Goal: Information Seeking & Learning: Find specific fact

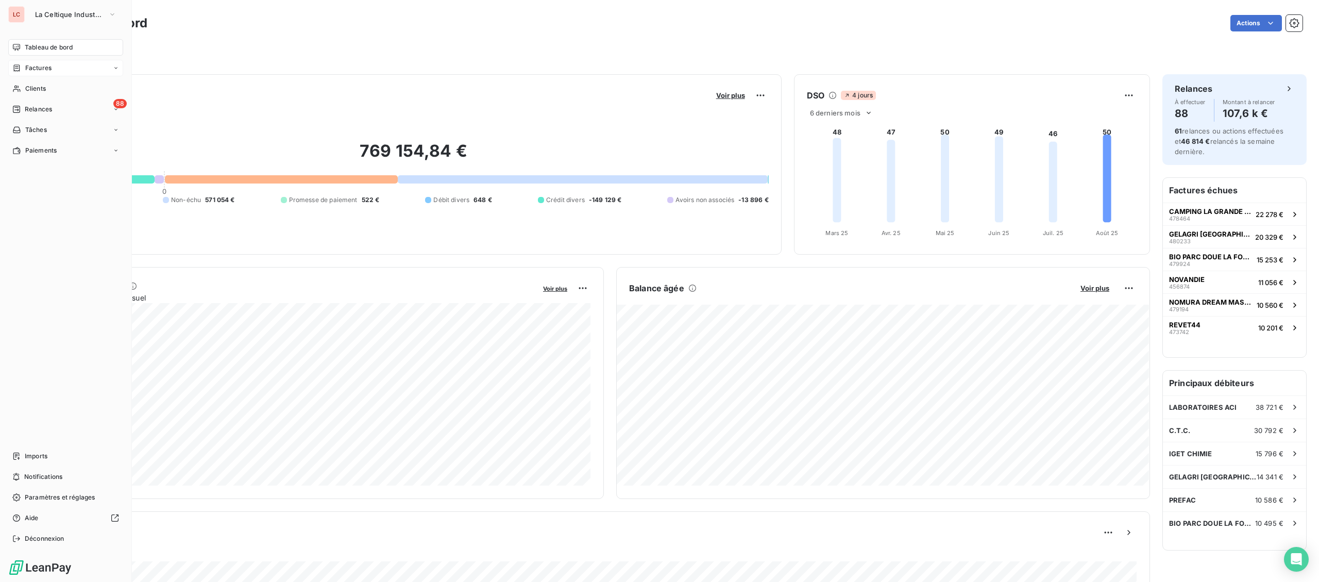
click at [32, 72] on span "Factures" at bounding box center [38, 67] width 26 height 9
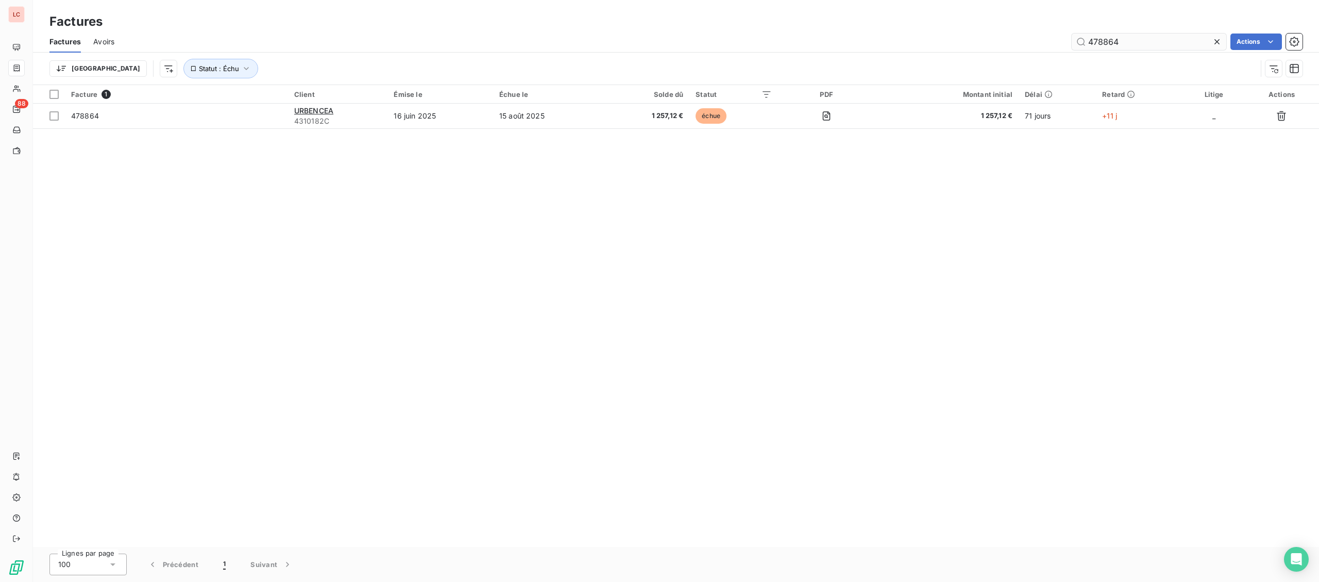
drag, startPoint x: 1092, startPoint y: 39, endPoint x: 993, endPoint y: 38, distance: 99.4
click at [1072, 38] on input "478864" at bounding box center [1149, 41] width 155 height 16
type input "472871"
click at [327, 129] on div "Facture 1 Client Émise le Échue le Solde dû Statut PDF Montant initial Délai Re…" at bounding box center [676, 316] width 1286 height 462
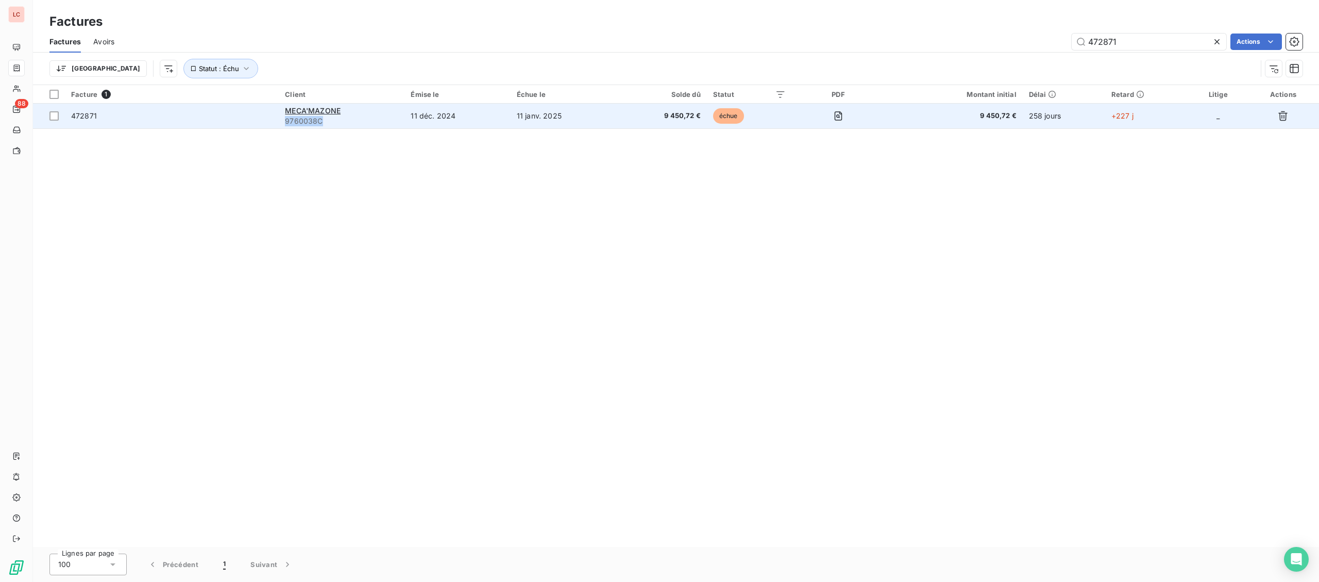
click at [328, 128] on td "MECA'MAZONE 9760038C" at bounding box center [342, 116] width 126 height 25
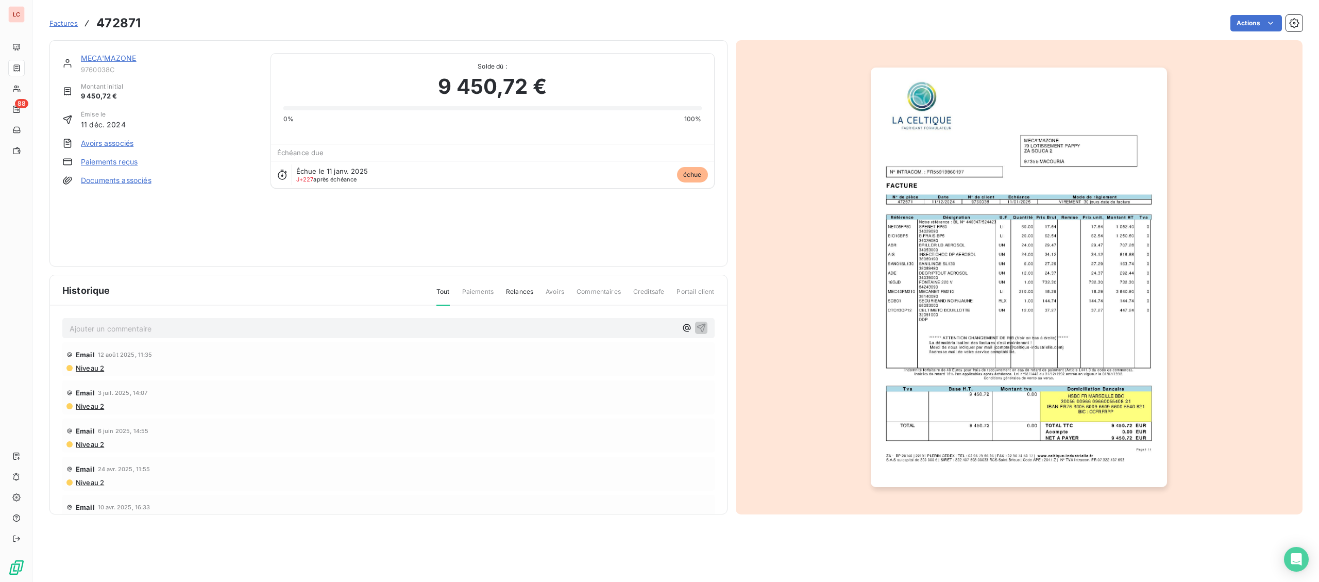
click at [112, 56] on link "MECA'MAZONE" at bounding box center [109, 58] width 56 height 9
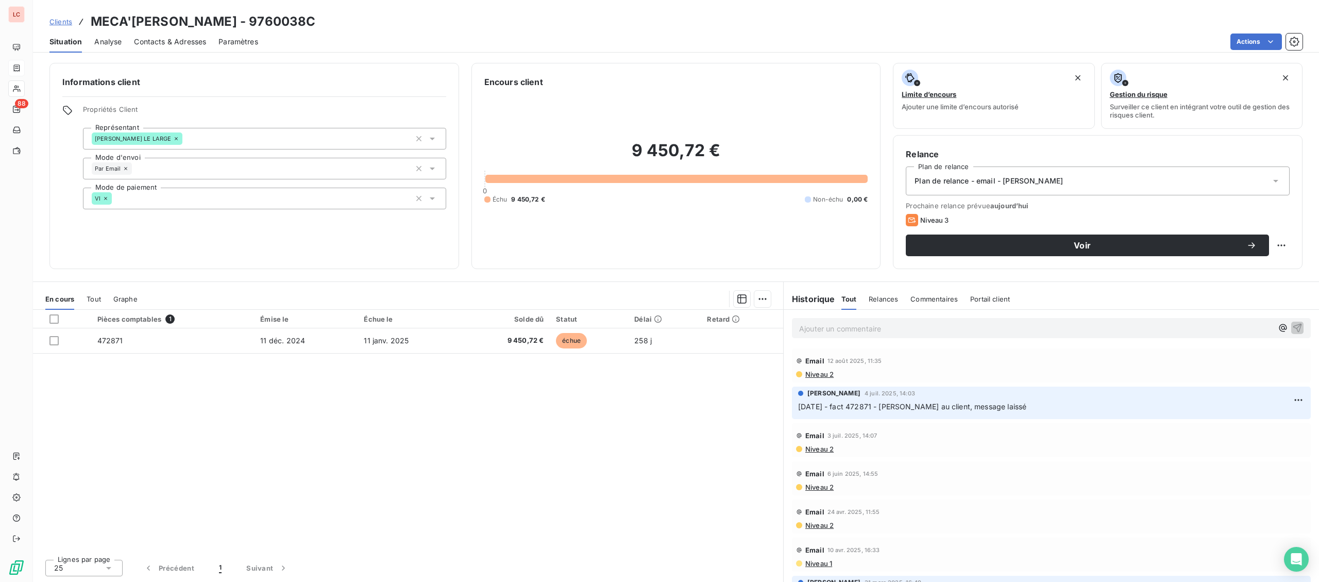
click at [169, 46] on span "Contacts & Adresses" at bounding box center [170, 42] width 72 height 10
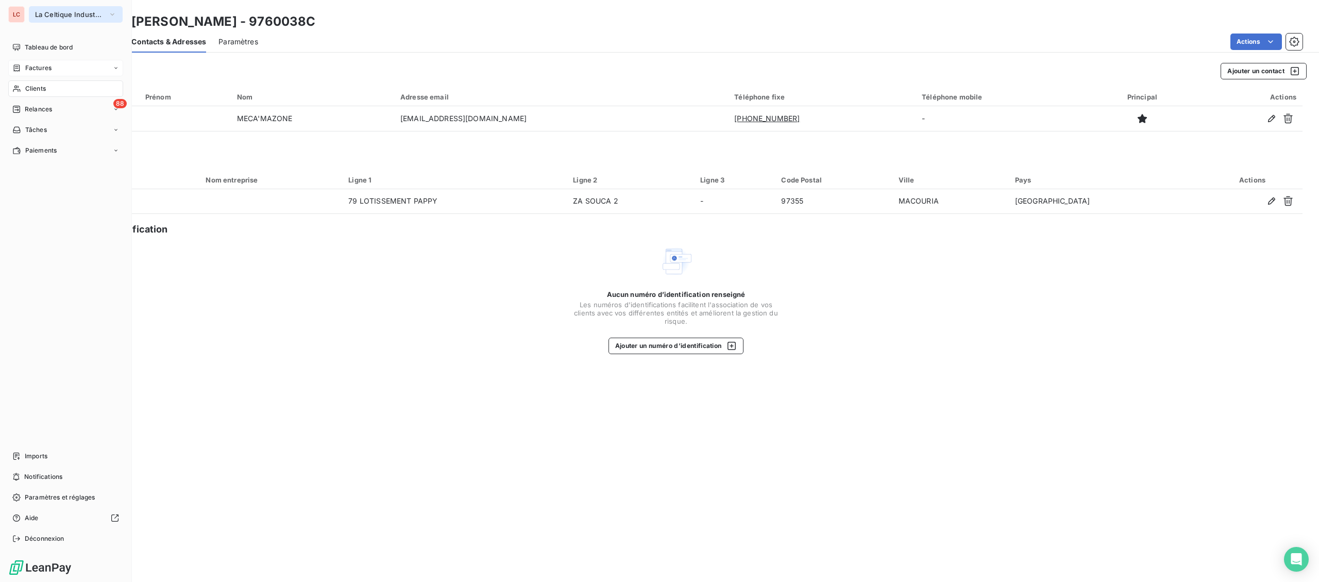
click at [37, 14] on span "La Celtique Industrielle" at bounding box center [69, 14] width 69 height 8
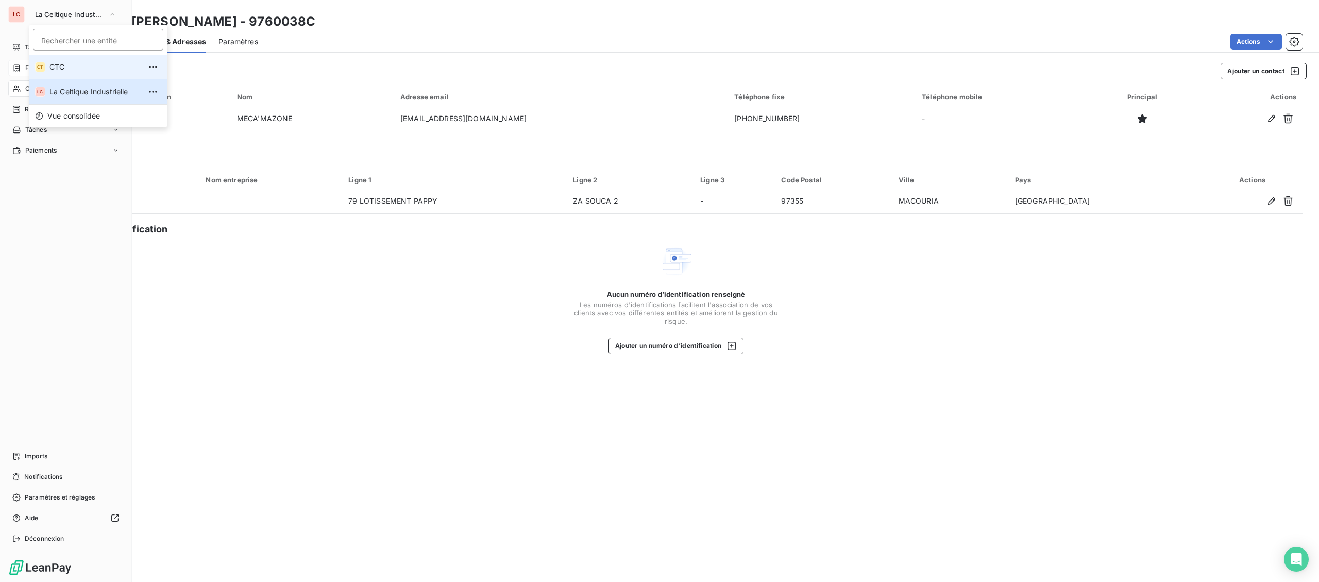
click at [76, 64] on span "CTC" at bounding box center [94, 67] width 91 height 10
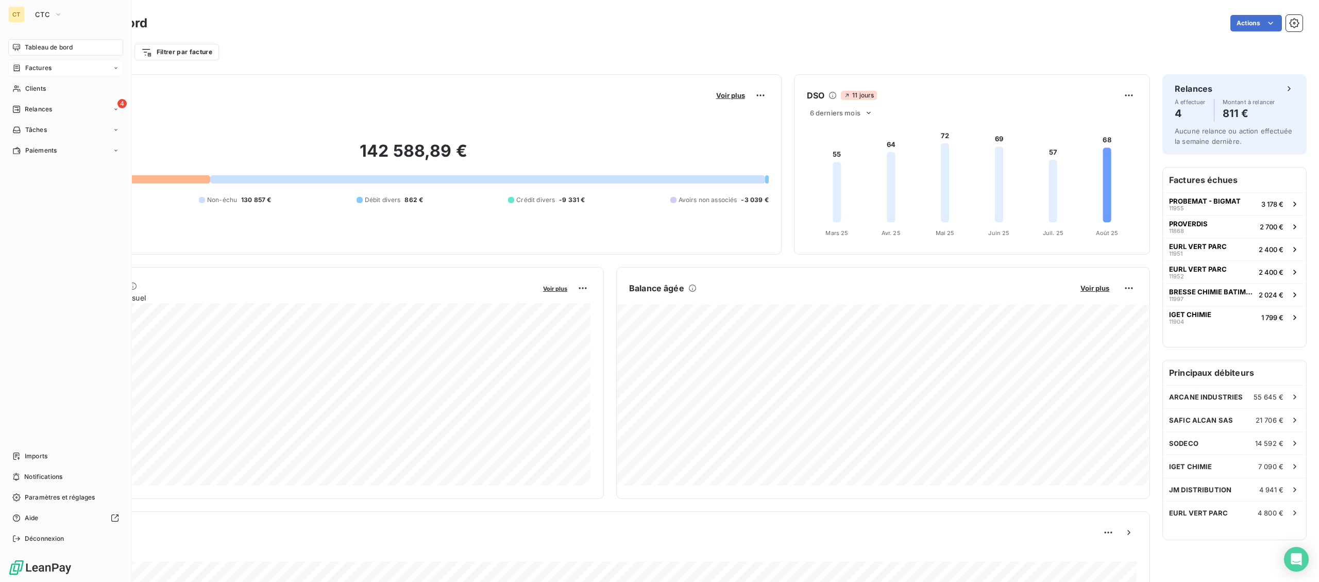
click at [33, 74] on div "Factures" at bounding box center [65, 68] width 115 height 16
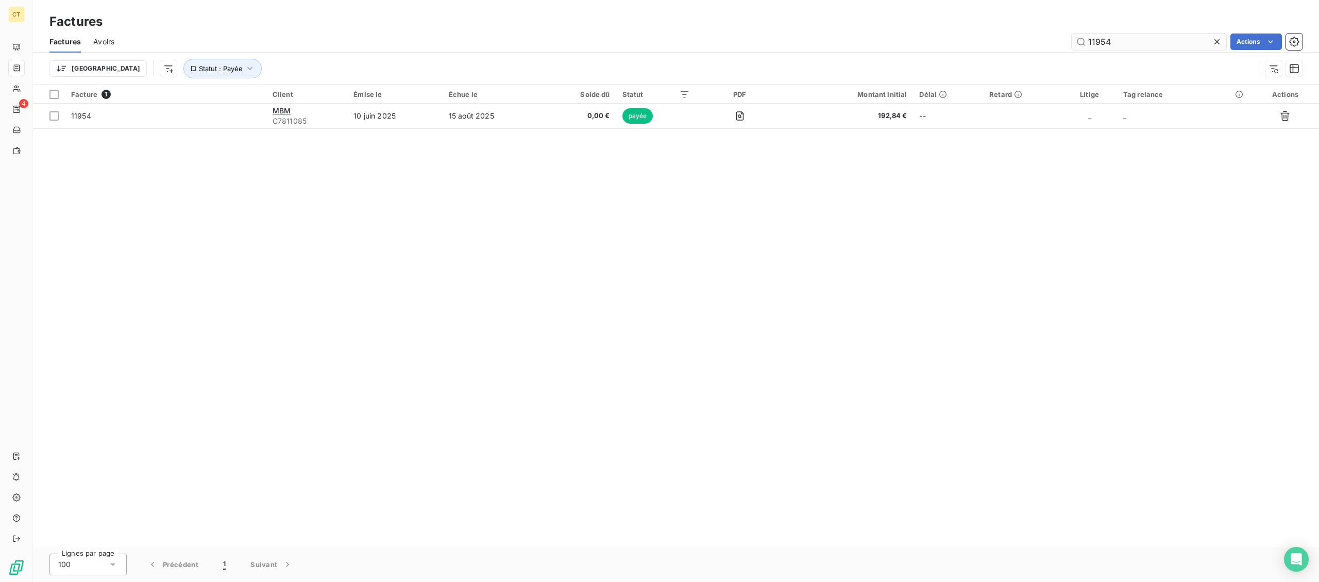
click at [1121, 43] on input "11954" at bounding box center [1149, 41] width 155 height 16
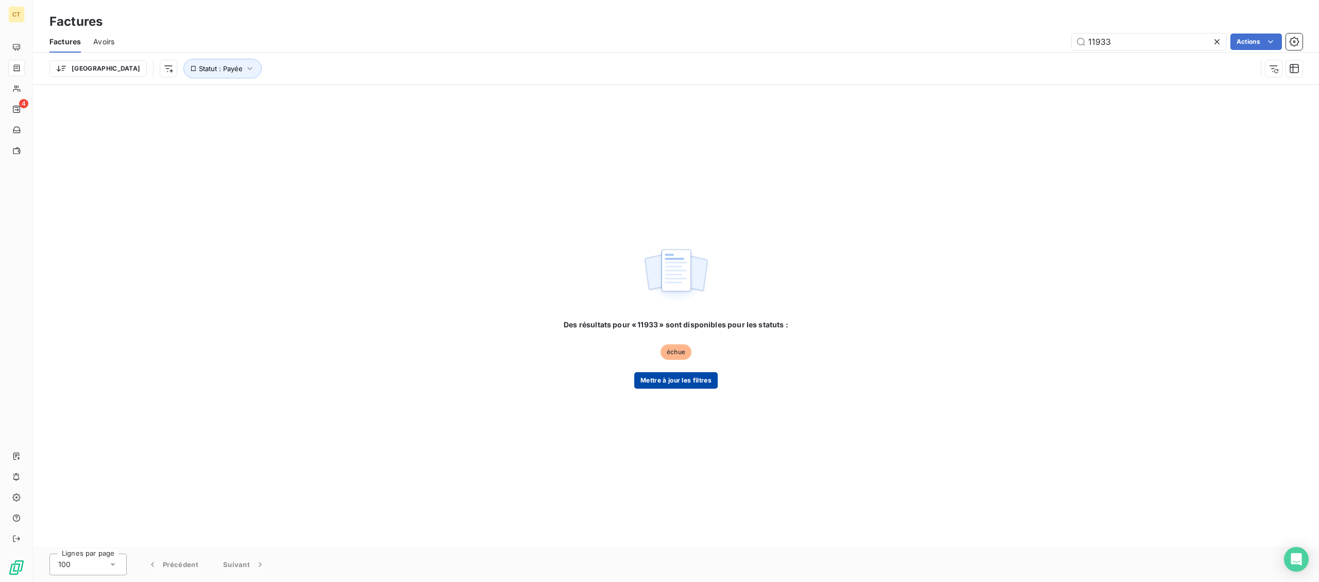
type input "11933"
click at [685, 373] on button "Mettre à jour les filtres" at bounding box center [675, 380] width 83 height 16
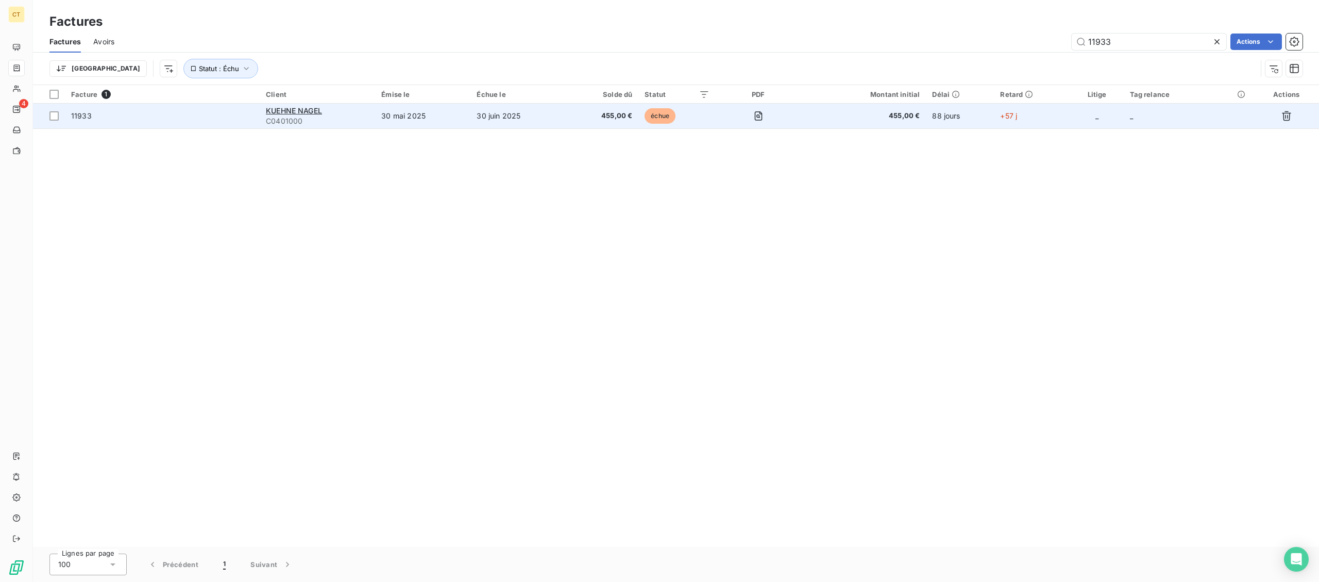
click at [589, 105] on td "455,00 €" at bounding box center [601, 116] width 73 height 25
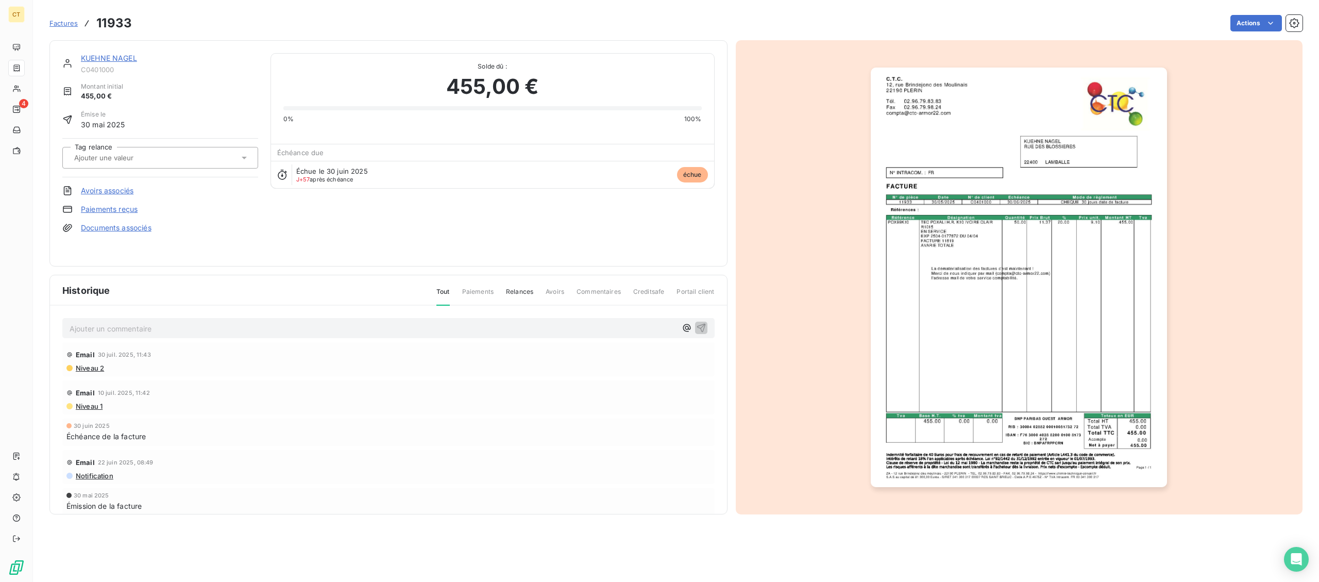
click at [983, 259] on img "button" at bounding box center [1019, 276] width 296 height 419
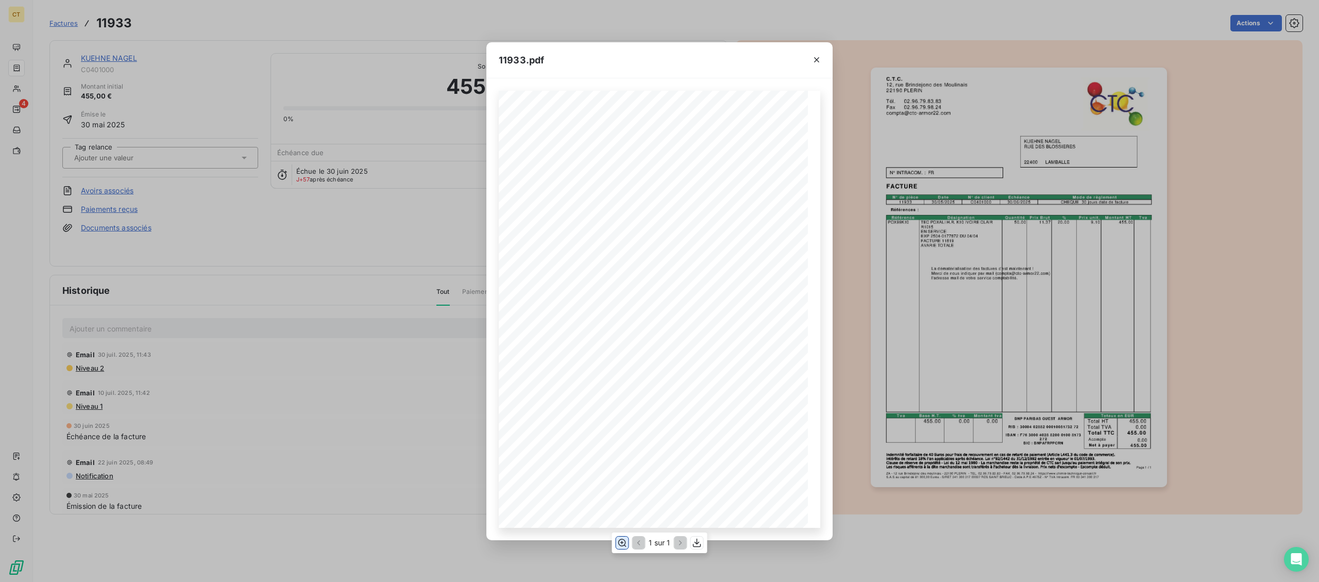
click at [624, 546] on icon "button" at bounding box center [622, 542] width 10 height 10
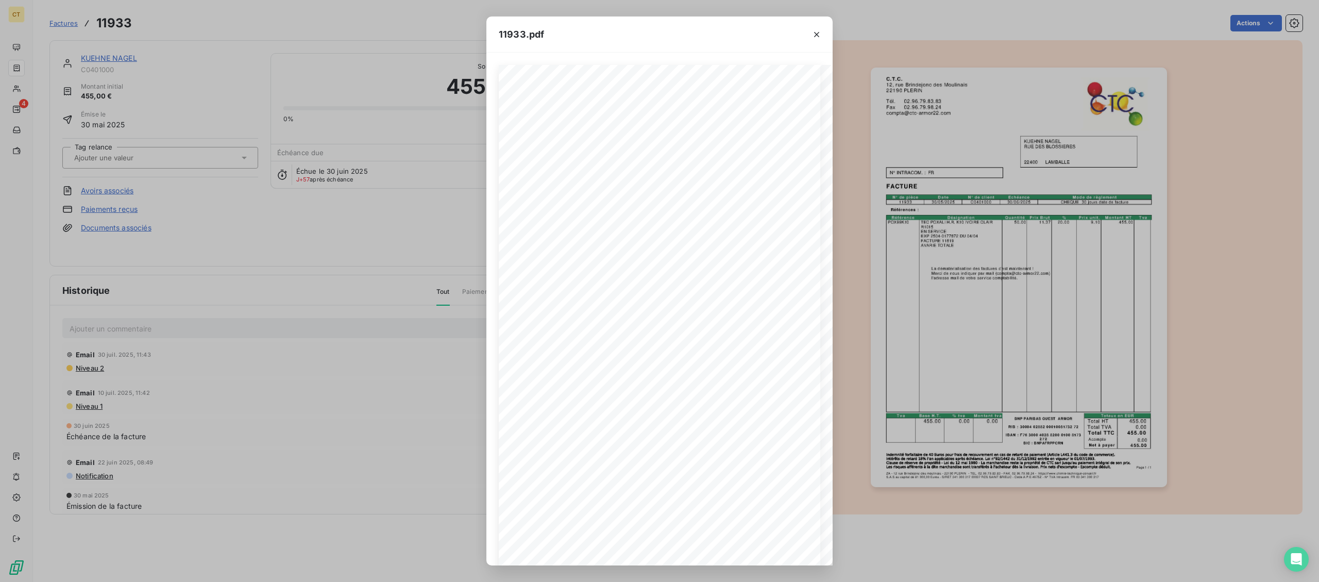
click at [41, 66] on div "11933.pdf Page 1 / 1 ZA - 12 rue Brindejonc des moulinais - 22190 PLERIN - TEL.…" at bounding box center [659, 291] width 1319 height 582
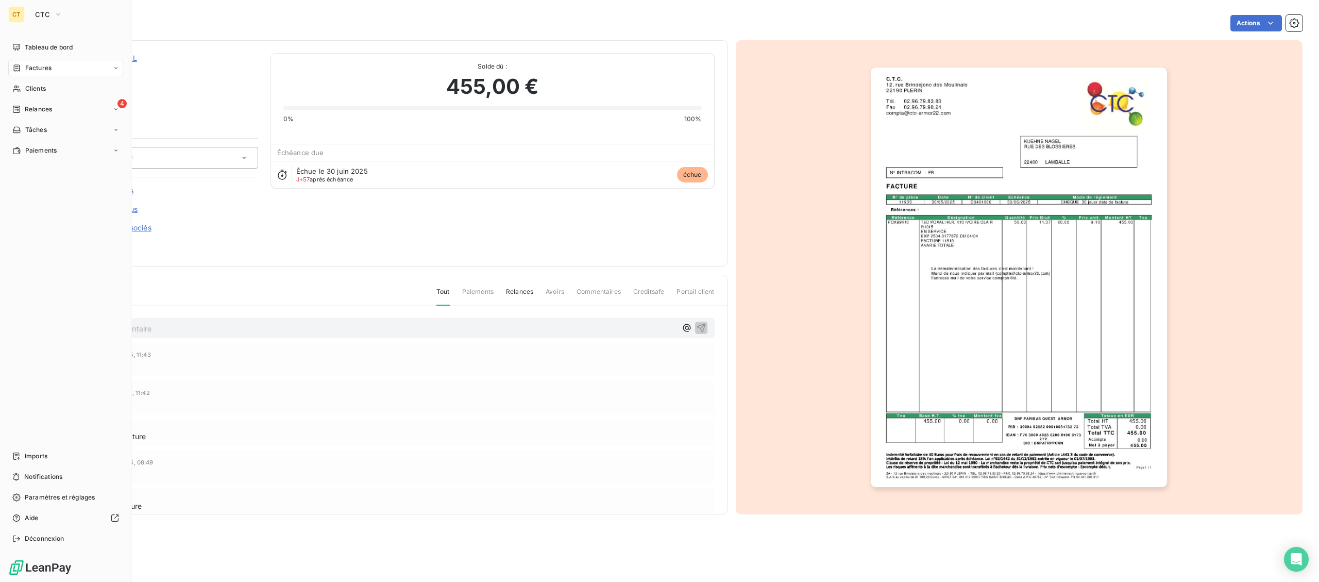
click at [25, 69] on span "Factures" at bounding box center [38, 67] width 26 height 9
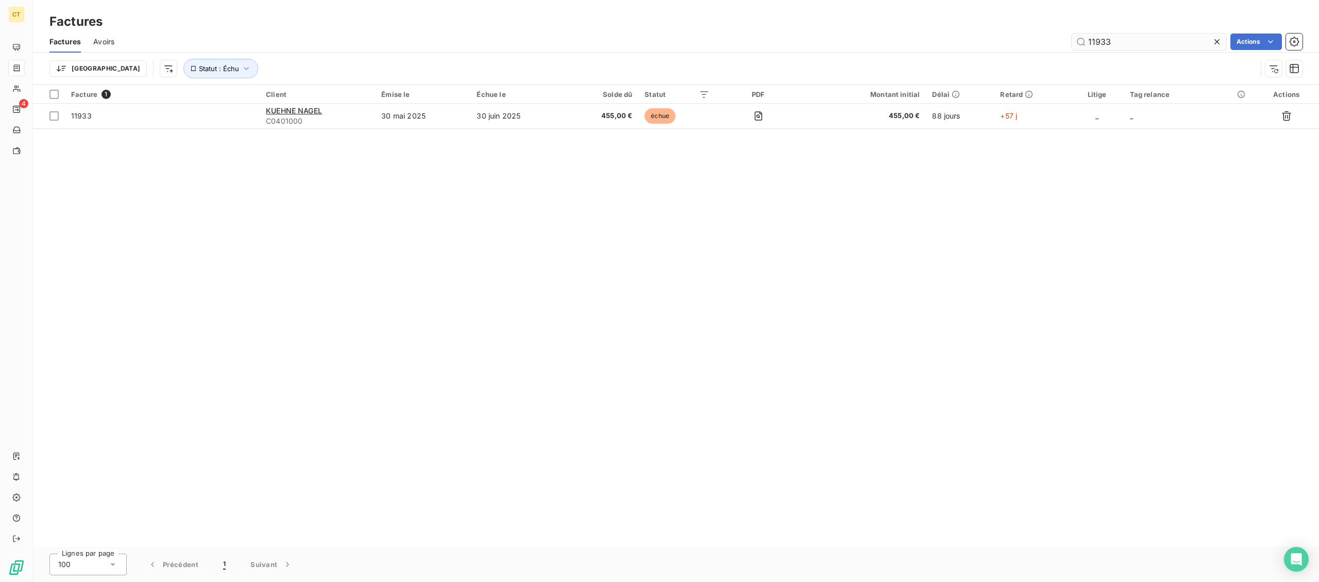
click at [1107, 40] on input "11933" at bounding box center [1149, 41] width 155 height 16
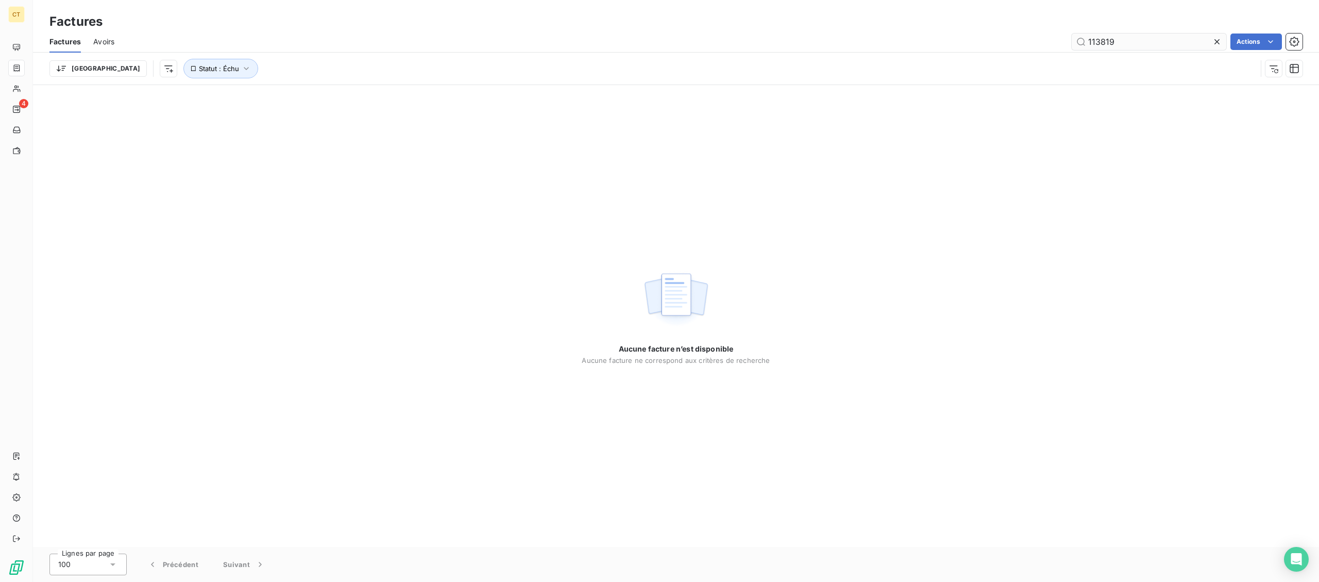
click at [1100, 38] on input "113819" at bounding box center [1149, 41] width 155 height 16
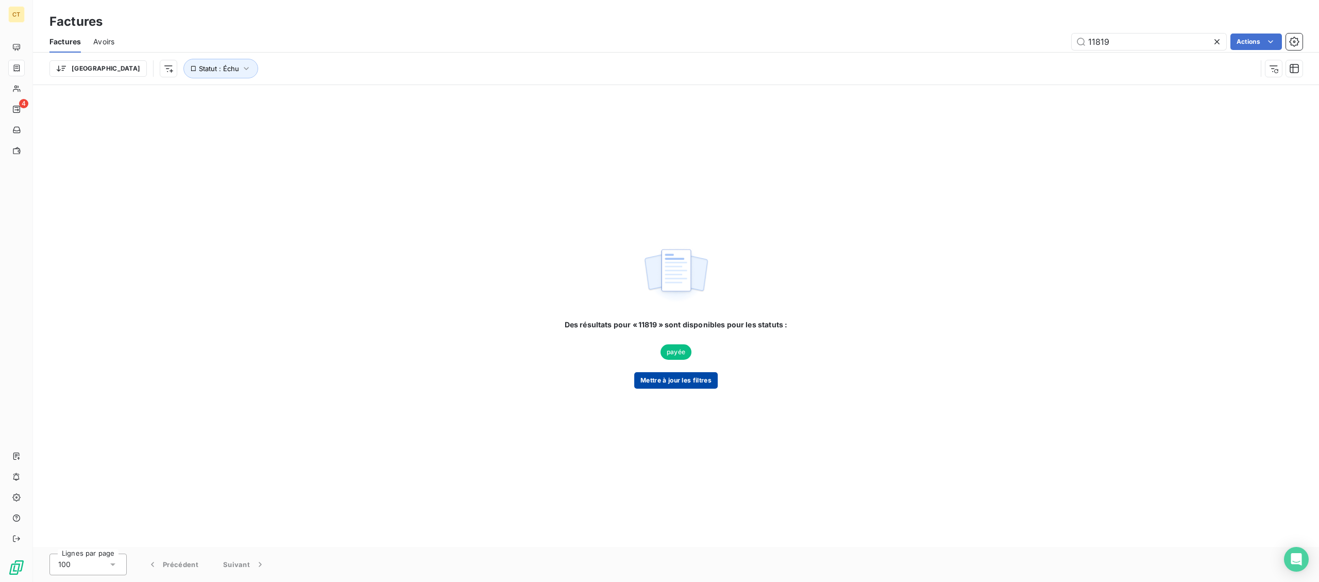
type input "11819"
click at [683, 373] on button "Mettre à jour les filtres" at bounding box center [675, 380] width 83 height 16
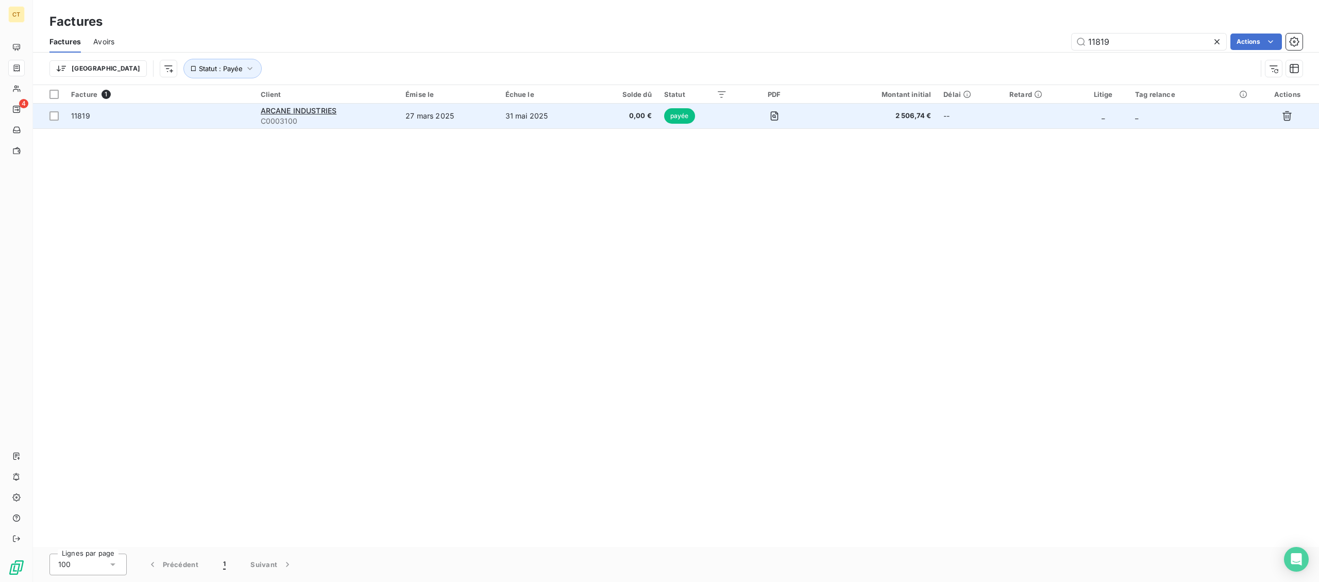
click at [578, 122] on td "31 mai 2025" at bounding box center [544, 116] width 90 height 25
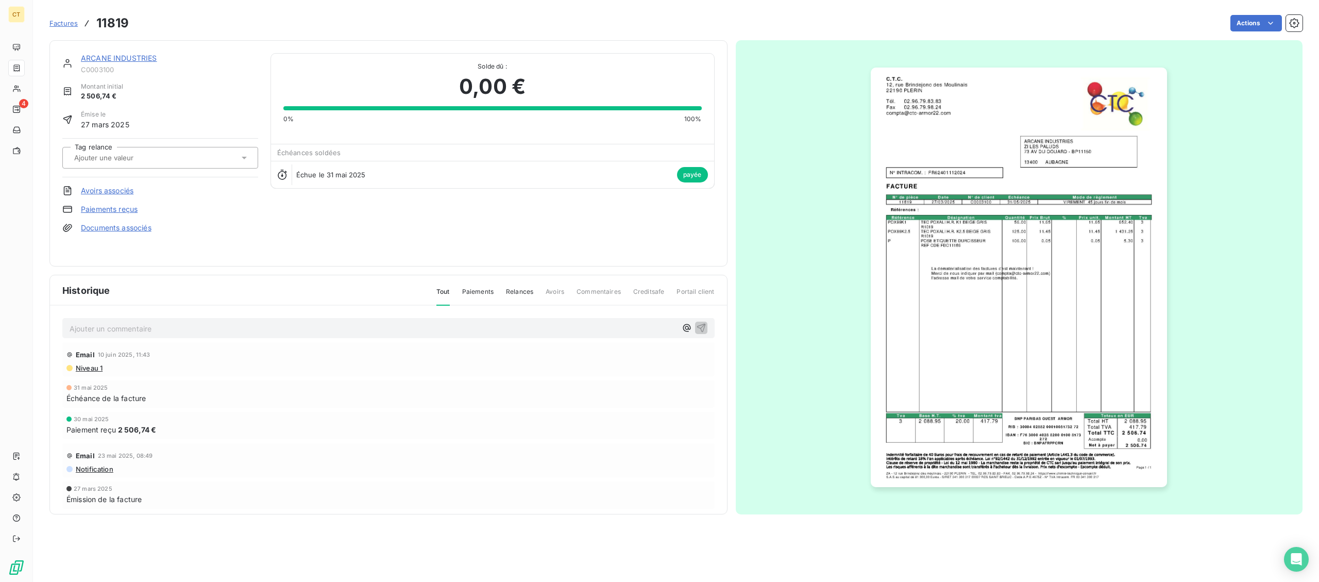
click at [991, 261] on img "button" at bounding box center [1019, 276] width 296 height 419
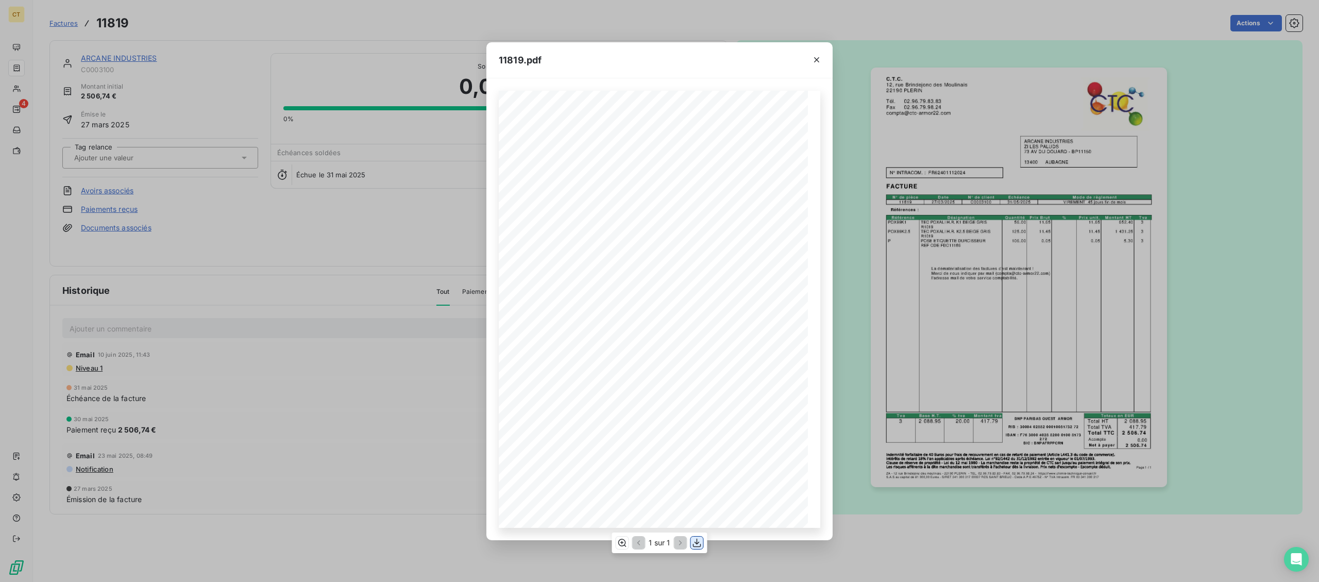
click at [701, 544] on icon "button" at bounding box center [697, 542] width 10 height 10
click at [25, 13] on div "11819.pdf Page 1 / 1 ZA - 12 rue Brindejonc des moulinais - 22190 PLERIN - TEL.…" at bounding box center [659, 291] width 1319 height 582
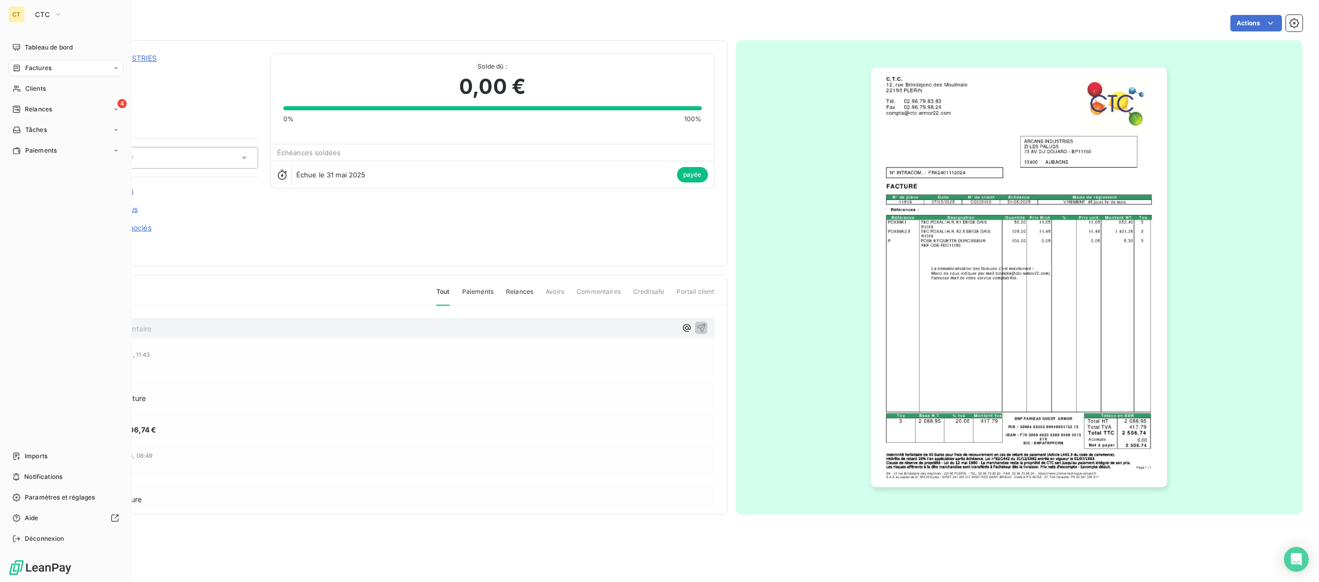
click at [22, 12] on div "CT" at bounding box center [16, 14] width 16 height 16
click at [38, 17] on span "CTC" at bounding box center [42, 14] width 15 height 8
click at [58, 97] on li "LC La Celtique Industrielle" at bounding box center [98, 91] width 139 height 25
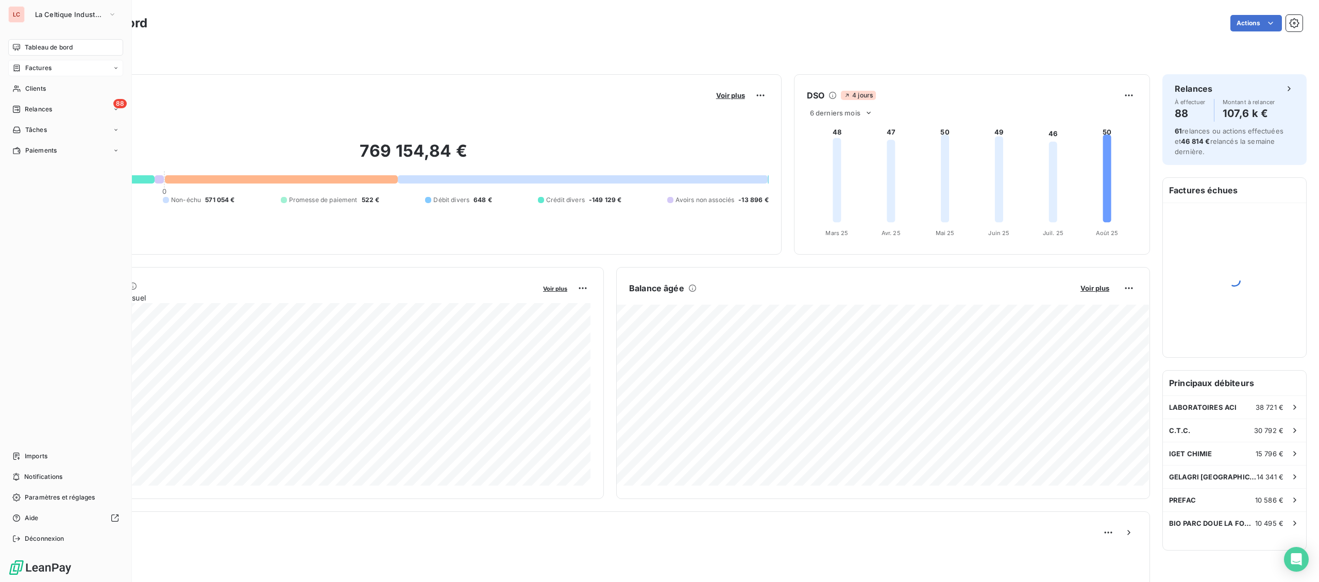
click at [22, 70] on div "Factures" at bounding box center [31, 67] width 39 height 9
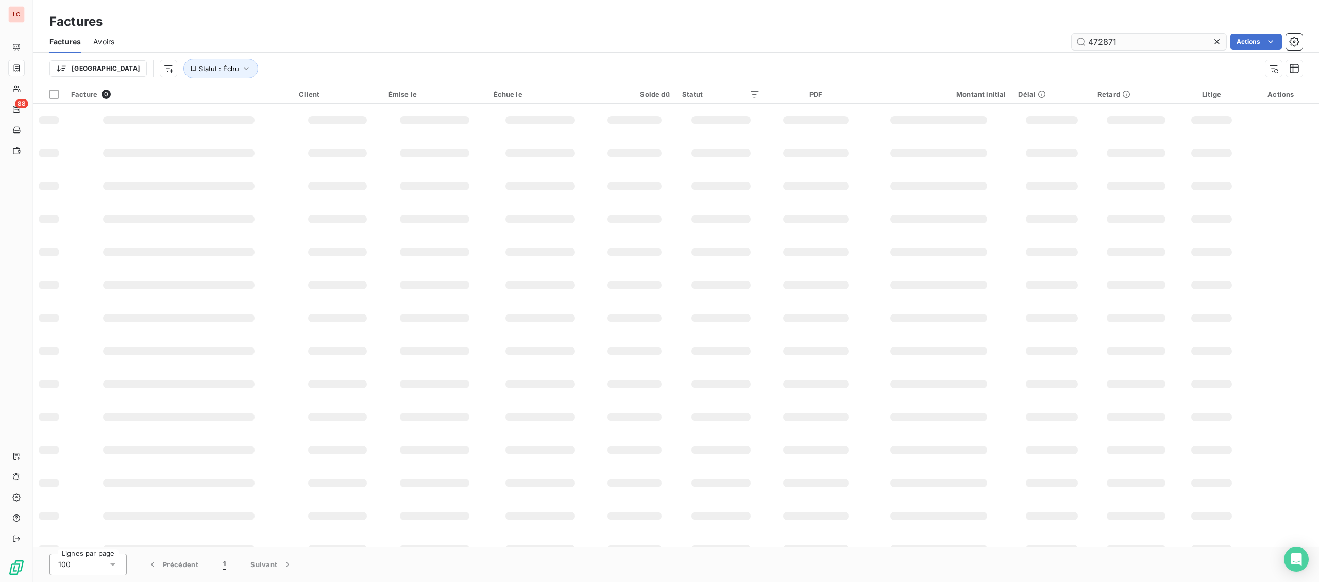
drag, startPoint x: 1117, startPoint y: 39, endPoint x: 1024, endPoint y: 35, distance: 93.3
click at [1072, 35] on input "472871" at bounding box center [1149, 41] width 155 height 16
type input "478382"
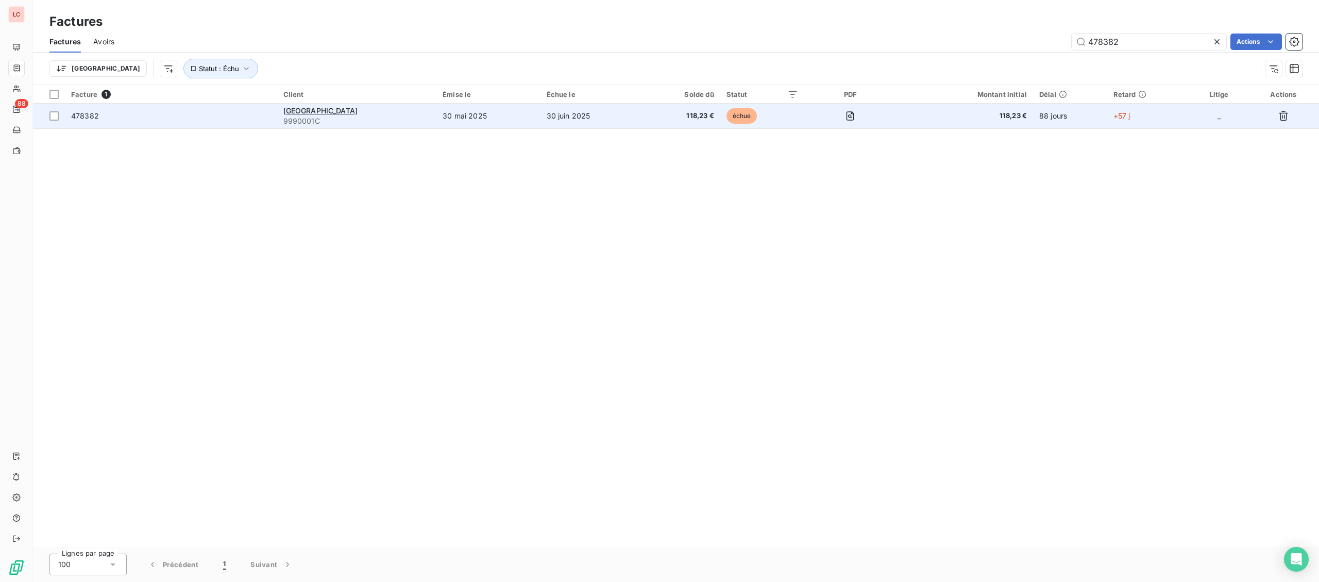
click at [539, 112] on td "30 mai 2025" at bounding box center [488, 116] width 104 height 25
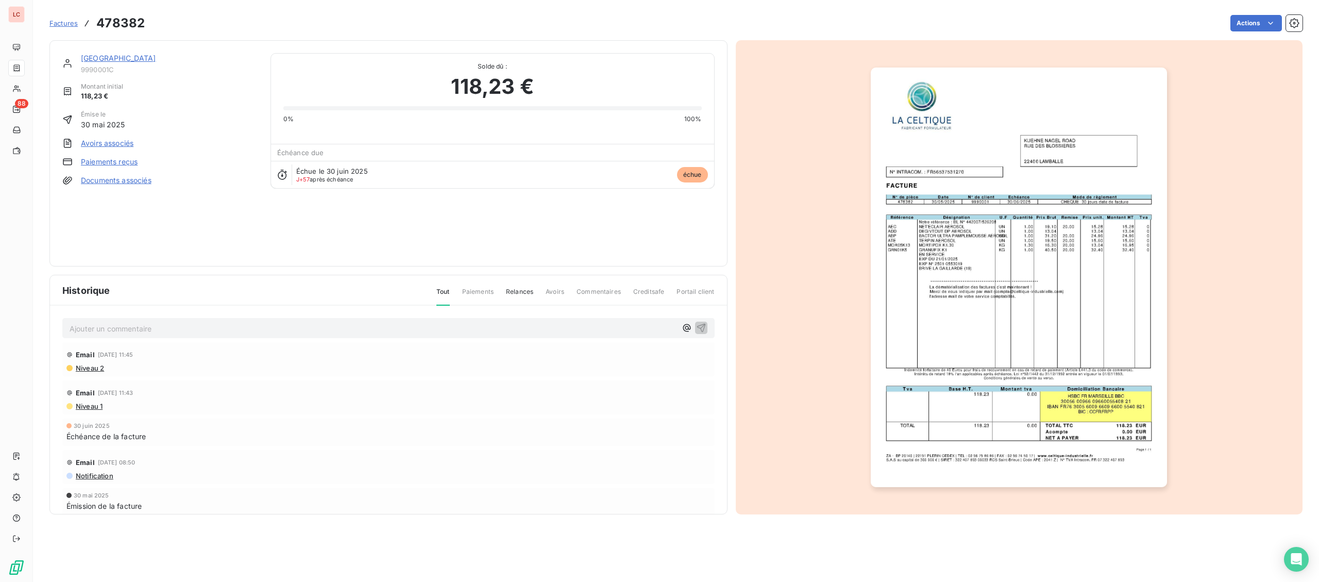
click at [1038, 310] on img "button" at bounding box center [1019, 276] width 296 height 419
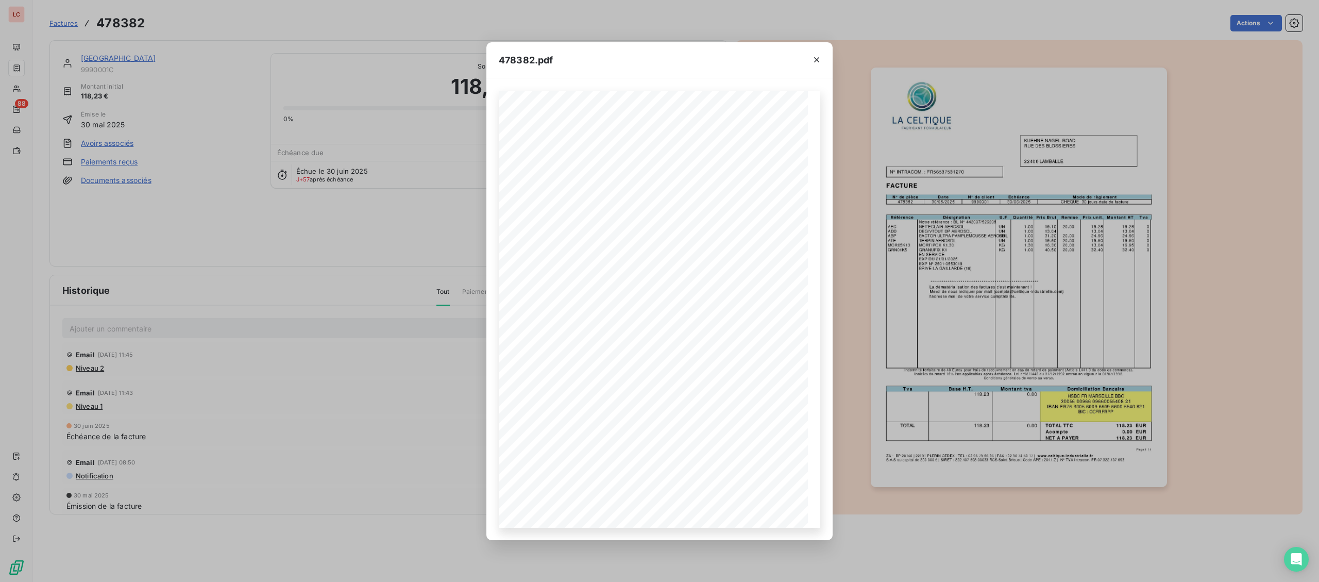
click at [21, 90] on div "478382.pdf Page 1 / 1 ZA - BP 20140 | [PHONE_NUMBER] CEDEX | TEL : [PHONE_NUMBE…" at bounding box center [659, 291] width 1319 height 582
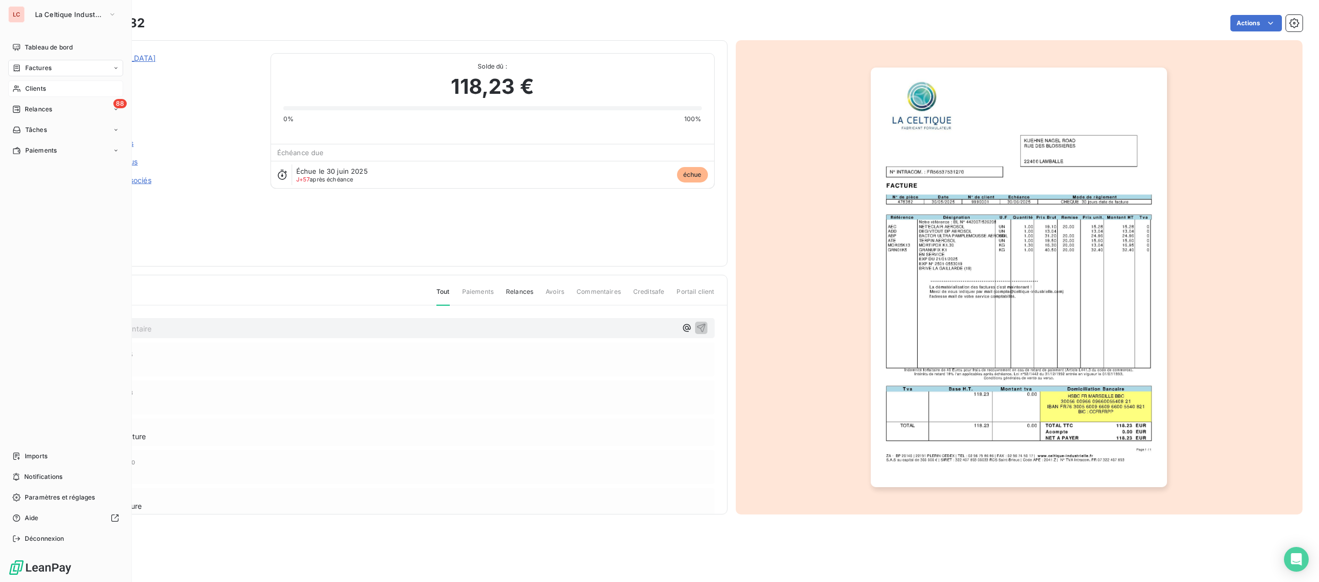
click at [20, 89] on icon at bounding box center [16, 88] width 9 height 8
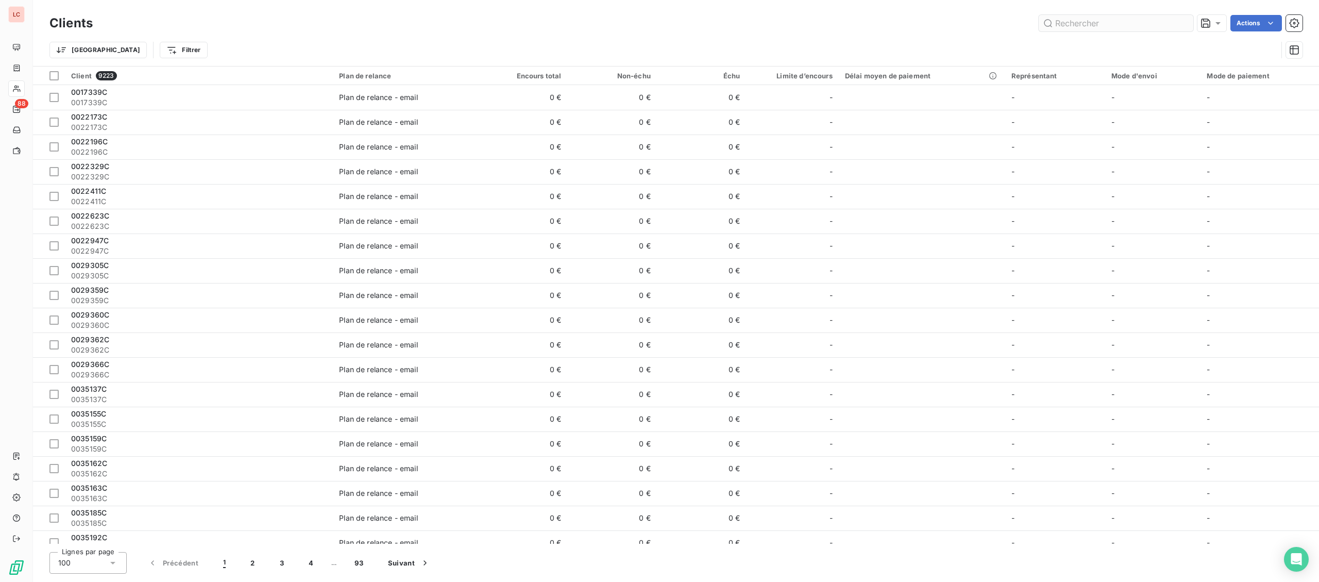
click at [1108, 29] on input "text" at bounding box center [1116, 23] width 155 height 16
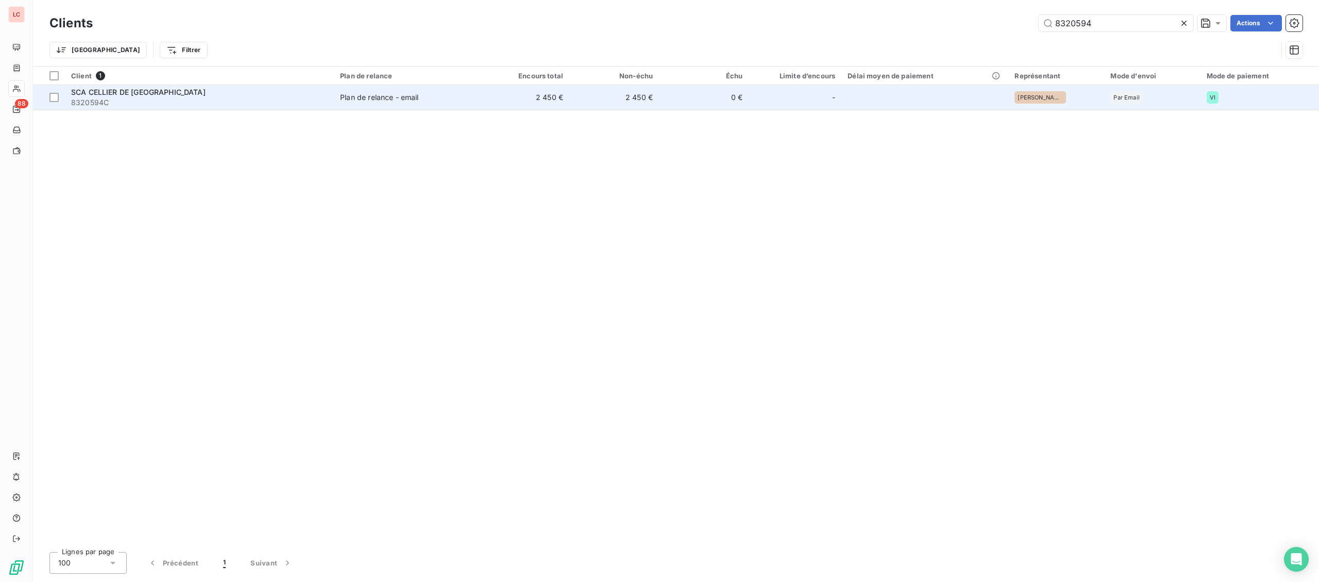
type input "8320594"
click at [211, 95] on div "SCA CELLIER DE [GEOGRAPHIC_DATA]" at bounding box center [199, 92] width 257 height 10
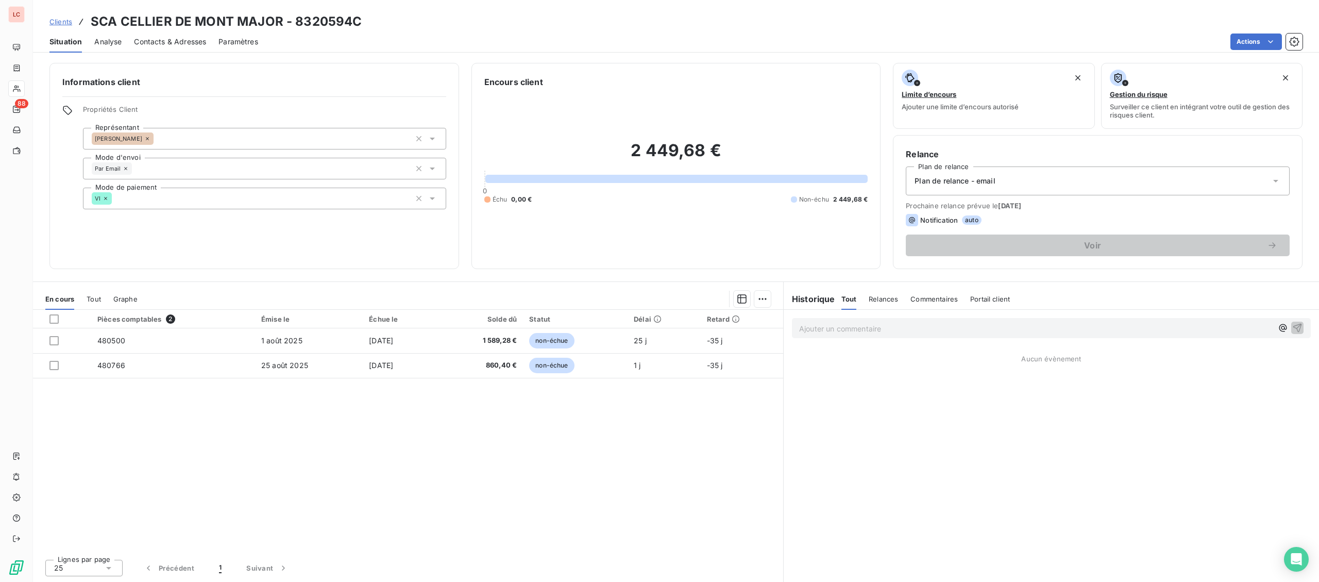
click at [870, 334] on p "Ajouter un commentaire ﻿" at bounding box center [1035, 328] width 473 height 13
click at [1005, 324] on p "[DATE] - fact 480500-480766 - @ Njina "" at bounding box center [1035, 328] width 473 height 12
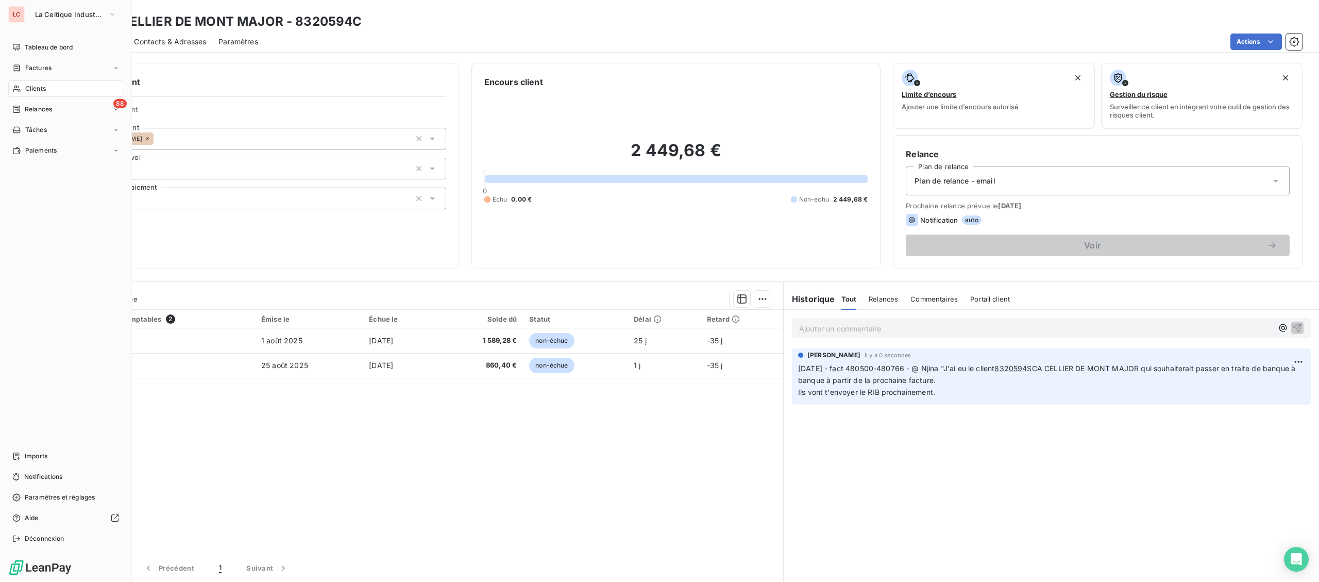
click at [35, 87] on span "Clients" at bounding box center [35, 88] width 21 height 9
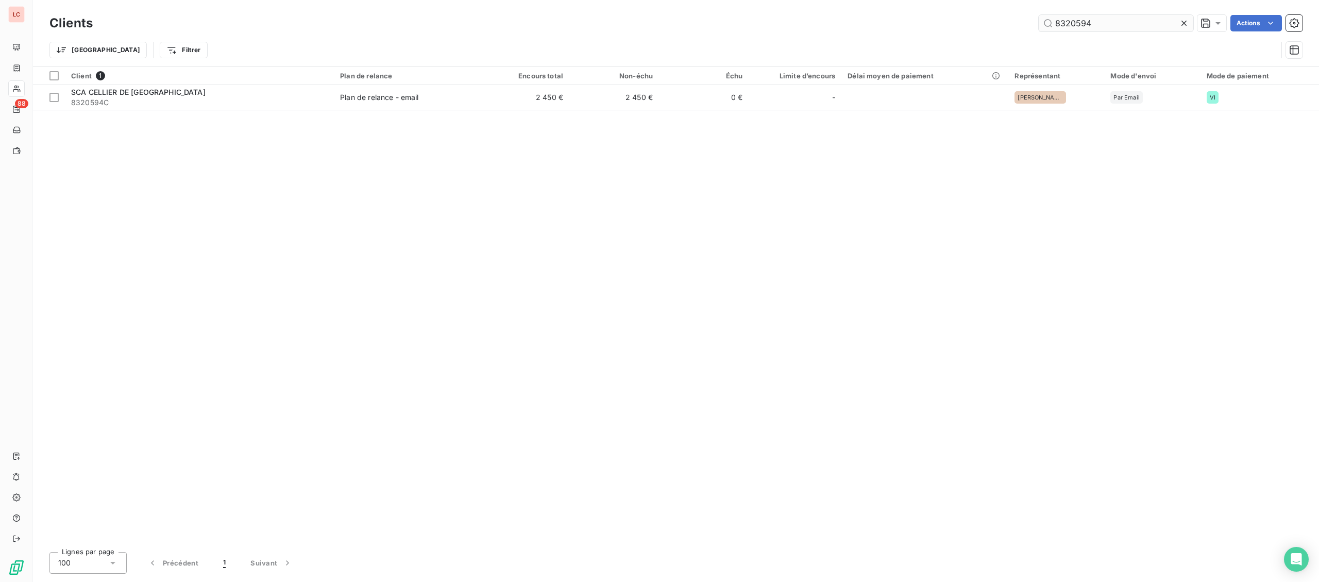
drag, startPoint x: 1092, startPoint y: 25, endPoint x: 835, endPoint y: 37, distance: 256.8
click at [1039, 31] on input "8320594" at bounding box center [1116, 23] width 155 height 16
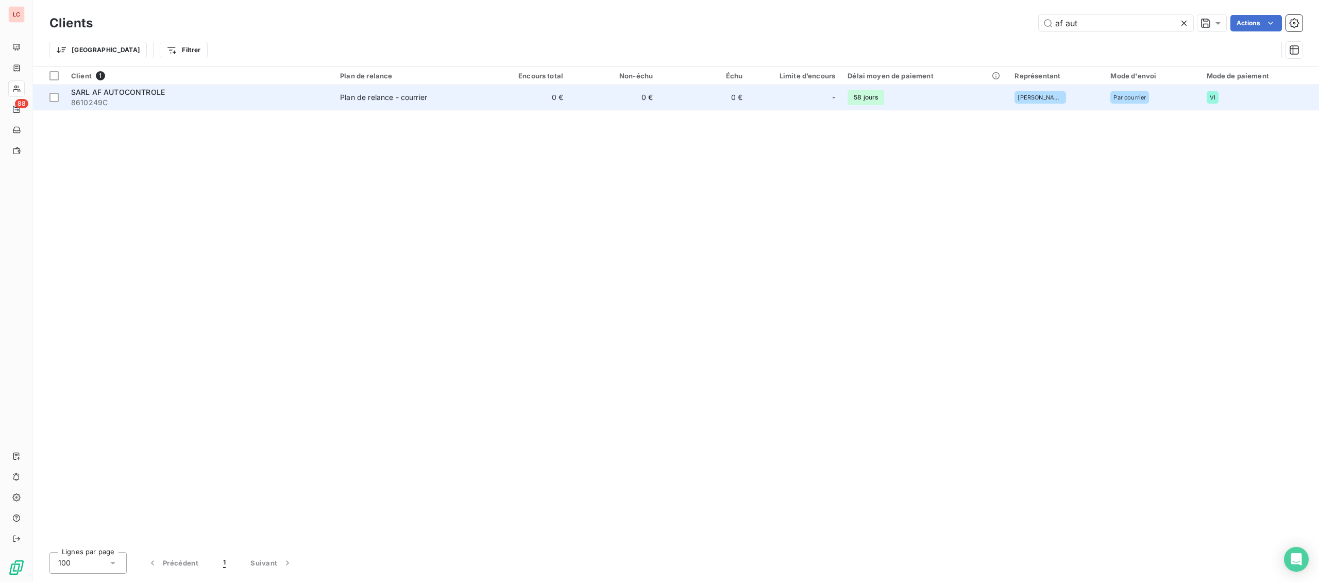
type input "af aut"
click at [199, 103] on span "8610249C" at bounding box center [199, 102] width 257 height 10
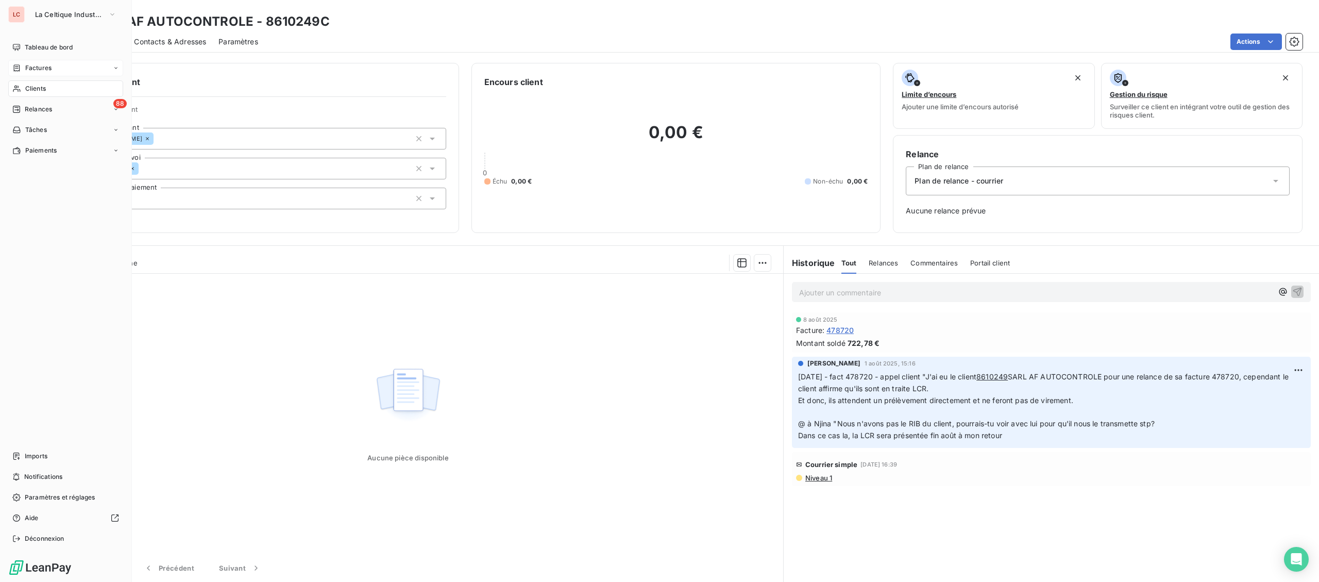
click at [45, 70] on span "Factures" at bounding box center [38, 67] width 26 height 9
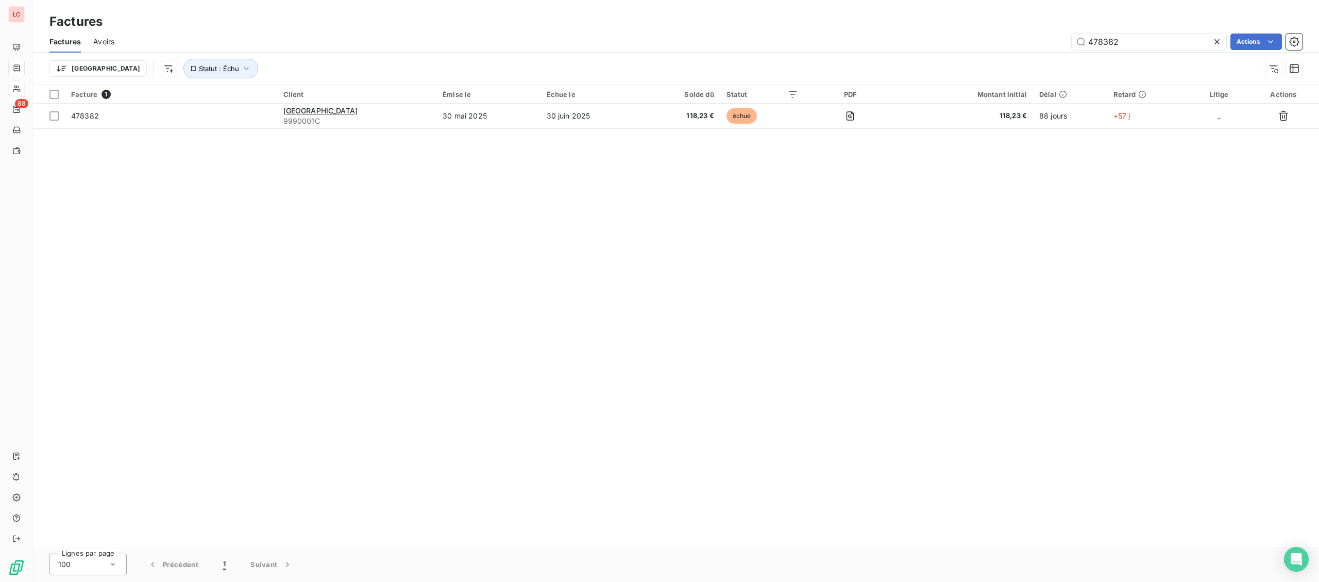
drag, startPoint x: 1144, startPoint y: 33, endPoint x: 1039, endPoint y: 41, distance: 105.9
click at [1044, 41] on div "Factures Avoirs 478382 Actions" at bounding box center [676, 42] width 1286 height 22
drag, startPoint x: 1137, startPoint y: 45, endPoint x: 1024, endPoint y: 37, distance: 113.6
click at [1072, 37] on input "478382" at bounding box center [1149, 41] width 155 height 16
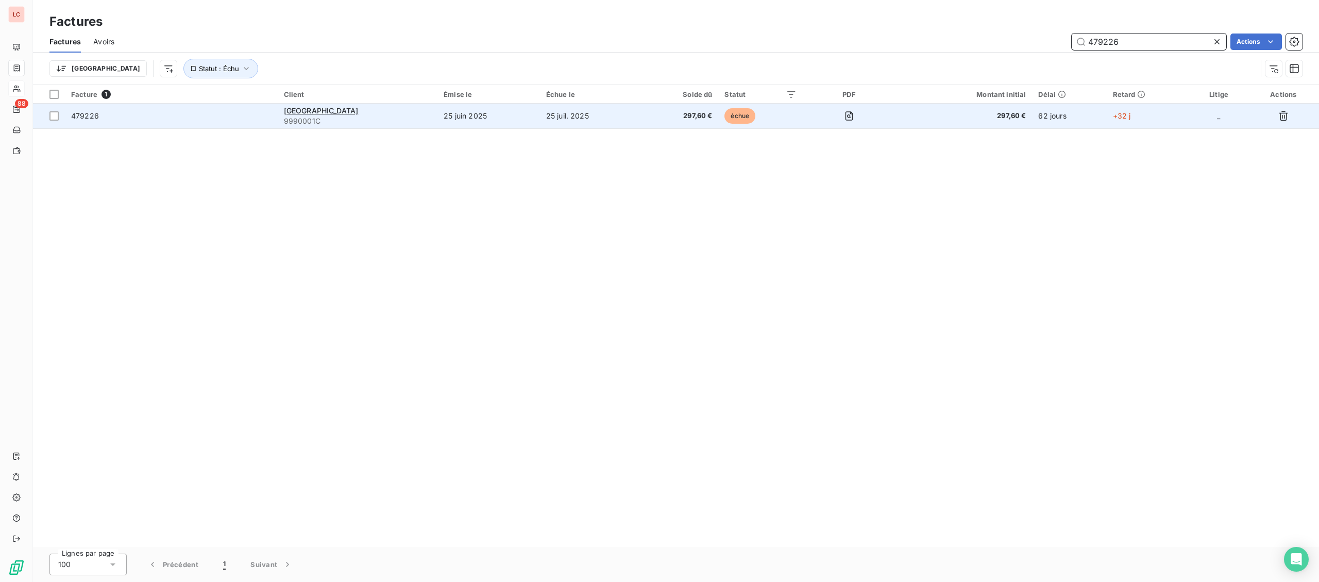
type input "479226"
click at [602, 124] on td "25 juil. 2025" at bounding box center [590, 116] width 101 height 25
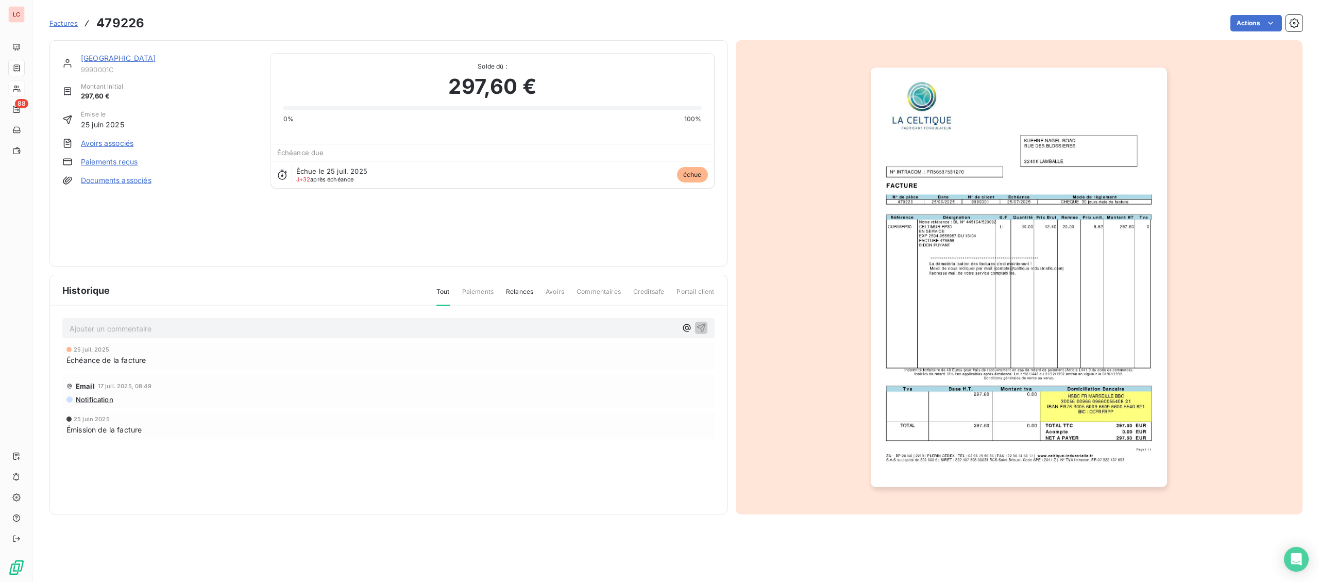
click at [1006, 250] on img "button" at bounding box center [1019, 276] width 296 height 419
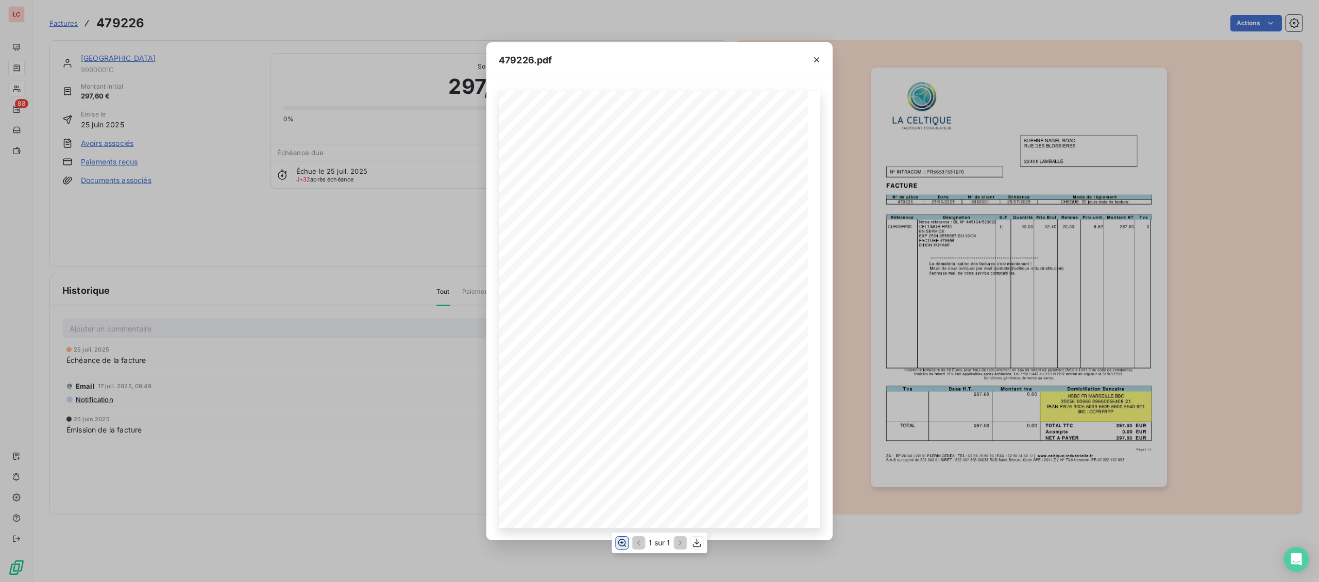
click at [624, 540] on icon "button" at bounding box center [622, 542] width 10 height 10
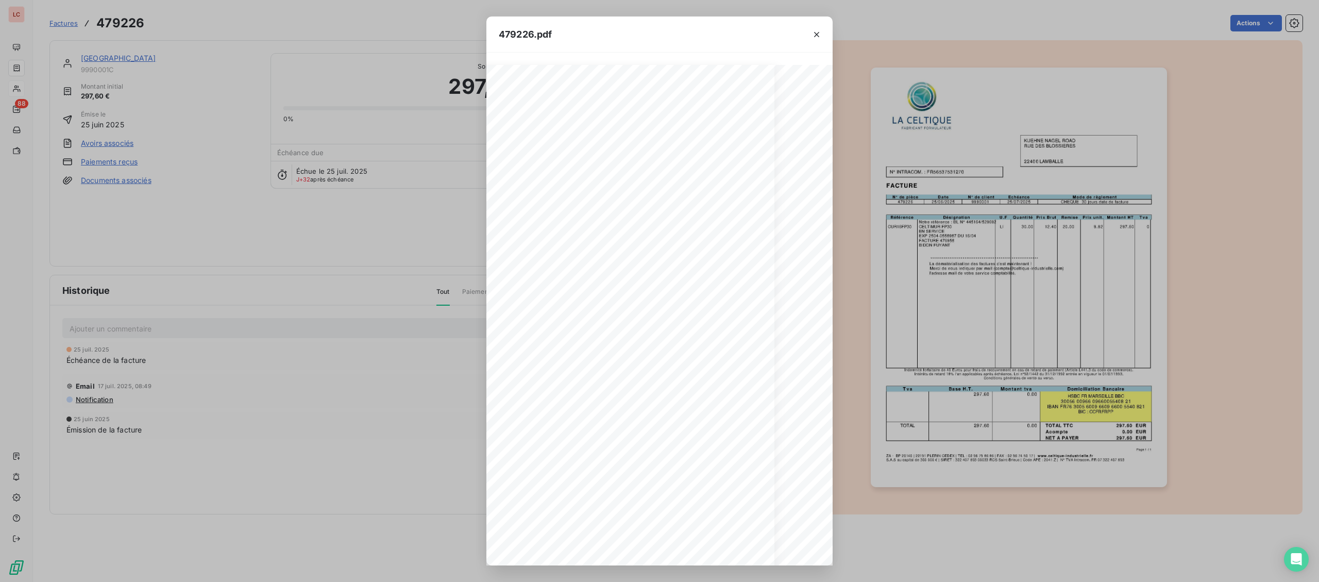
scroll to position [0, 148]
drag, startPoint x: 352, startPoint y: 138, endPoint x: 10, endPoint y: 94, distance: 344.9
click at [352, 138] on div "**********" at bounding box center [659, 291] width 1319 height 582
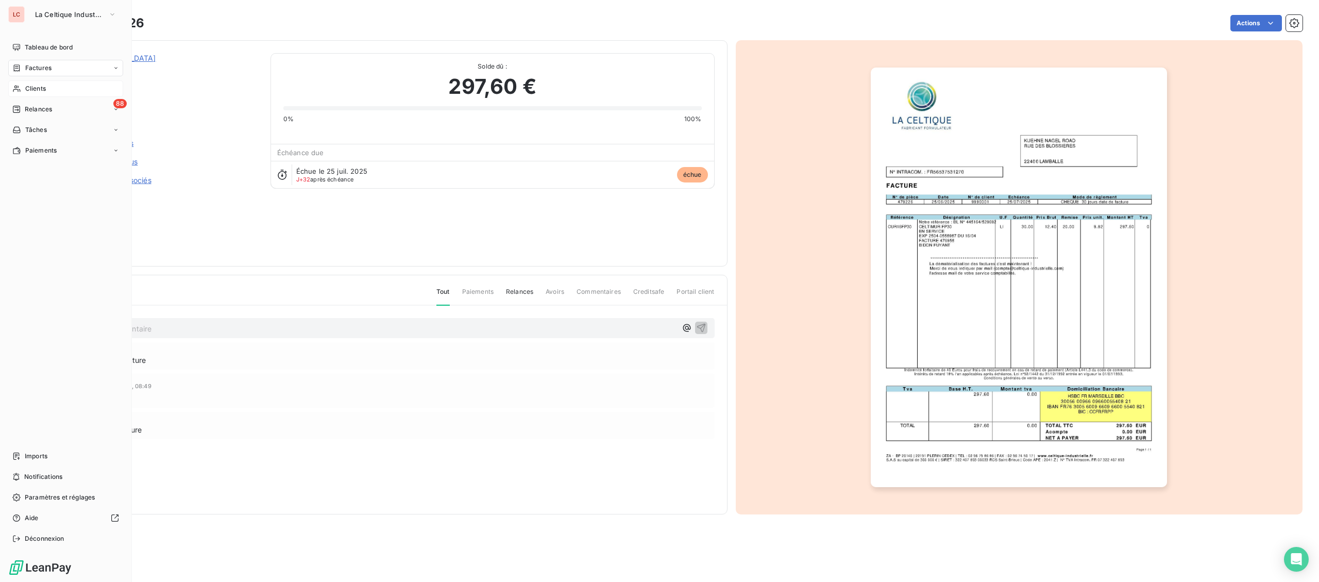
click at [33, 70] on span "Factures" at bounding box center [38, 67] width 26 height 9
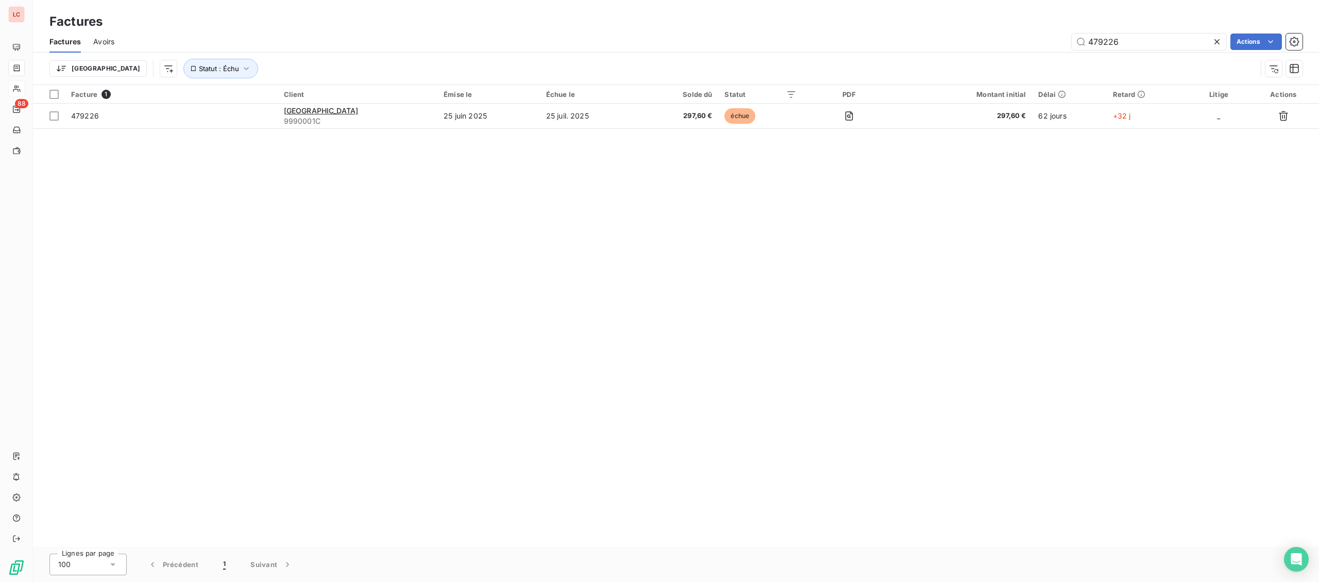
drag, startPoint x: 1117, startPoint y: 44, endPoint x: 1009, endPoint y: 31, distance: 108.4
click at [1072, 33] on input "479226" at bounding box center [1149, 41] width 155 height 16
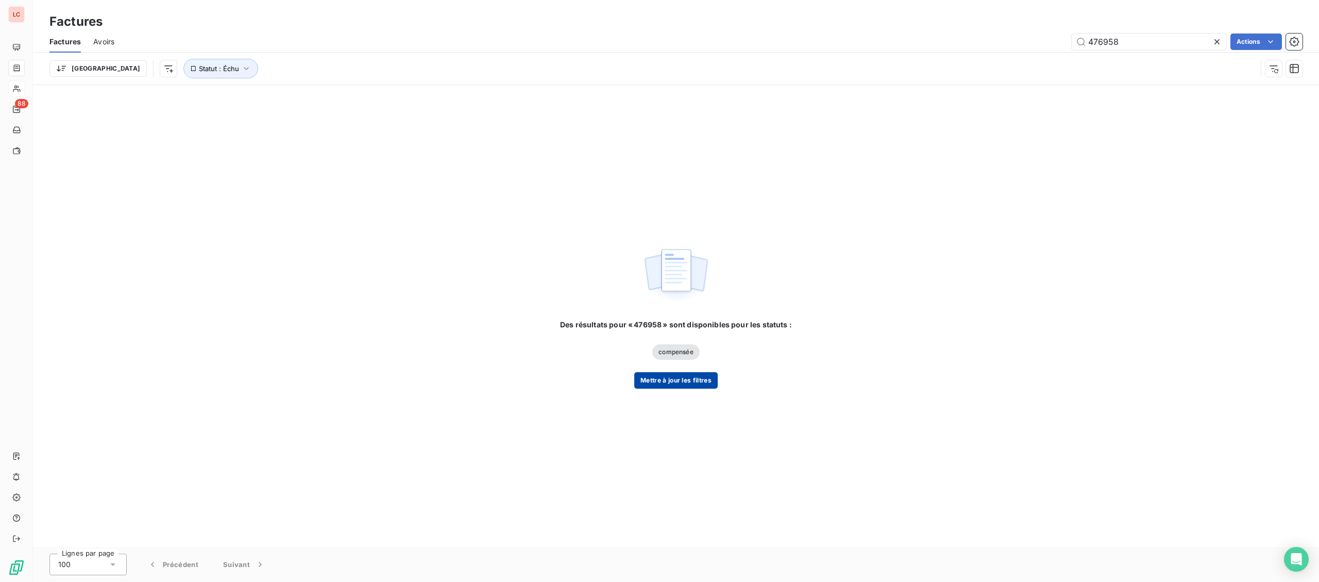
type input "476958"
click at [671, 381] on button "Mettre à jour les filtres" at bounding box center [675, 380] width 83 height 16
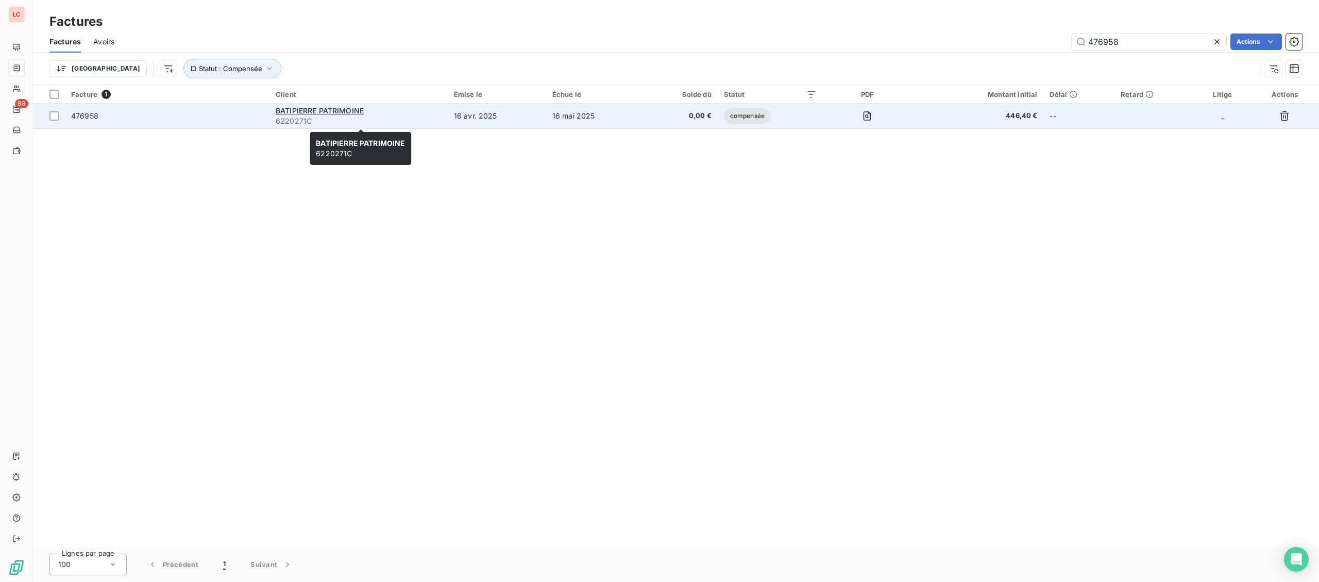
click at [396, 122] on span "6220271C" at bounding box center [359, 121] width 166 height 10
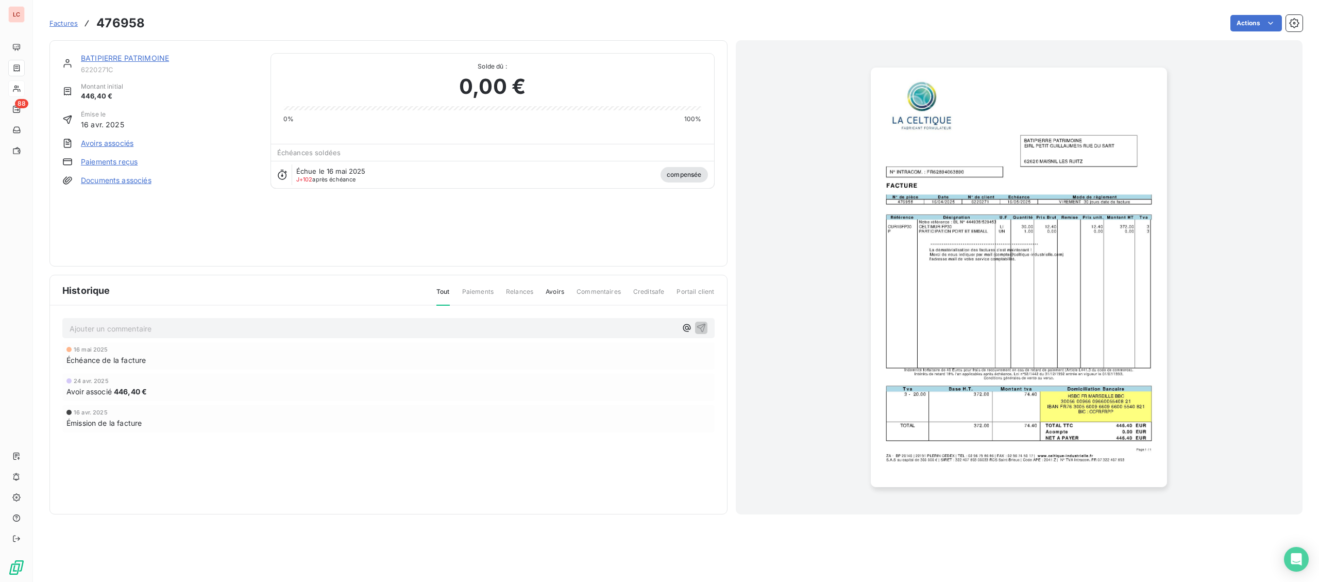
click at [999, 242] on img "button" at bounding box center [1019, 276] width 296 height 419
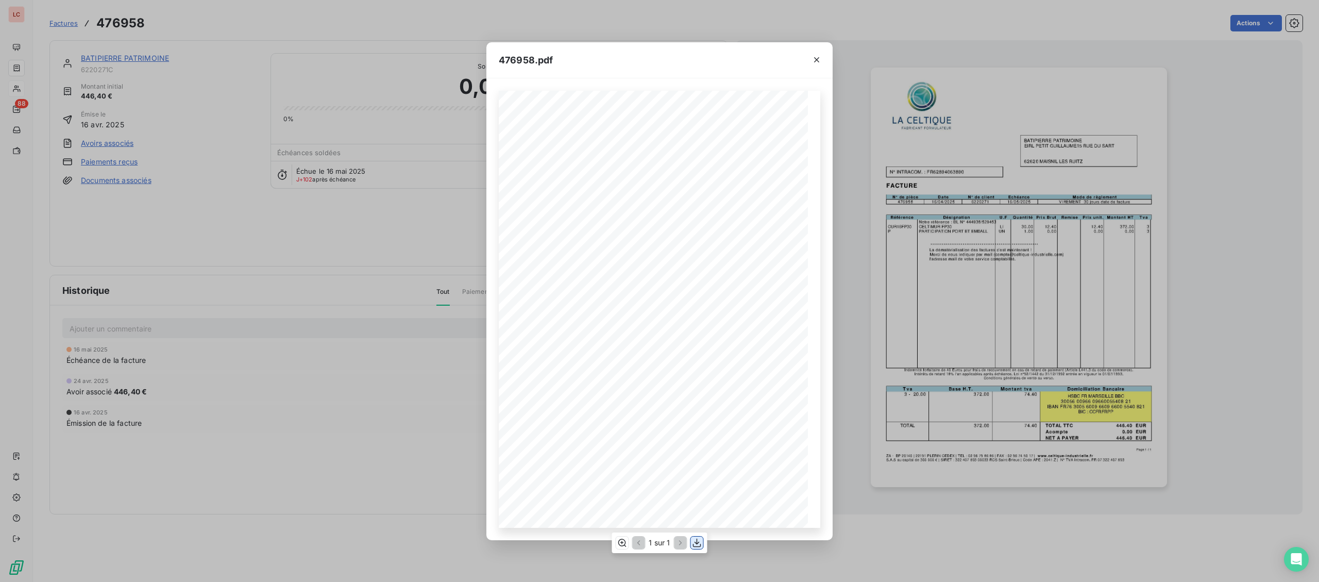
click at [693, 542] on icon "button" at bounding box center [697, 542] width 10 height 10
click at [9, 87] on div "**********" at bounding box center [659, 291] width 1319 height 582
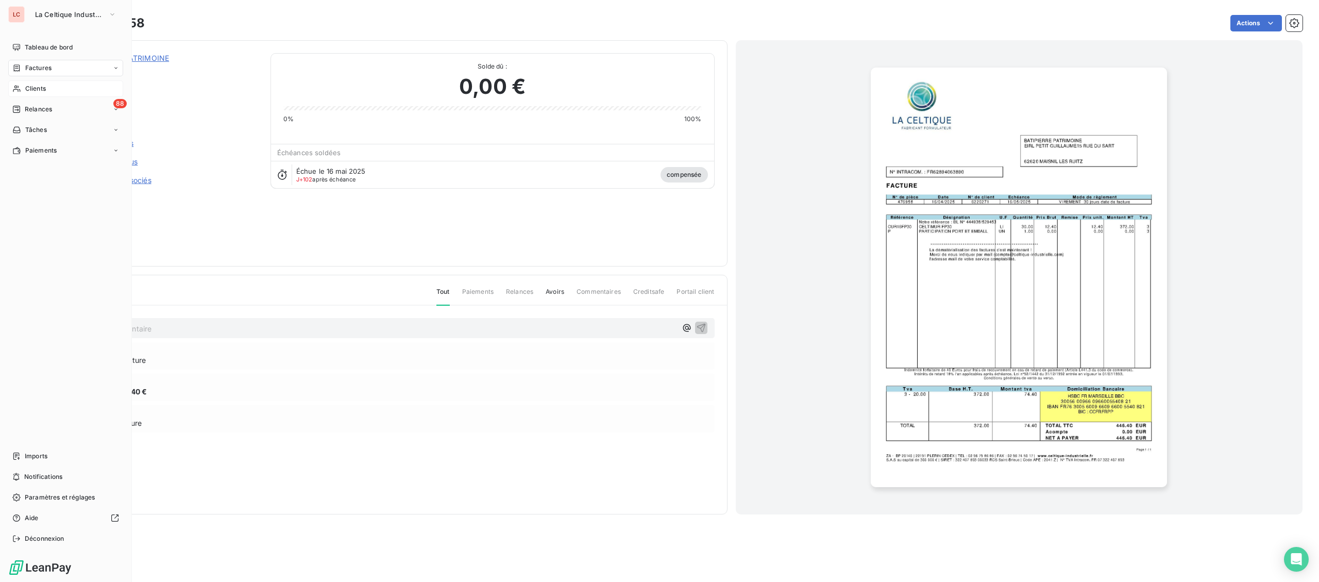
drag, startPoint x: 17, startPoint y: 77, endPoint x: 25, endPoint y: 74, distance: 8.3
click at [17, 76] on nav "Tableau de bord Factures Clients 88 Relances Tâches Paiements" at bounding box center [65, 99] width 115 height 120
click at [31, 69] on span "Factures" at bounding box center [38, 67] width 26 height 9
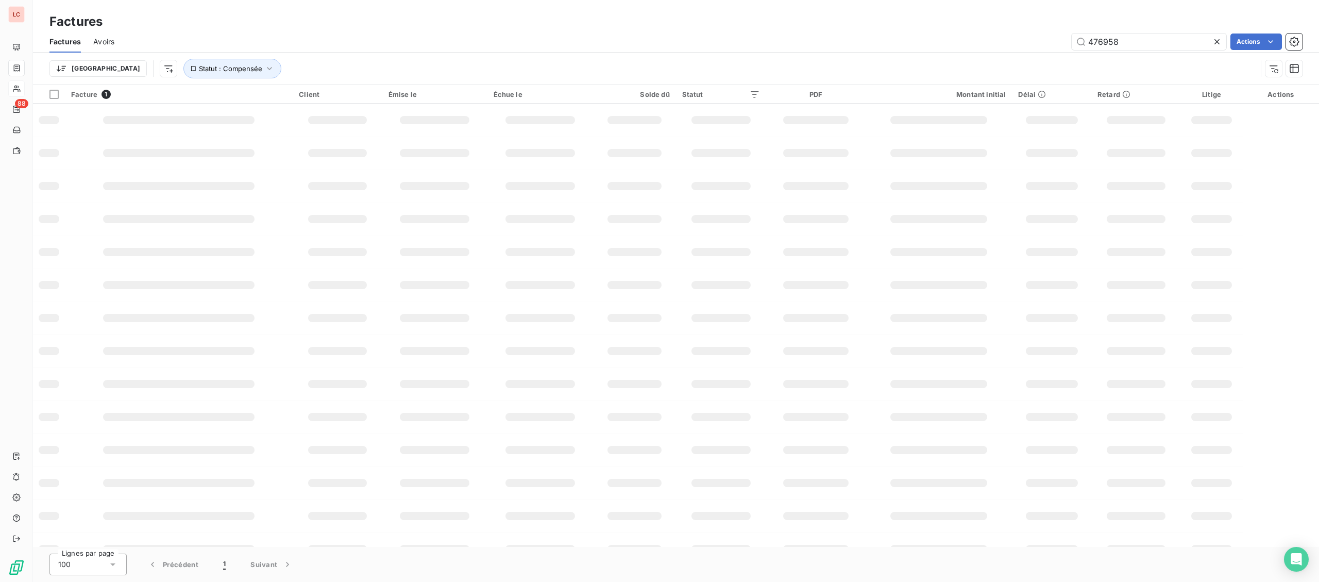
drag, startPoint x: 1119, startPoint y: 39, endPoint x: 1067, endPoint y: 37, distance: 52.6
click at [1074, 37] on input "476958" at bounding box center [1149, 41] width 155 height 16
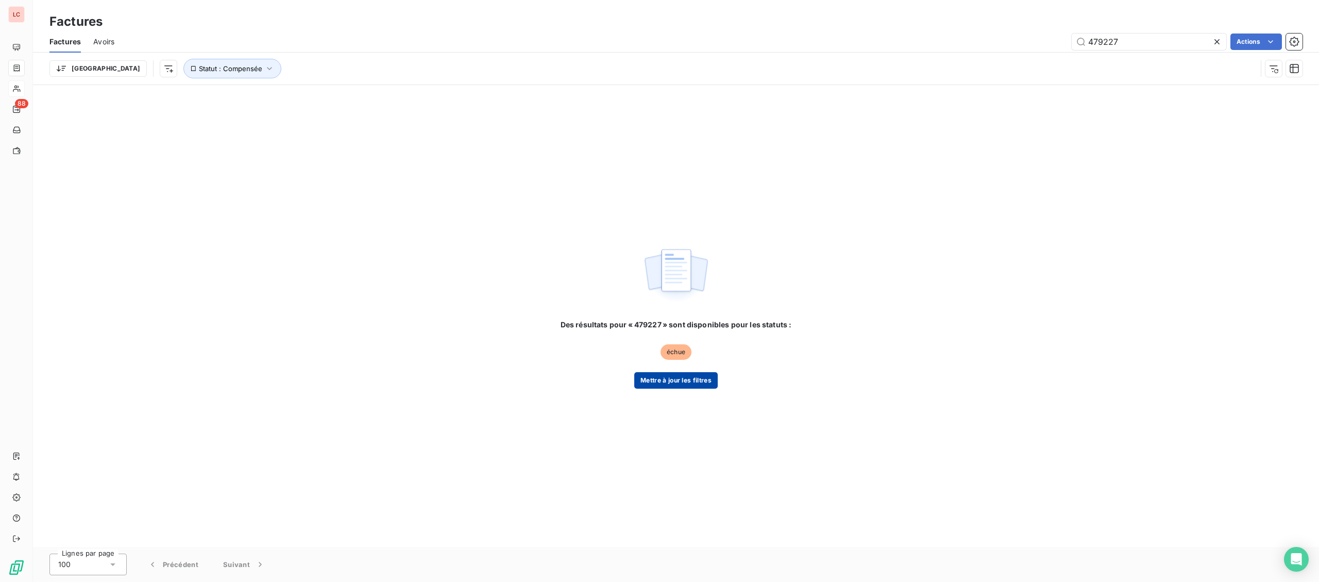
type input "479227"
click at [674, 380] on button "Mettre à jour les filtres" at bounding box center [675, 380] width 83 height 16
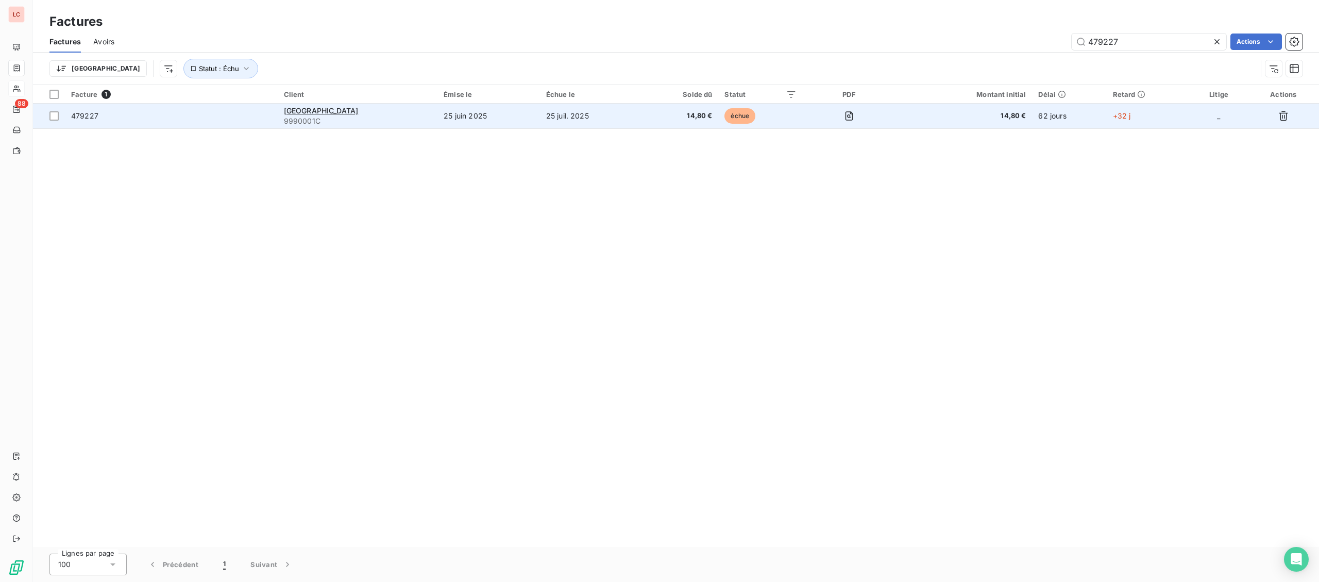
click at [379, 117] on span "9990001C" at bounding box center [358, 121] width 148 height 10
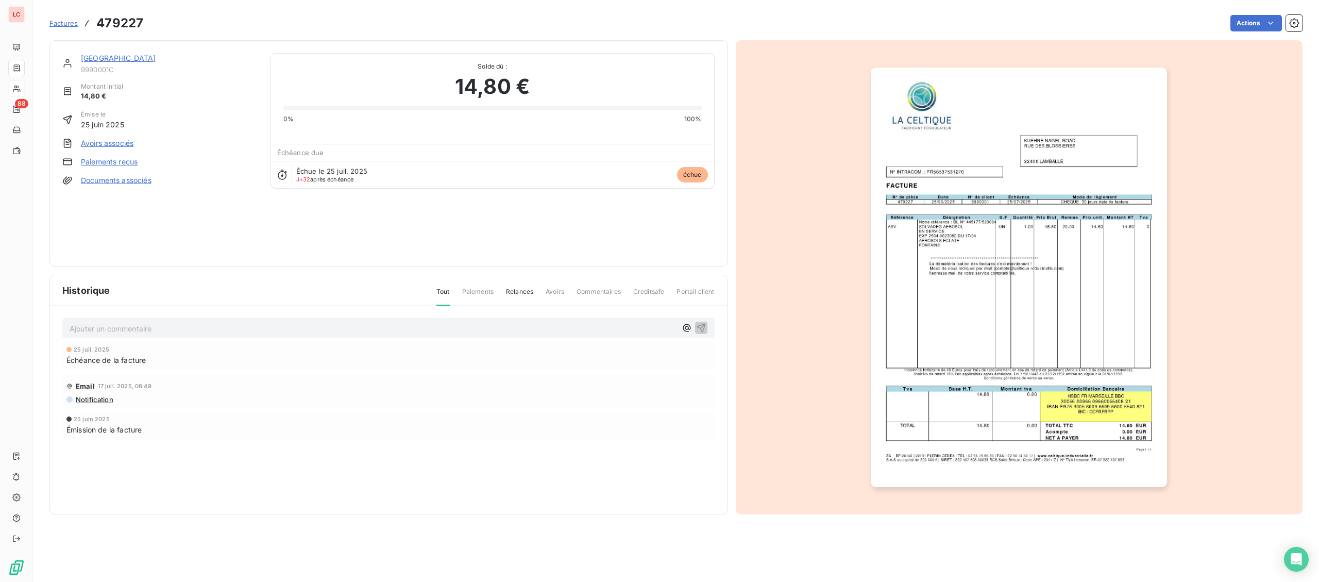
click at [950, 332] on img "button" at bounding box center [1019, 276] width 296 height 419
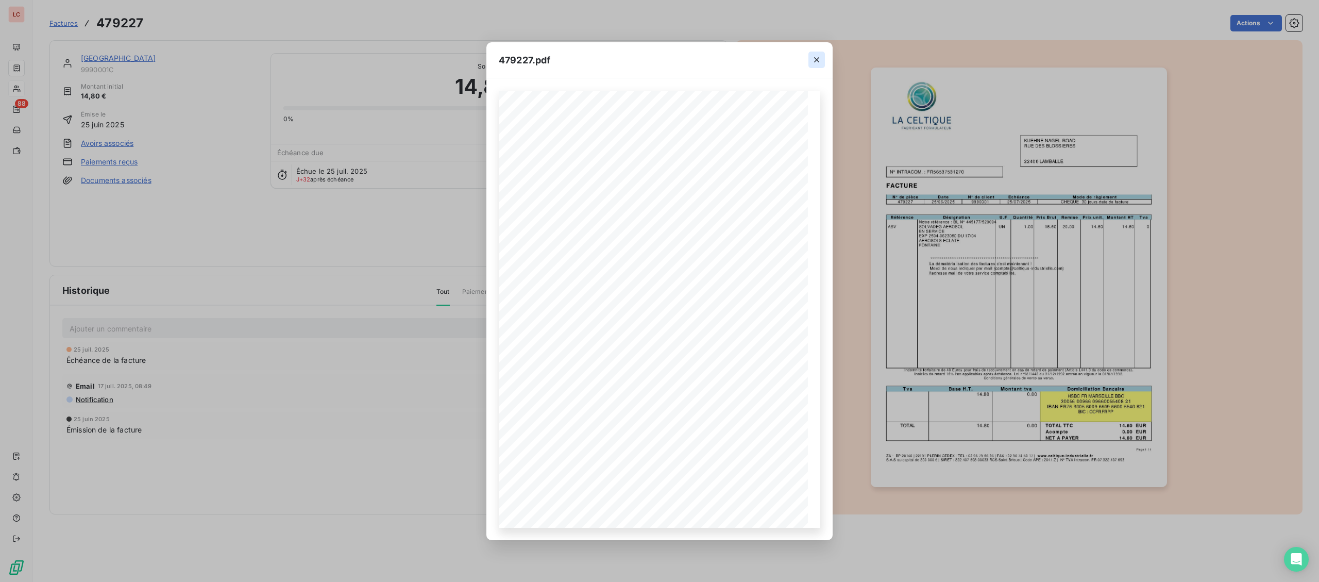
click at [818, 57] on icon "button" at bounding box center [816, 60] width 10 height 10
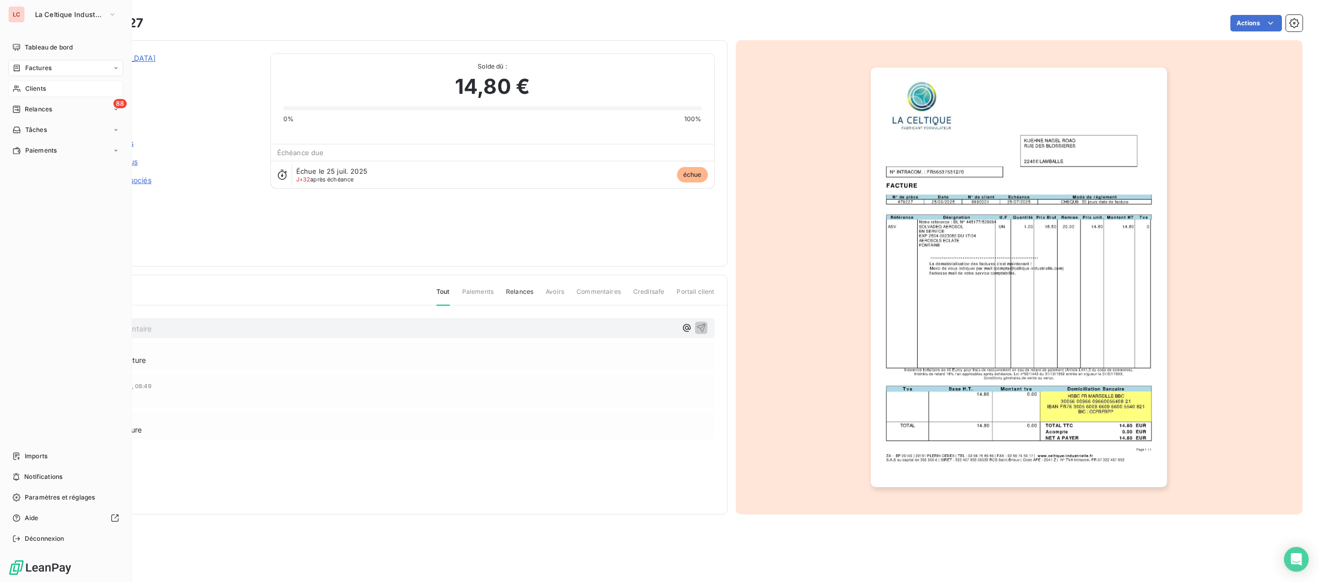
click at [32, 71] on span "Factures" at bounding box center [38, 67] width 26 height 9
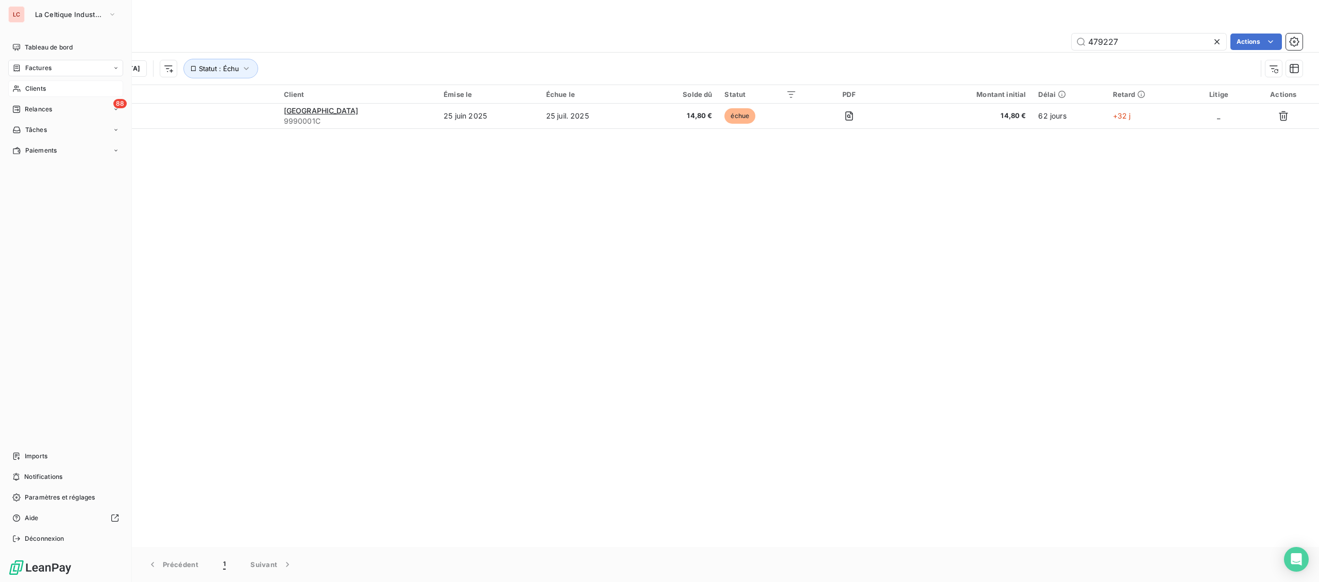
click at [8, 90] on div "Clients" at bounding box center [65, 88] width 115 height 16
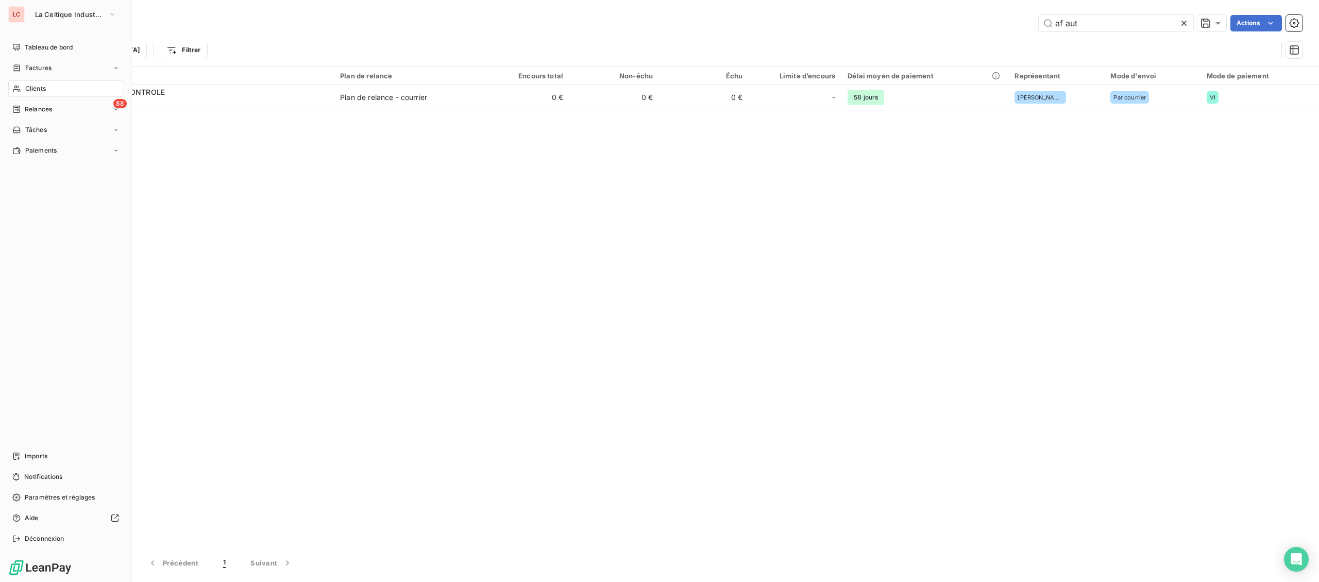
click at [12, 90] on div "Clients" at bounding box center [65, 88] width 115 height 16
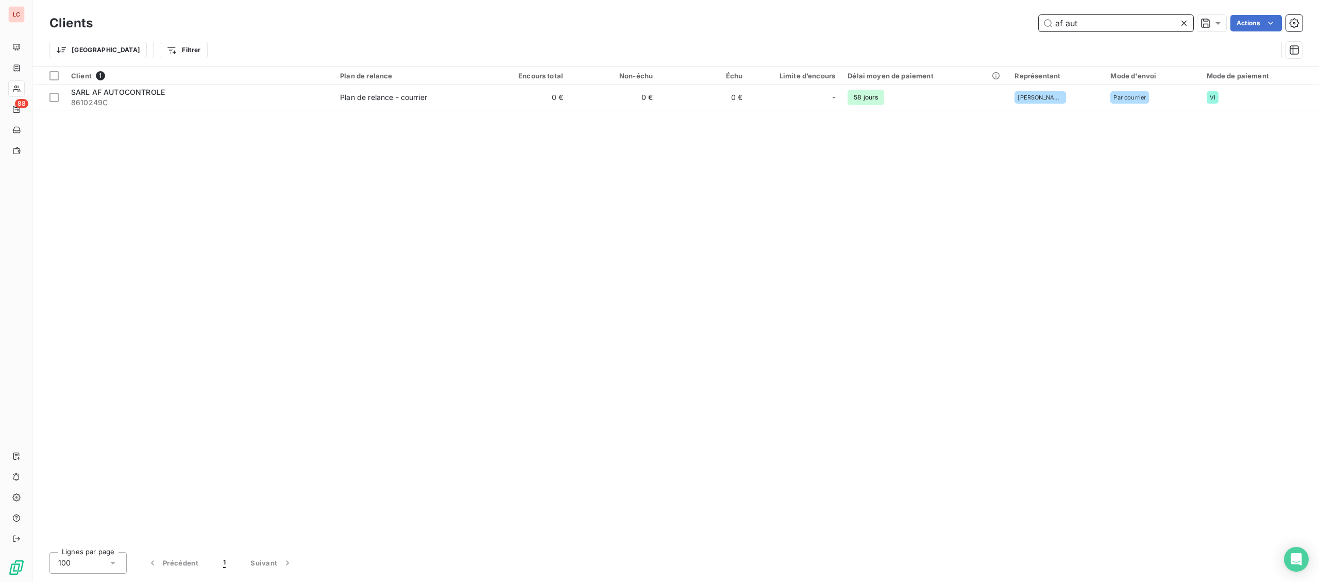
drag, startPoint x: 1109, startPoint y: 30, endPoint x: 786, endPoint y: 28, distance: 323.0
click at [1039, 28] on input "af aut" at bounding box center [1116, 23] width 155 height 16
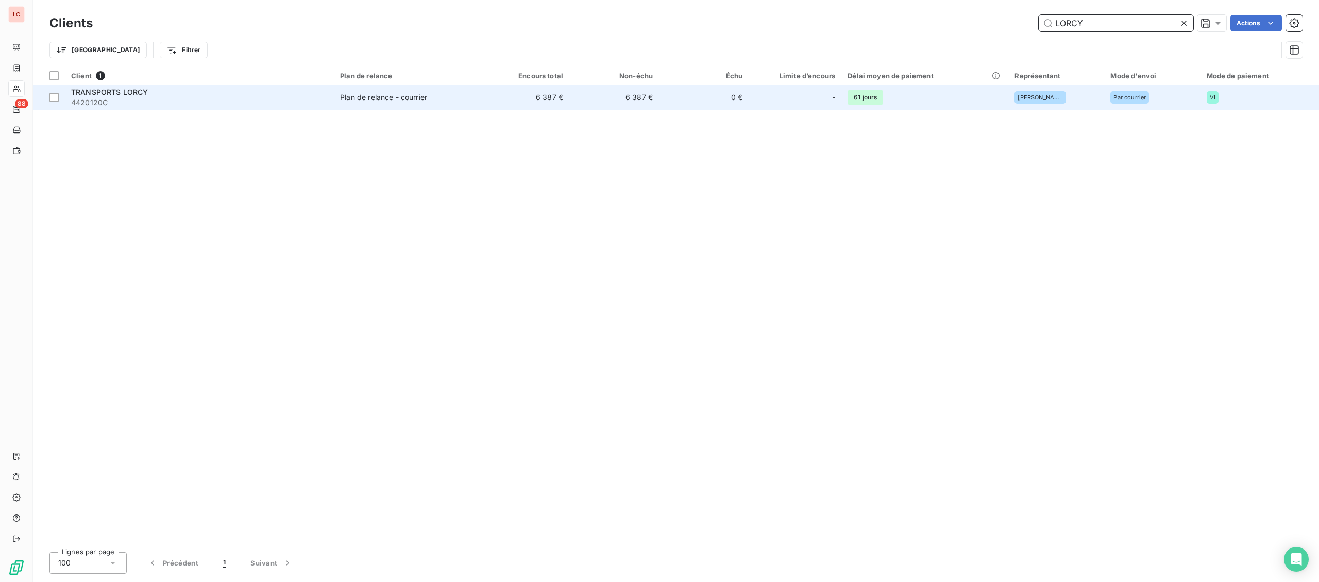
type input "LORCY"
click at [610, 103] on td "6 387 €" at bounding box center [614, 97] width 90 height 25
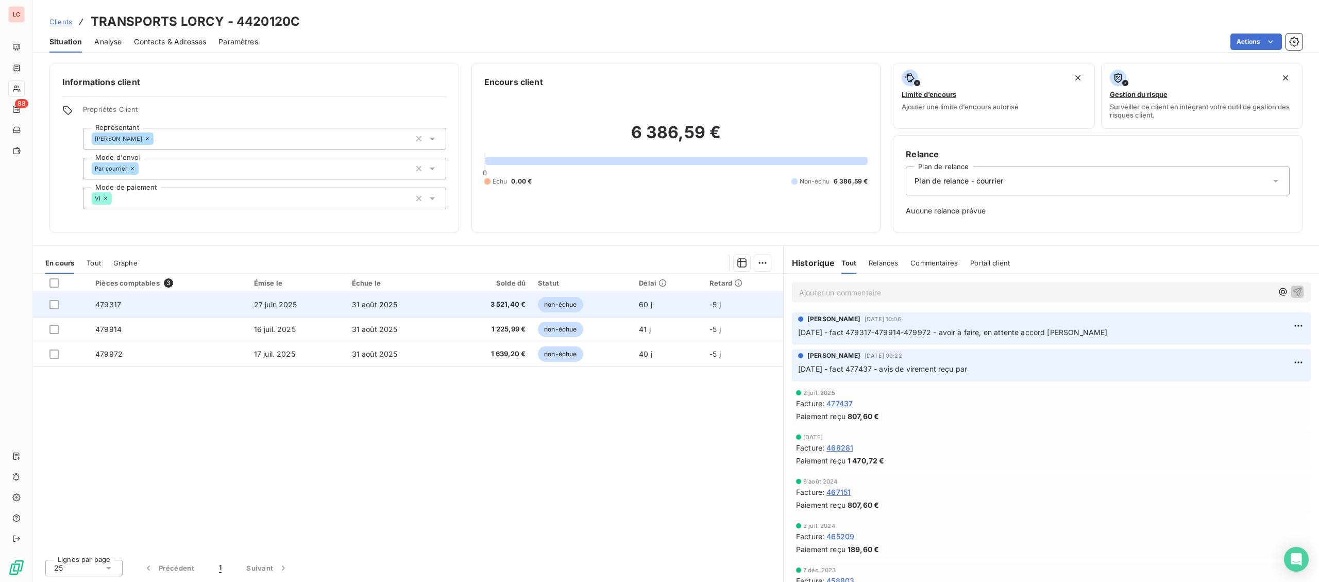
click at [337, 305] on td "27 juin 2025" at bounding box center [297, 304] width 98 height 25
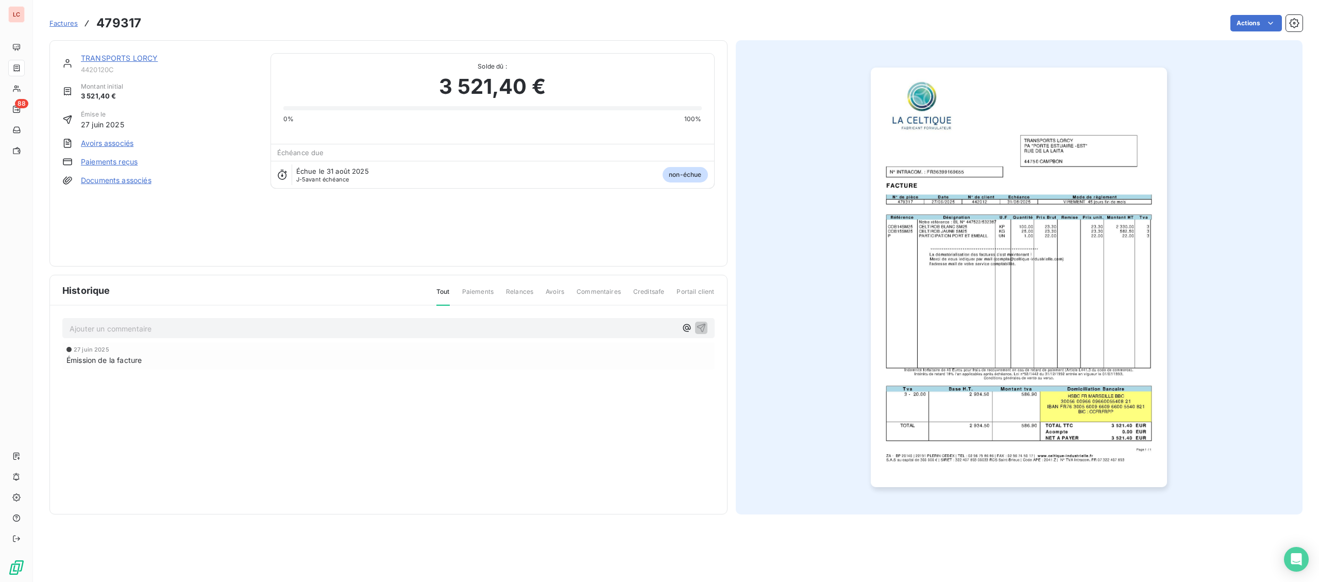
click at [1051, 235] on img "button" at bounding box center [1019, 276] width 296 height 419
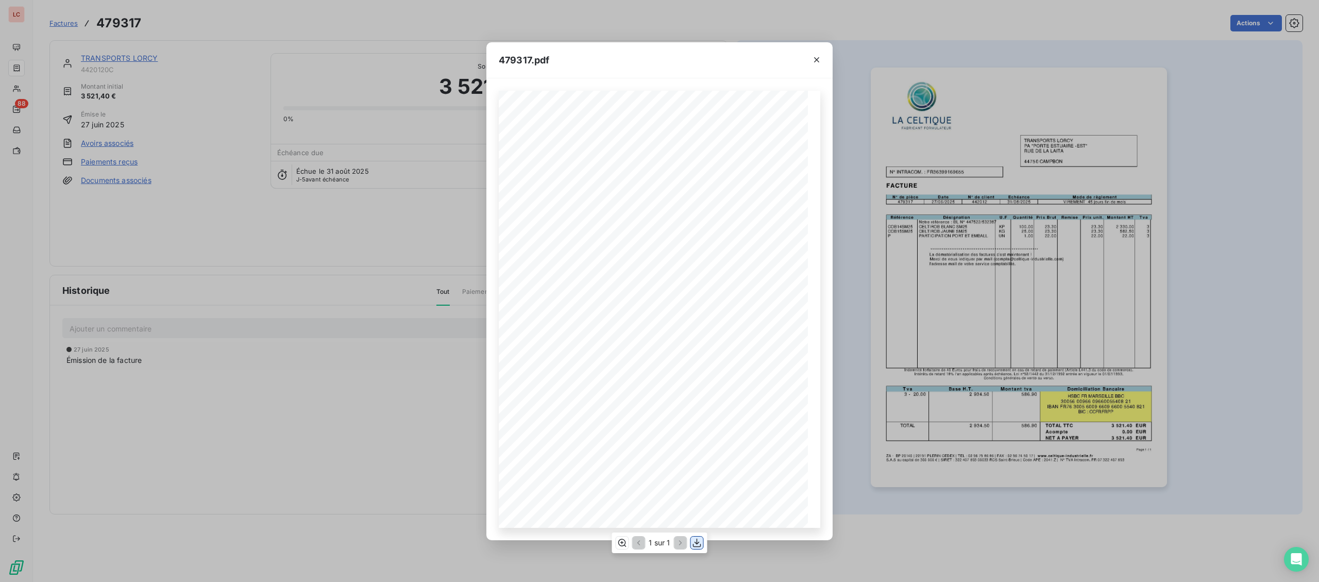
click at [694, 542] on icon "button" at bounding box center [697, 542] width 8 height 9
click at [818, 60] on icon "button" at bounding box center [816, 60] width 10 height 10
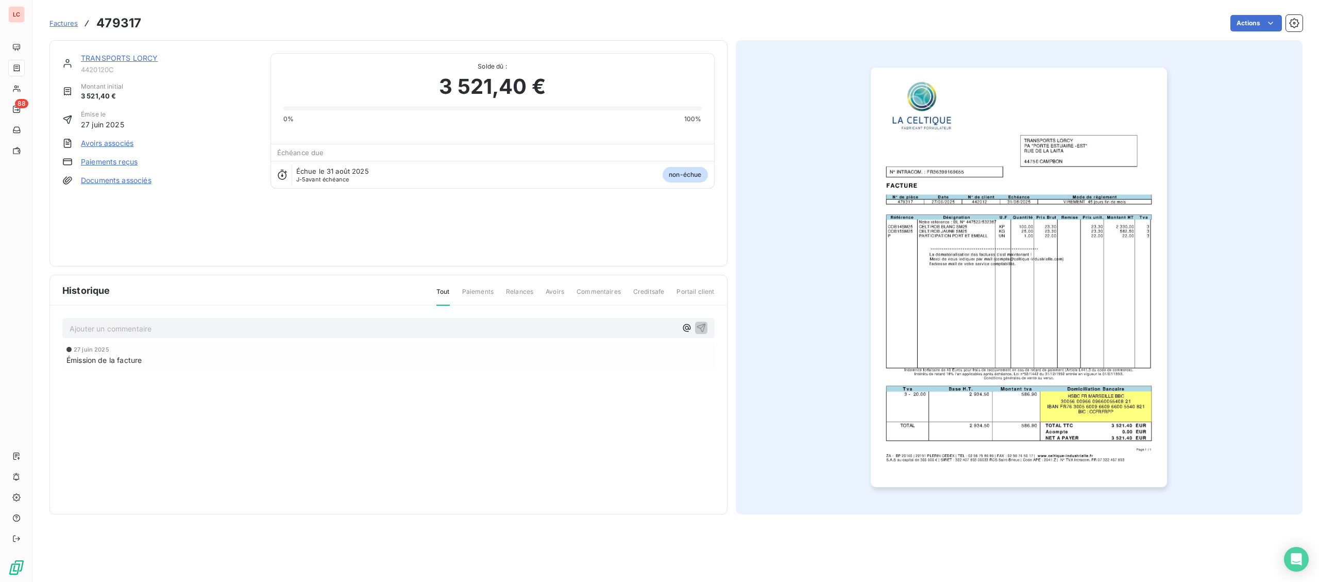
click at [107, 51] on div "TRANSPORTS LORCY 4420120C Montant initial 3 521,40 € Émise le [DATE] Avoirs ass…" at bounding box center [388, 153] width 678 height 226
click at [107, 53] on div "TRANSPORTS LORCY 4420120C Montant initial 3 521,40 € Émise le [DATE] Avoirs ass…" at bounding box center [388, 153] width 678 height 226
drag, startPoint x: 138, startPoint y: 66, endPoint x: 144, endPoint y: 56, distance: 12.0
click at [139, 65] on div "TRANSPORTS LORCY 4420120C" at bounding box center [169, 63] width 177 height 21
click at [144, 56] on link "TRANSPORTS LORCY" at bounding box center [119, 58] width 77 height 9
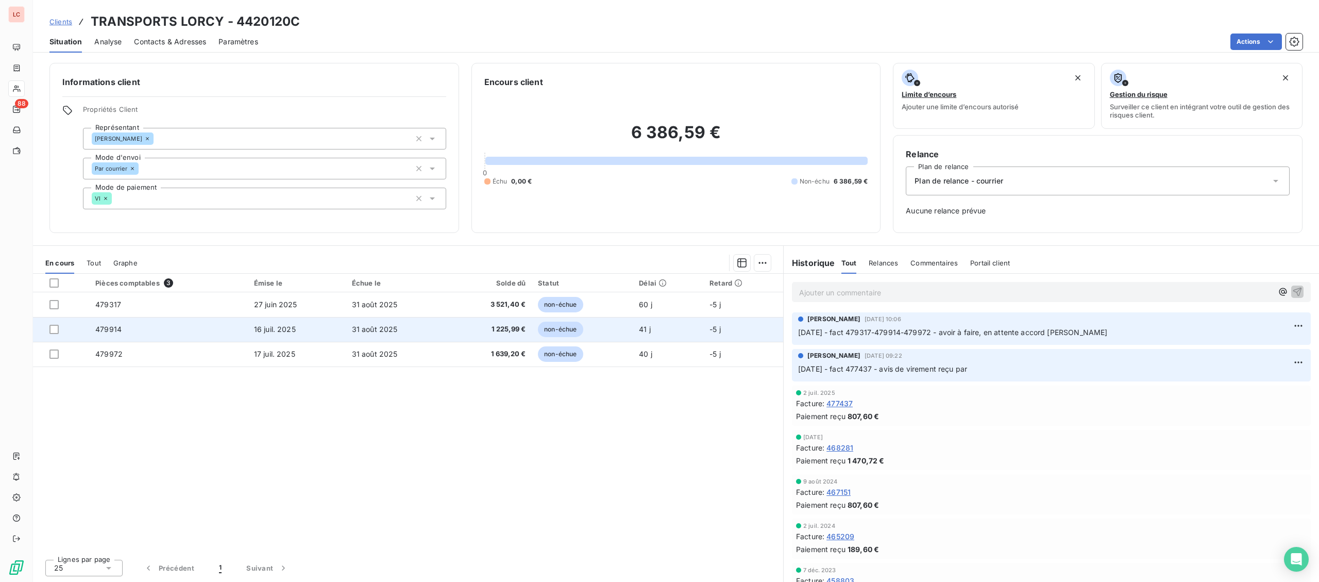
click at [372, 324] on td "31 août 2025" at bounding box center [397, 329] width 103 height 25
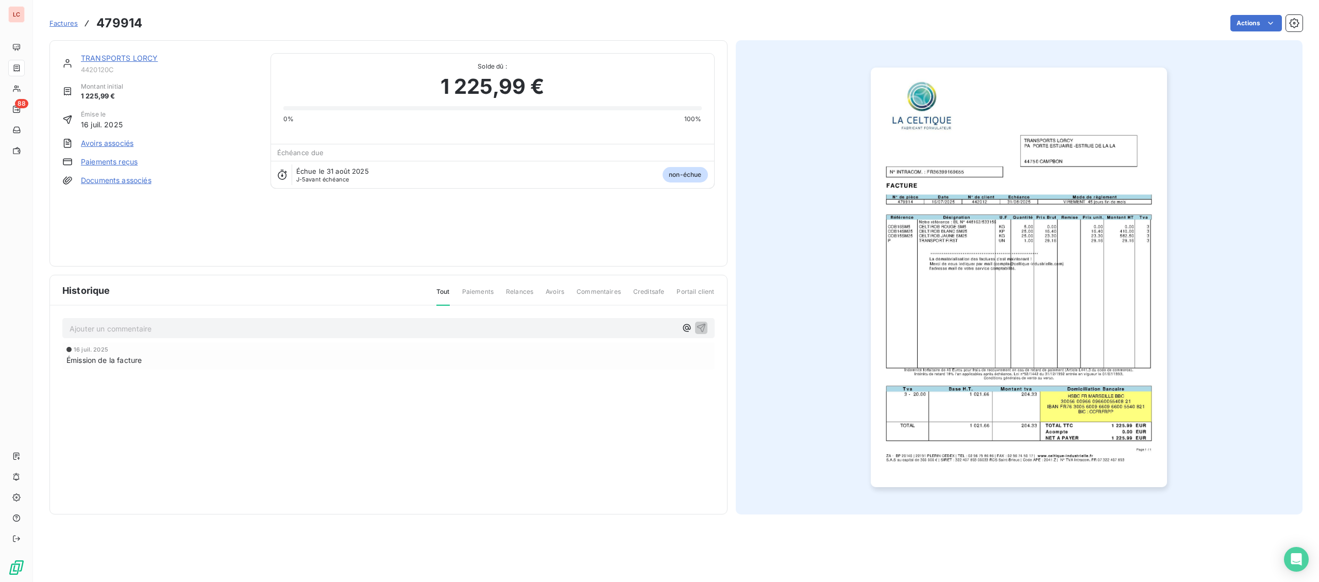
click at [1055, 288] on img "button" at bounding box center [1019, 276] width 296 height 419
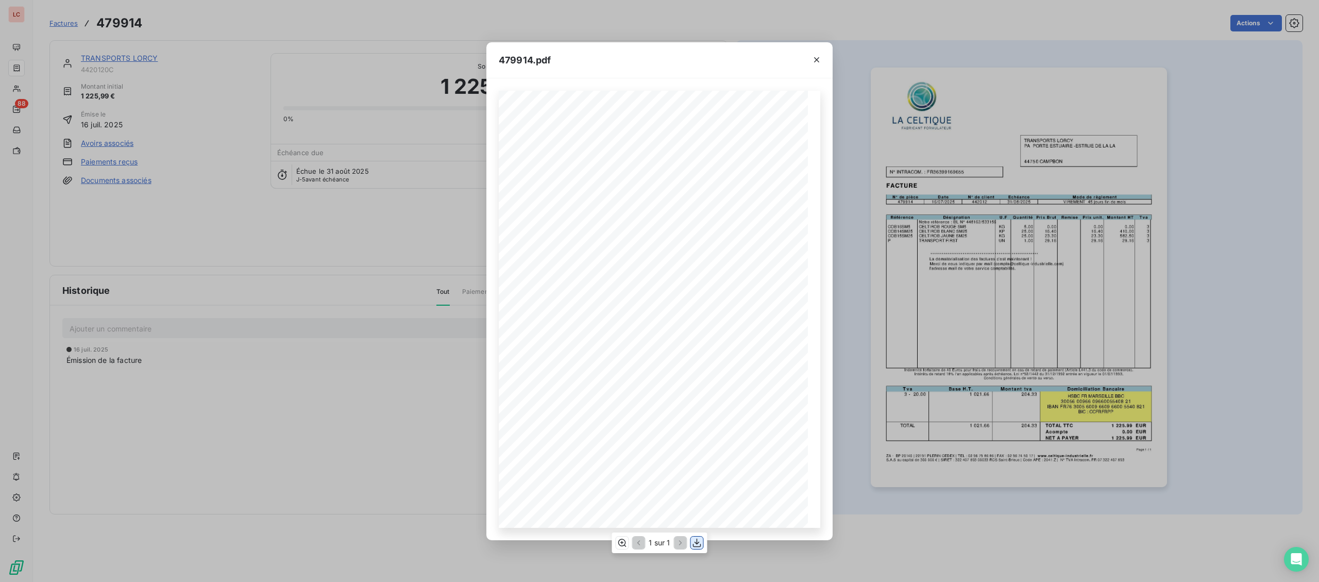
click at [698, 542] on icon "button" at bounding box center [697, 542] width 8 height 9
click at [311, 313] on div "479914.pdf Page 1 / 1 ZA - BP 20140 | [PHONE_NUMBER] CEDEX | TEL : [PHONE_NUMBE…" at bounding box center [659, 291] width 1319 height 582
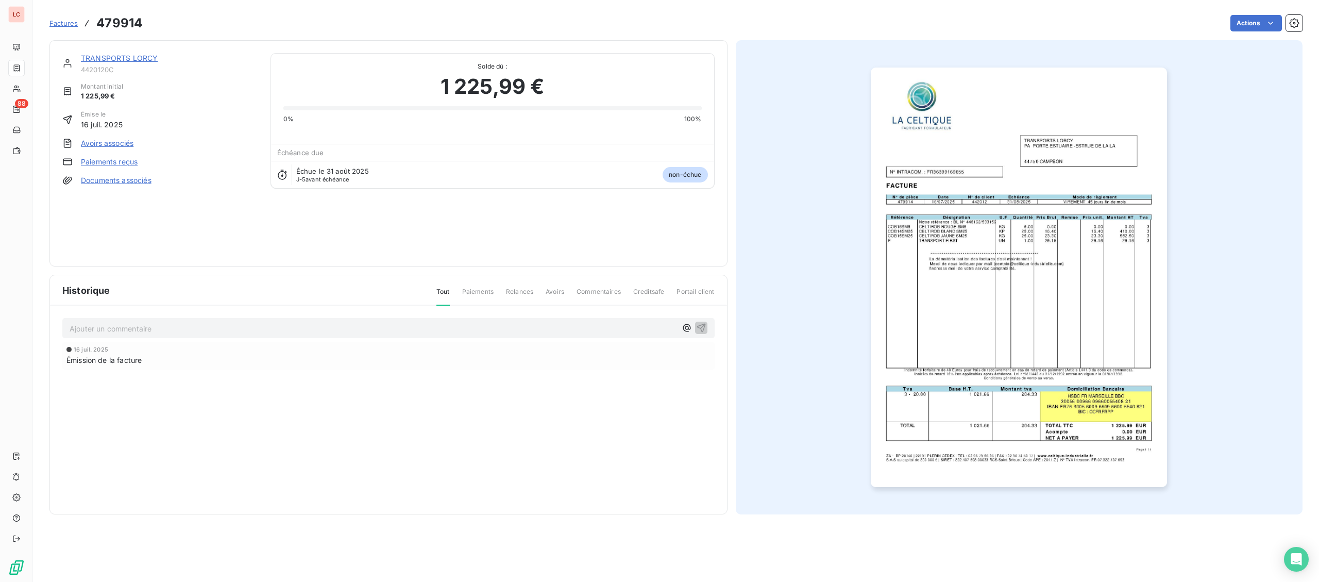
click at [93, 56] on link "TRANSPORTS LORCY" at bounding box center [119, 58] width 77 height 9
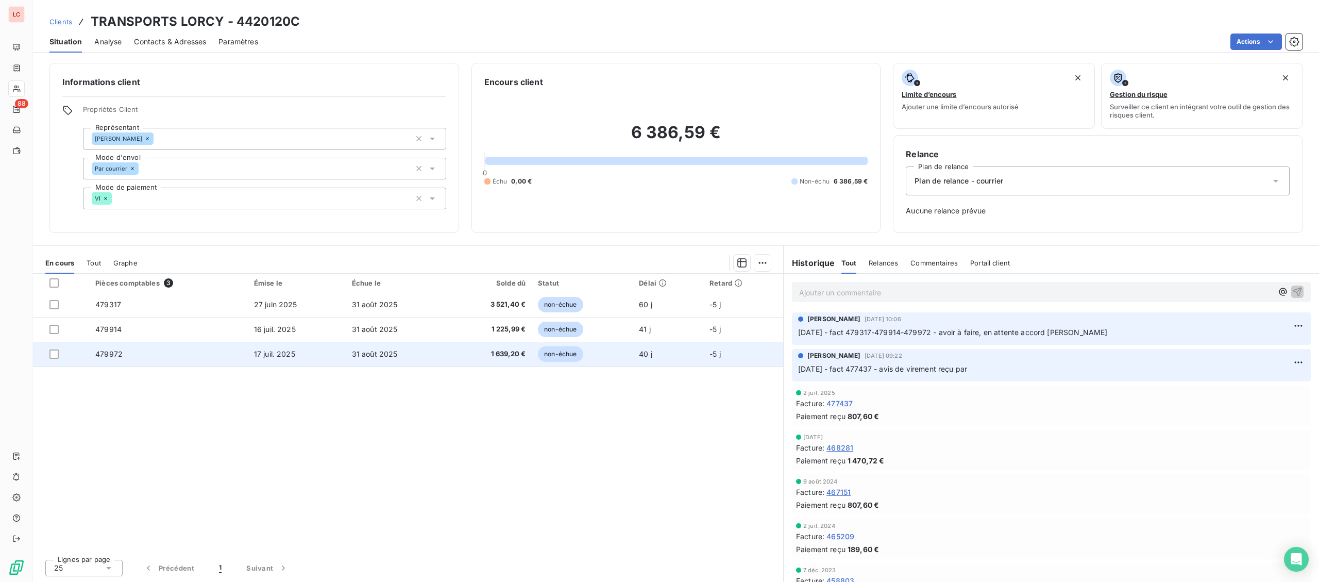
click at [396, 356] on span "31 août 2025" at bounding box center [375, 353] width 46 height 9
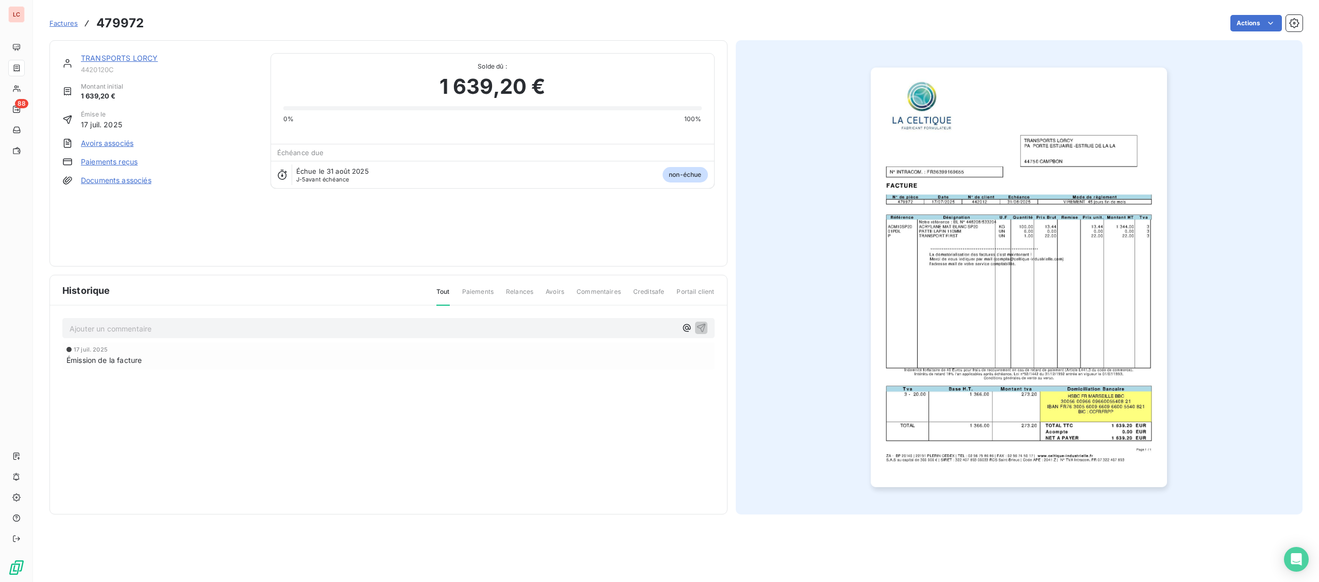
click at [977, 368] on img "button" at bounding box center [1019, 276] width 296 height 419
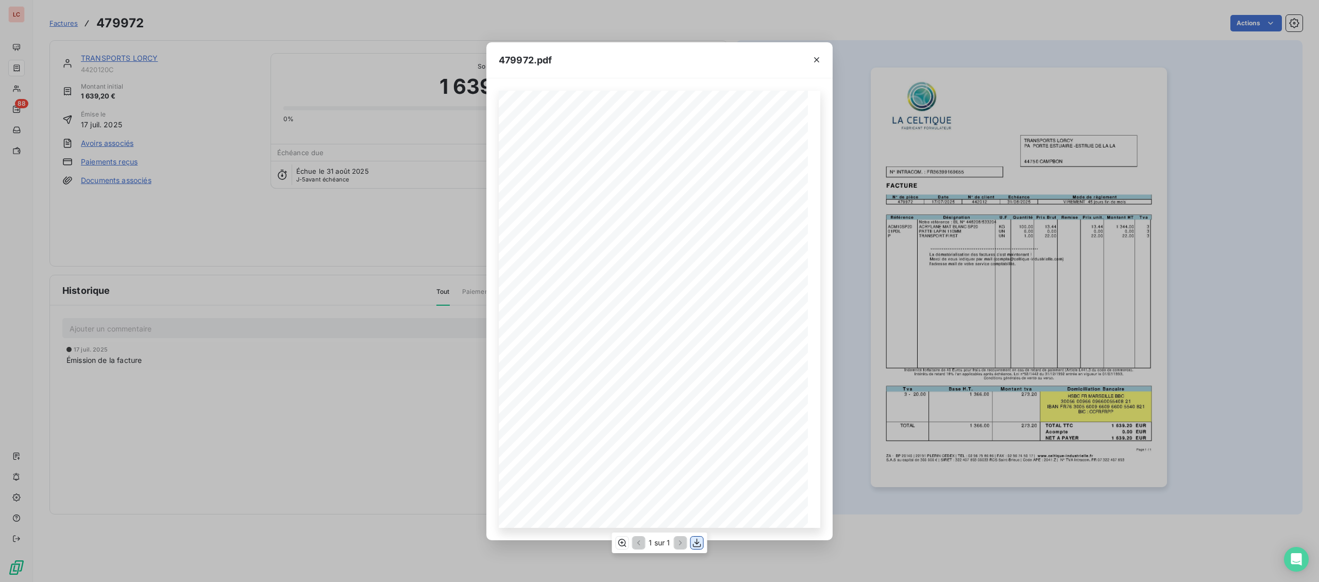
click at [692, 543] on icon "button" at bounding box center [697, 542] width 10 height 10
click at [12, 99] on div "479972.pdf Page 1 / 1 ZA - BP 20140 | [PHONE_NUMBER] CEDEX | TEL : [PHONE_NUMBE…" at bounding box center [659, 291] width 1319 height 582
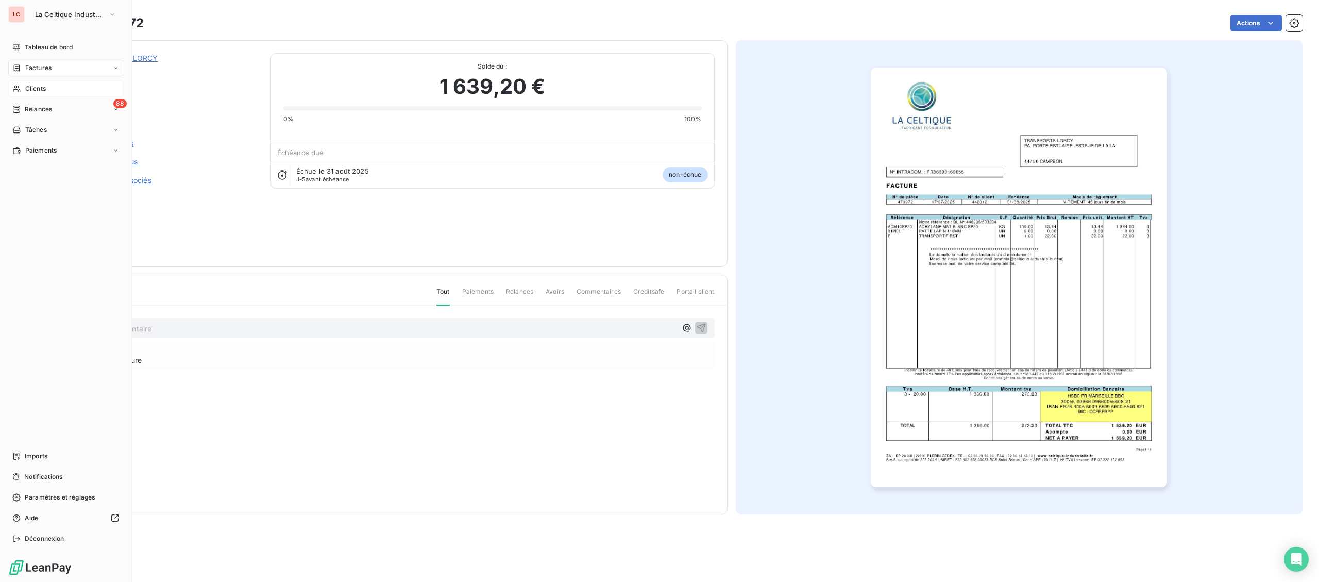
click at [17, 93] on div "Clients" at bounding box center [65, 88] width 115 height 16
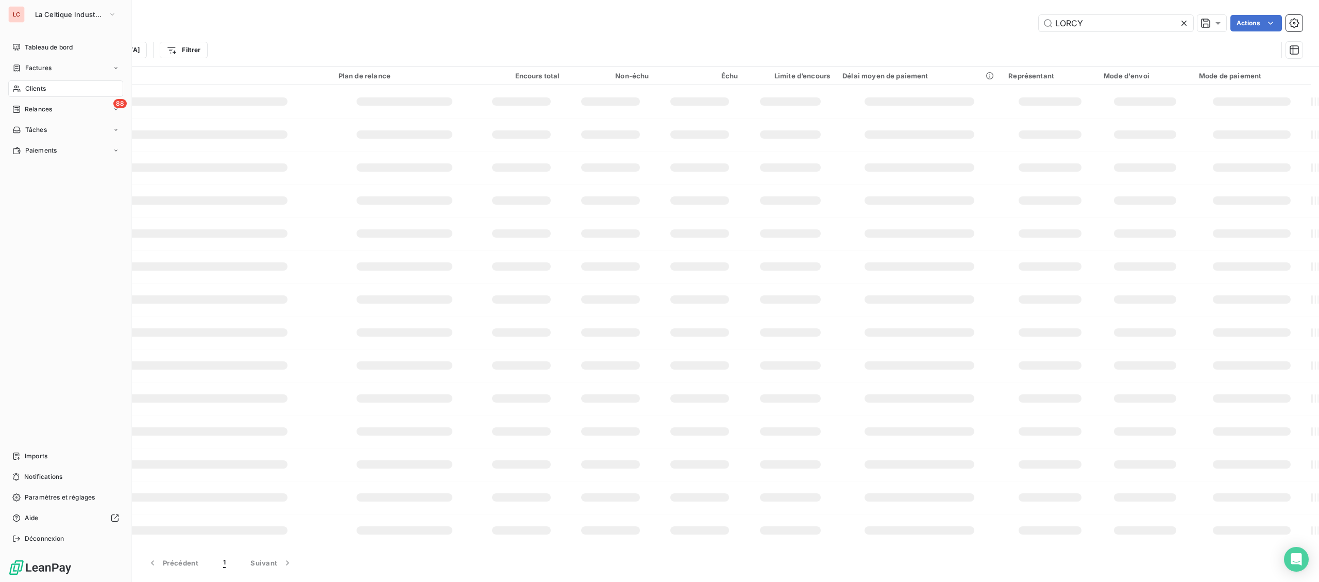
click at [20, 90] on icon at bounding box center [16, 89] width 7 height 7
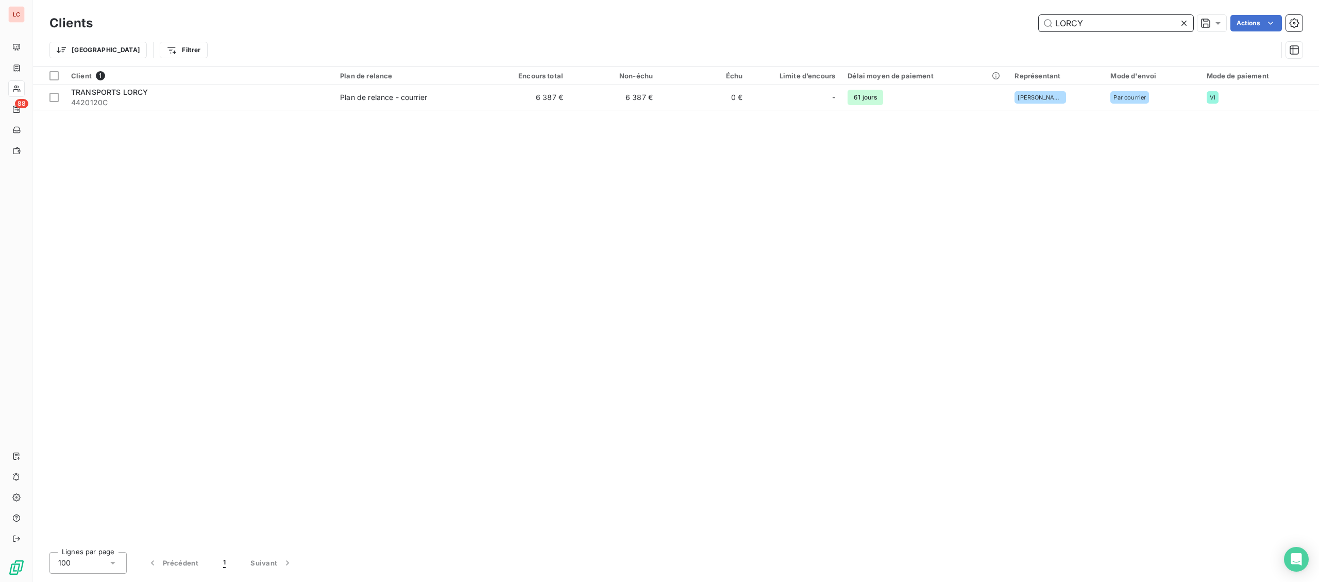
drag, startPoint x: 1129, startPoint y: 29, endPoint x: 945, endPoint y: 26, distance: 183.4
click at [1039, 28] on input "LORCY" at bounding box center [1116, 23] width 155 height 16
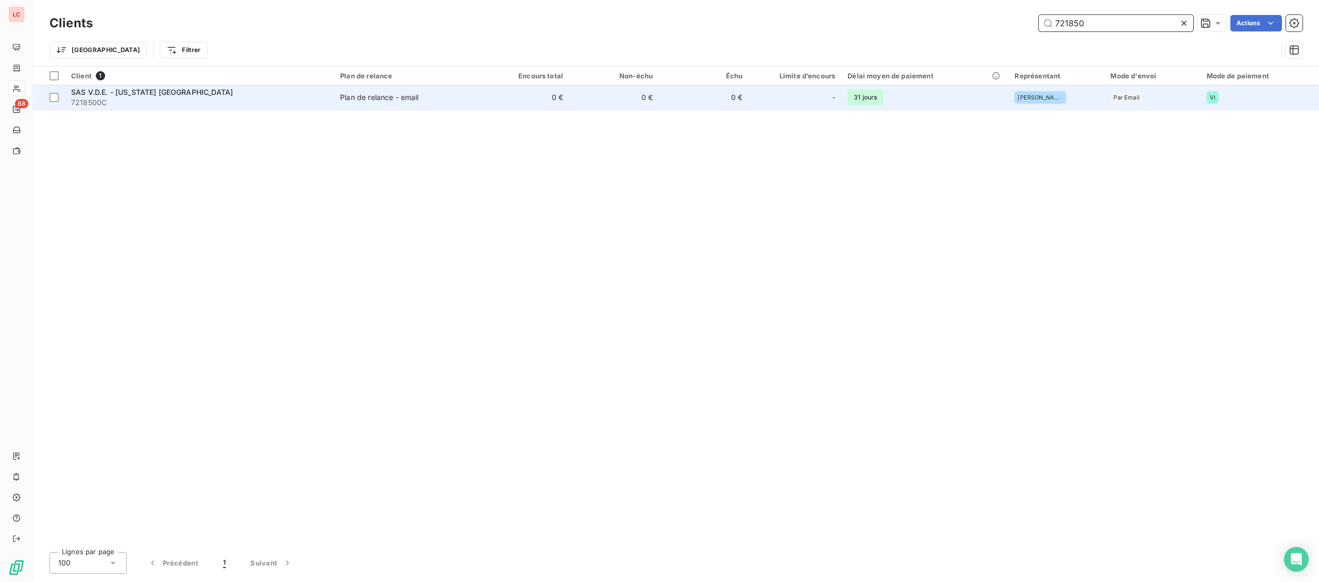
type input "721850"
click at [387, 95] on div "Plan de relance - email" at bounding box center [379, 97] width 78 height 10
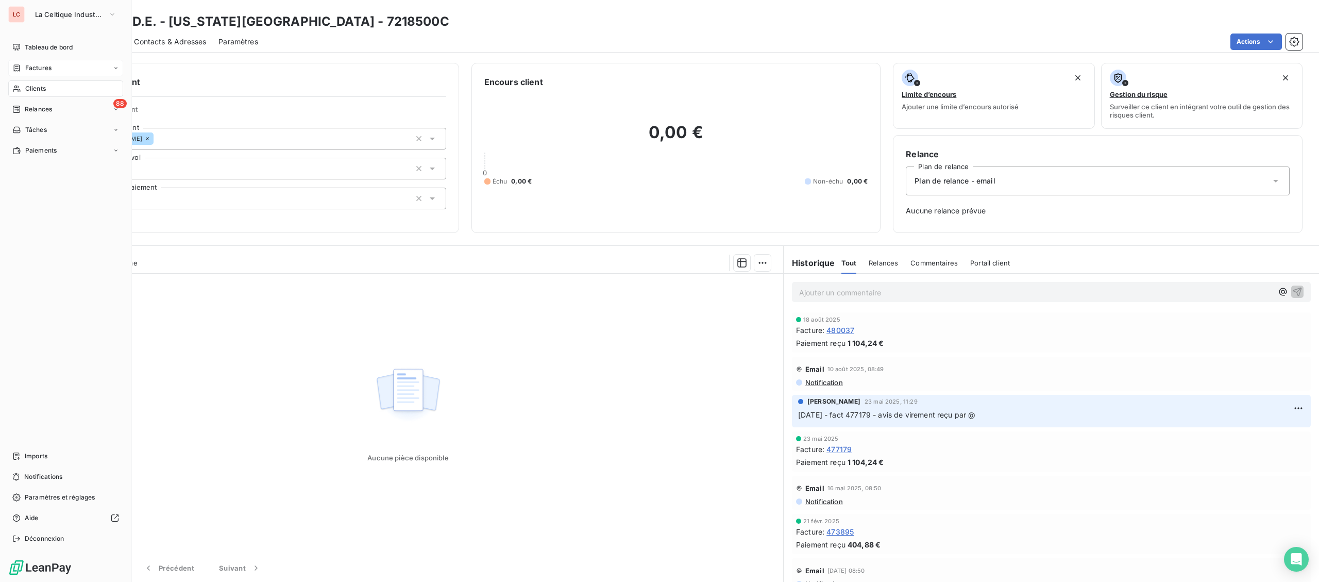
click at [39, 74] on div "Factures" at bounding box center [65, 68] width 115 height 16
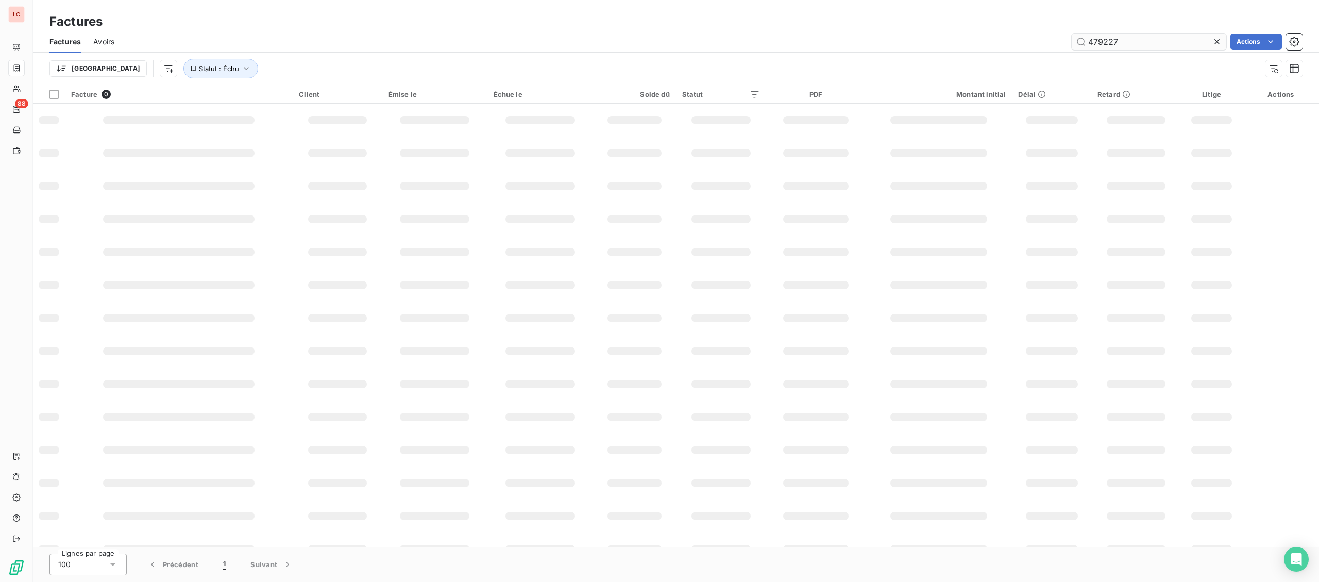
click at [1072, 45] on input "479227" at bounding box center [1149, 41] width 155 height 16
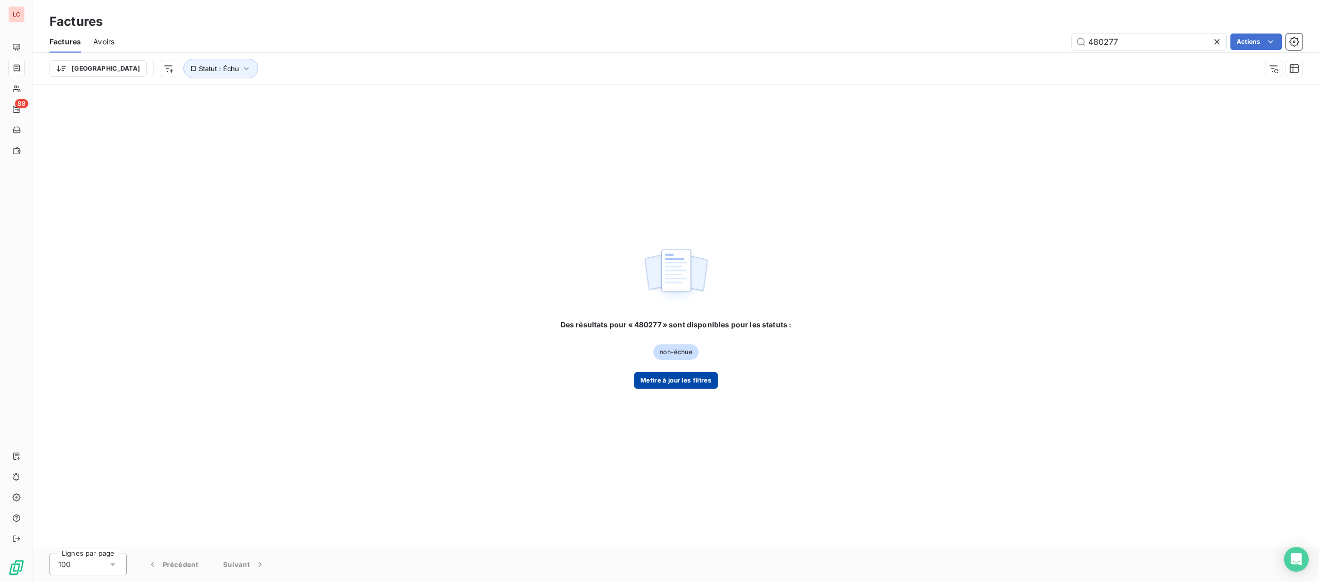
type input "480277"
click at [694, 373] on button "Mettre à jour les filtres" at bounding box center [675, 380] width 83 height 16
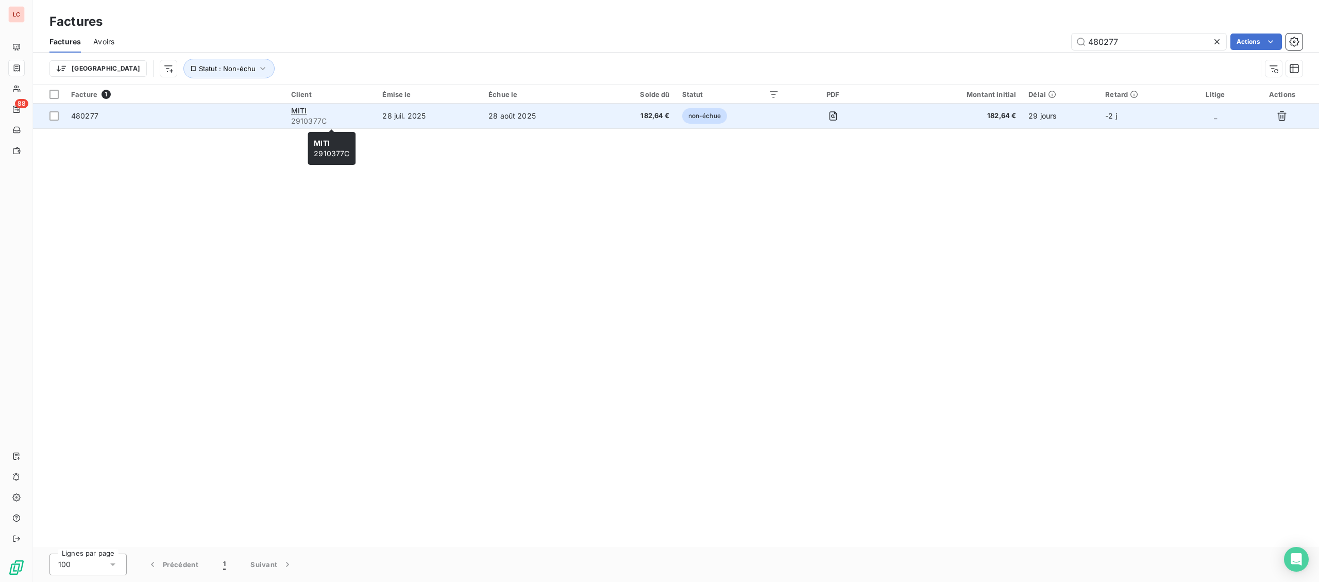
click at [332, 124] on span "2910377C" at bounding box center [330, 121] width 79 height 10
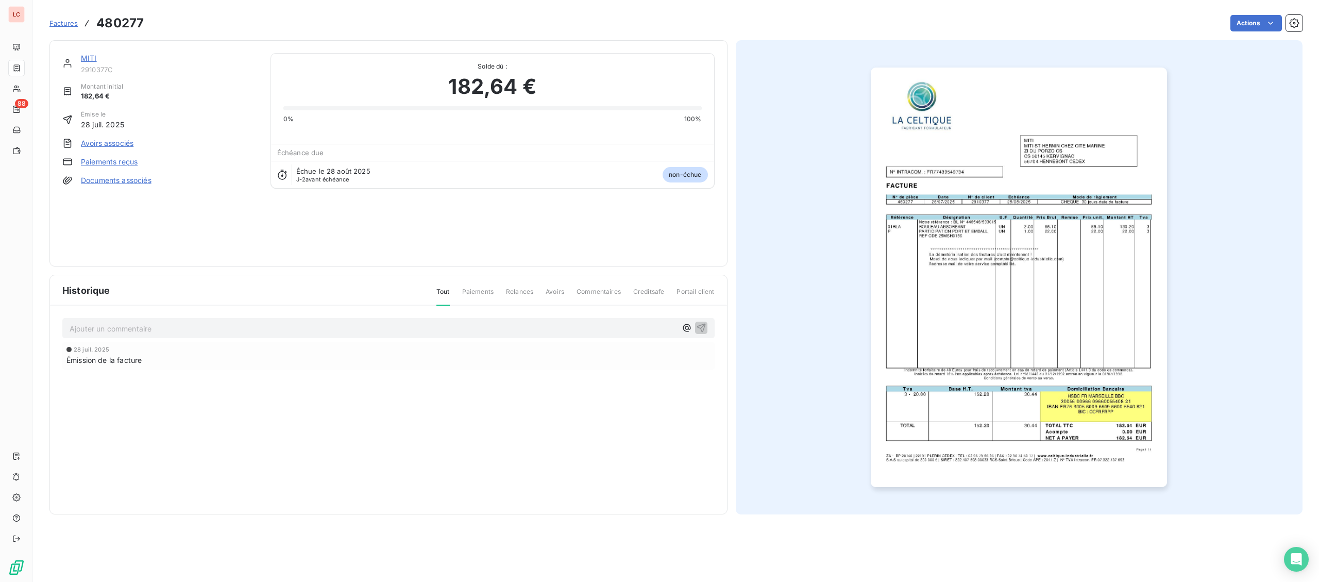
click at [81, 60] on link "MITI" at bounding box center [89, 58] width 16 height 9
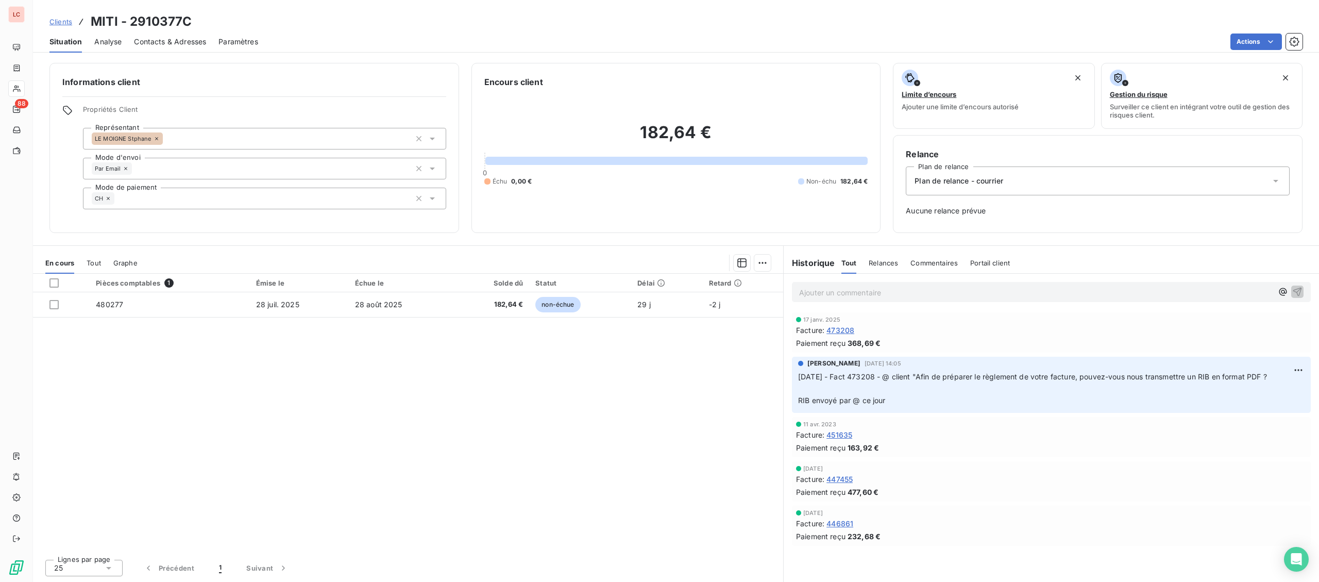
click at [957, 293] on p "Ajouter un commentaire ﻿" at bounding box center [1035, 292] width 473 height 13
click at [950, 291] on p "[DATE] - fact 480277 - @ client "" at bounding box center [1035, 292] width 473 height 12
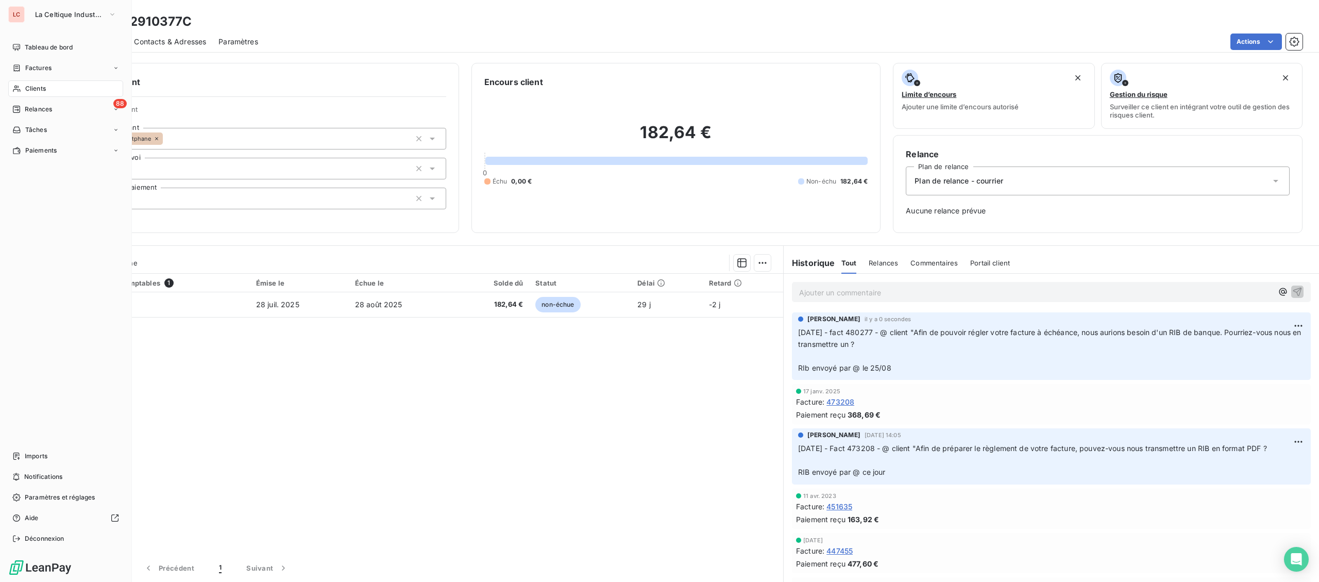
click at [20, 88] on icon at bounding box center [16, 88] width 9 height 8
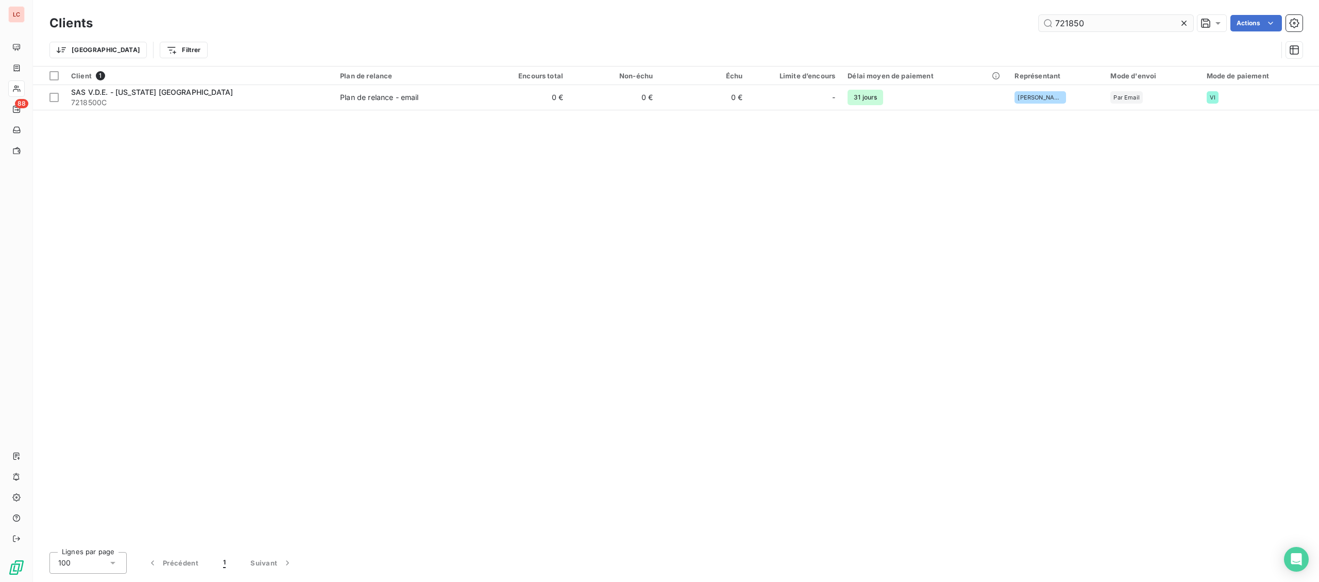
drag, startPoint x: 1100, startPoint y: 29, endPoint x: 994, endPoint y: 11, distance: 108.2
click at [1039, 15] on input "721850" at bounding box center [1116, 23] width 155 height 16
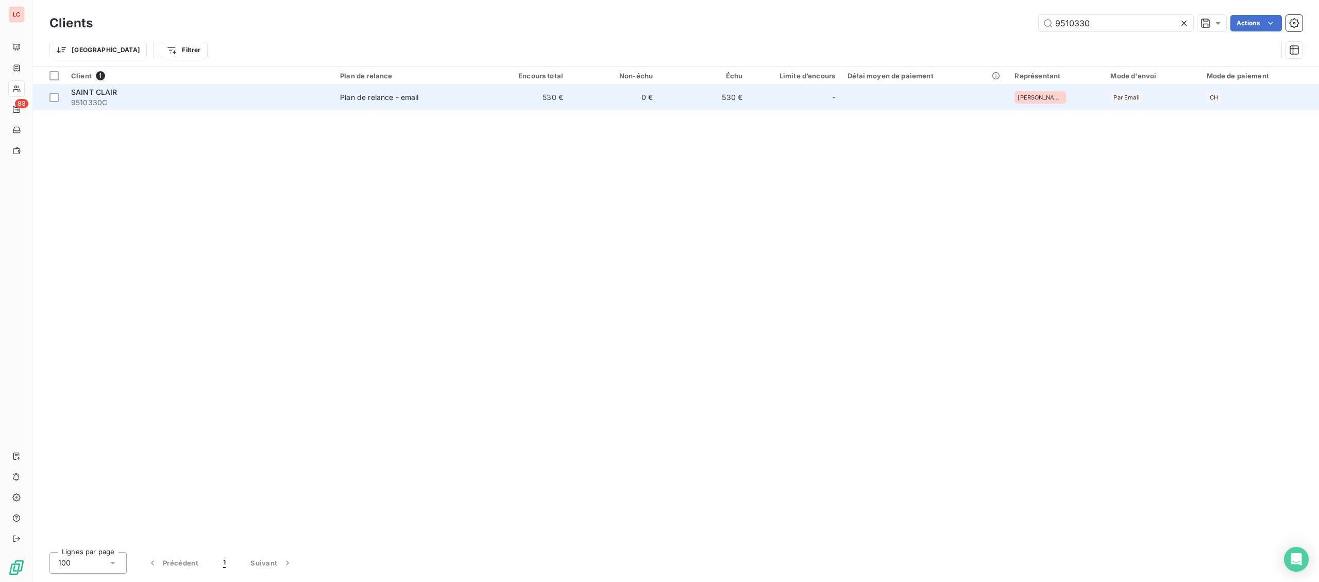
type input "9510330"
click at [585, 99] on td "0 €" at bounding box center [614, 97] width 90 height 25
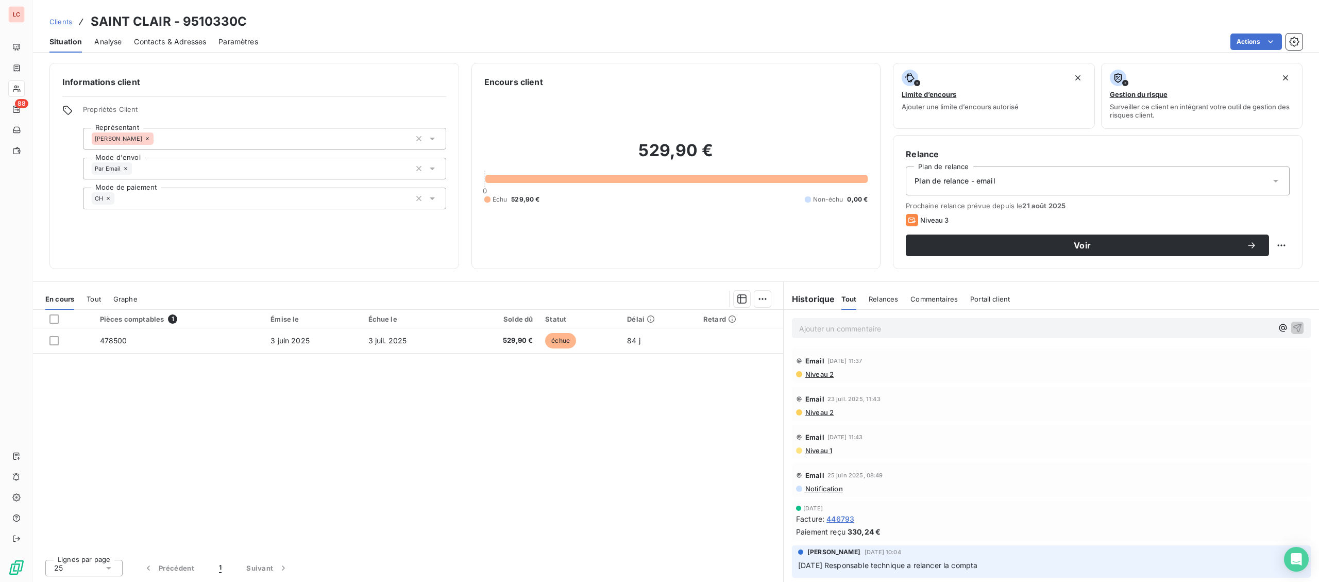
click at [882, 333] on p "Ajouter un commentaire ﻿" at bounding box center [1035, 328] width 473 height 13
click at [988, 330] on p "[DATE] - fact 478500 - @ [PERSON_NAME] "" at bounding box center [1035, 328] width 473 height 12
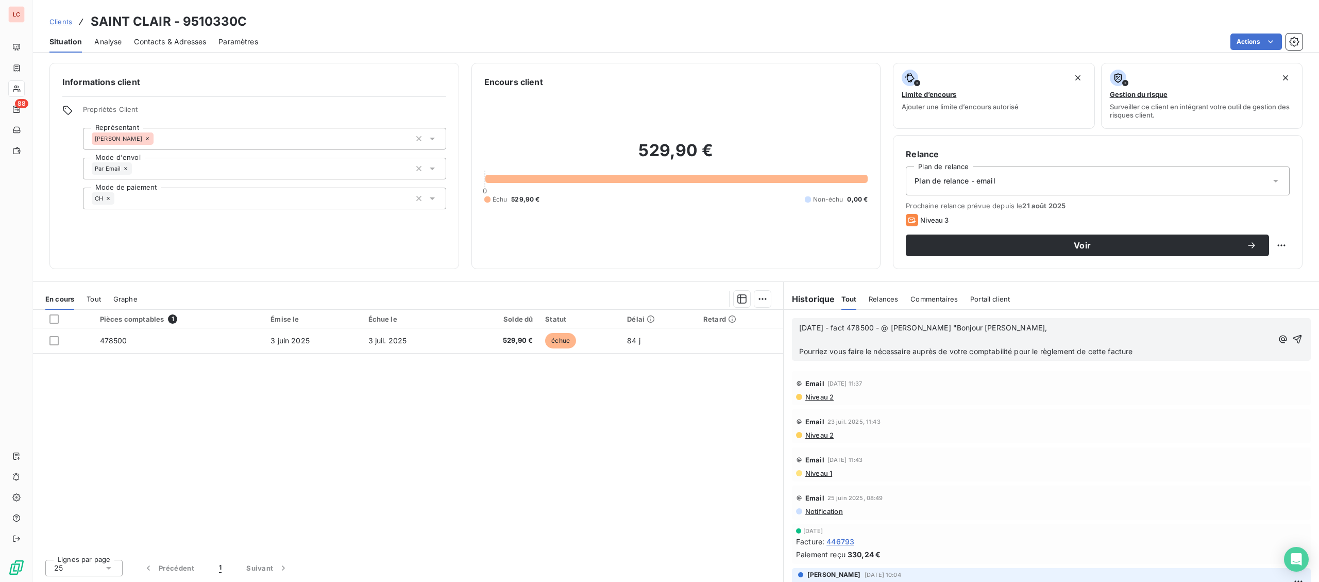
click at [1000, 330] on p "[DATE] - fact 478500 - @ [PERSON_NAME] "Bonjour [PERSON_NAME]," at bounding box center [1035, 328] width 473 height 12
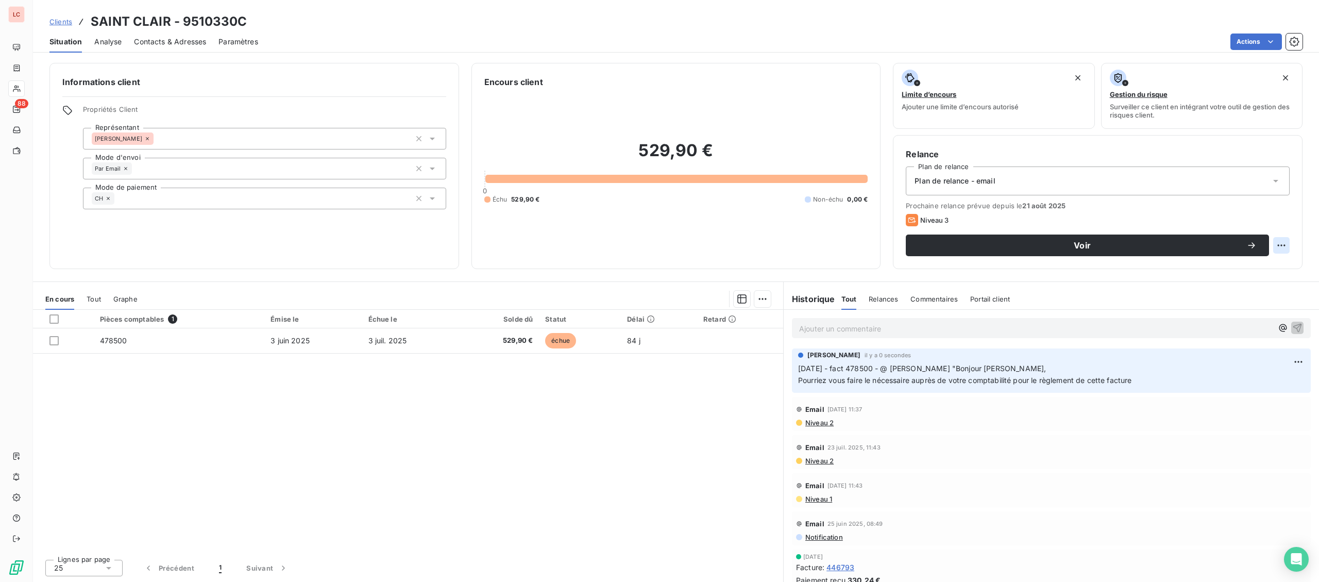
click at [1284, 249] on html "LC 88 Clients SAINT CLAIR - 9510330C Situation Analyse Contacts & Adresses Para…" at bounding box center [659, 291] width 1319 height 582
click at [1231, 267] on div "Replanifier cette action" at bounding box center [1239, 268] width 92 height 16
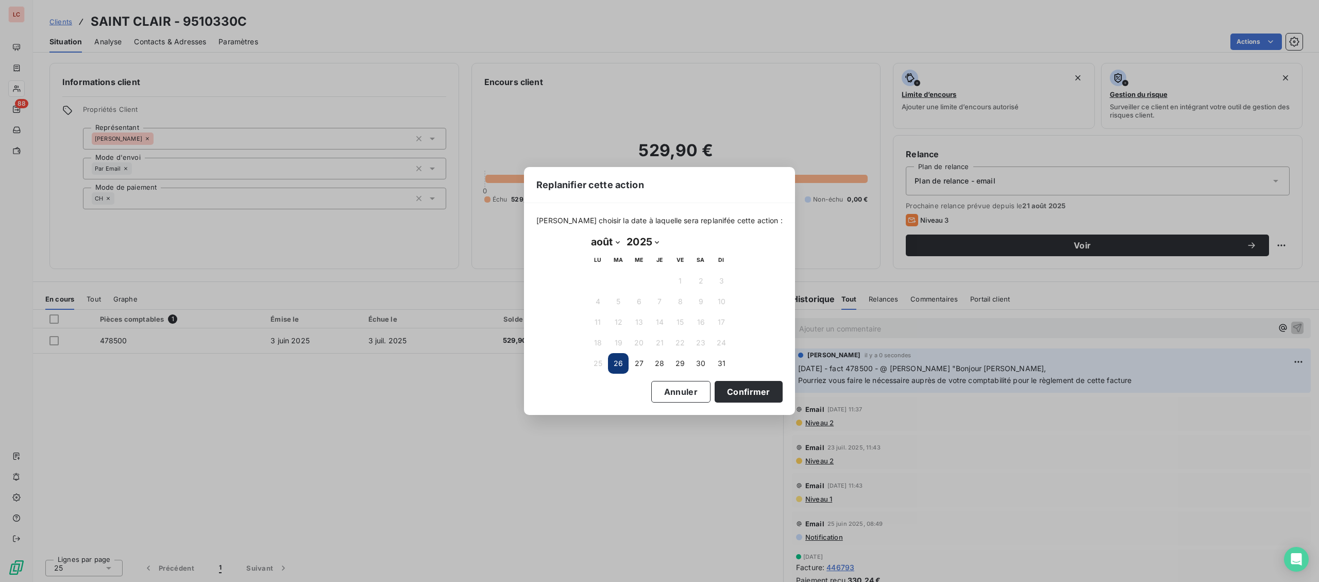
click at [587, 233] on select "janvier février mars avril mai juin juillet août septembre octobre novembre déc…" at bounding box center [605, 241] width 36 height 16
select select "8"
click option "septembre" at bounding box center [0, 0] width 0 height 0
click at [659, 276] on button "4" at bounding box center [659, 280] width 21 height 21
click at [734, 393] on button "Confirmer" at bounding box center [749, 392] width 68 height 22
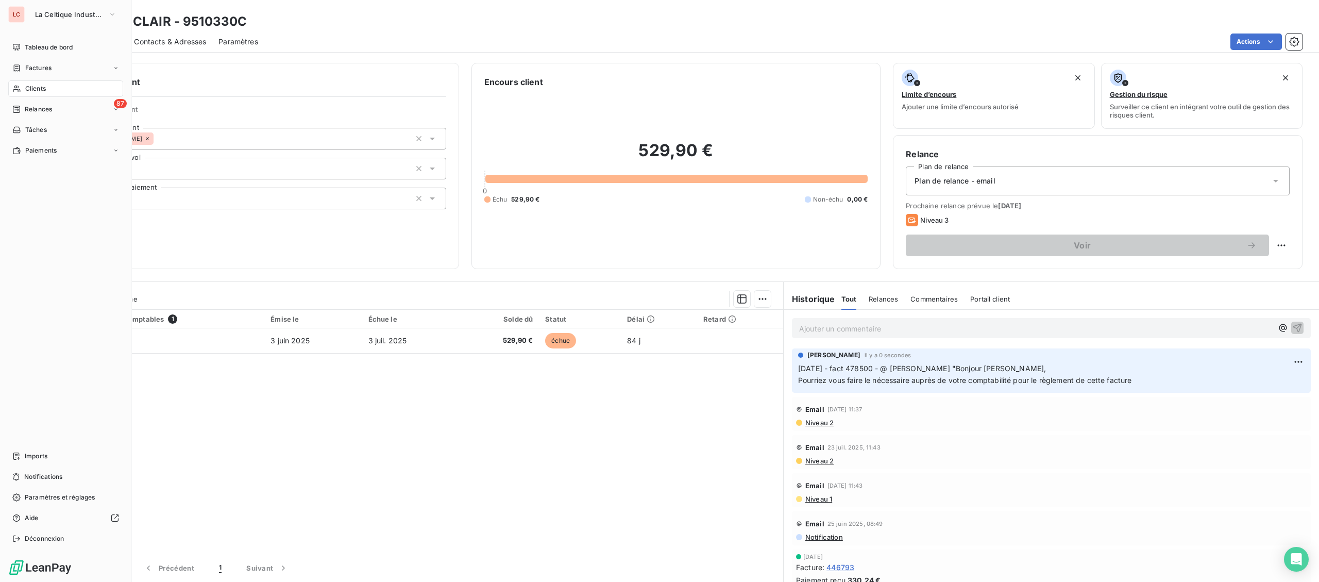
click at [45, 90] on span "Clients" at bounding box center [35, 88] width 21 height 9
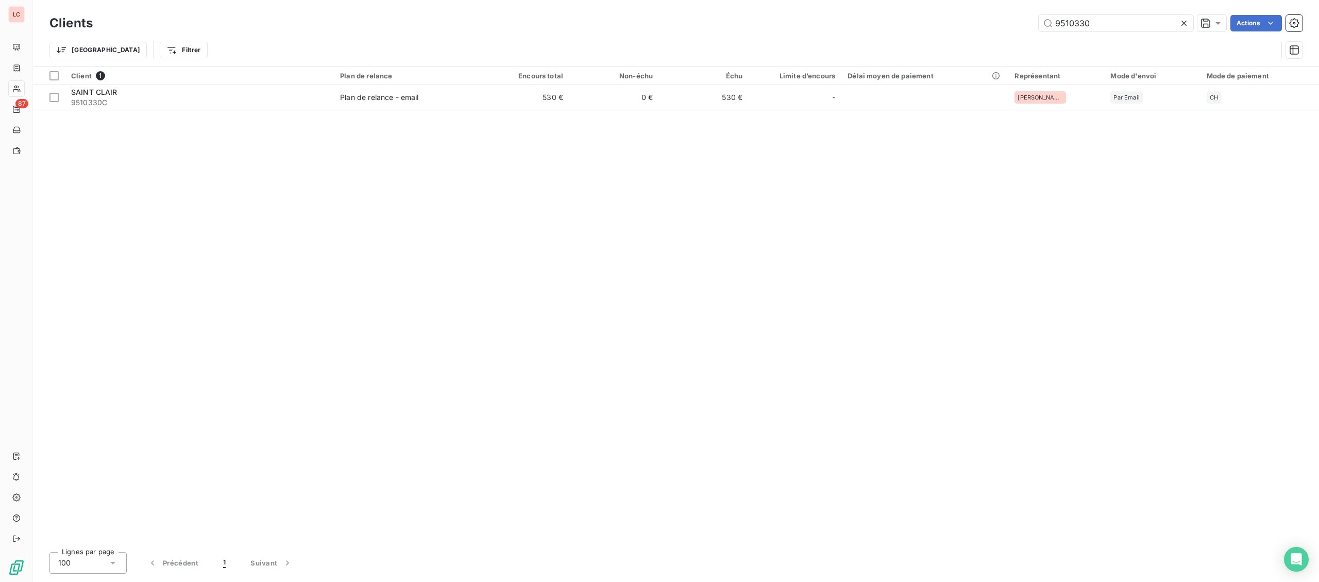
drag, startPoint x: 1080, startPoint y: 27, endPoint x: 969, endPoint y: 26, distance: 111.8
click at [1039, 26] on input "9510330" at bounding box center [1116, 23] width 155 height 16
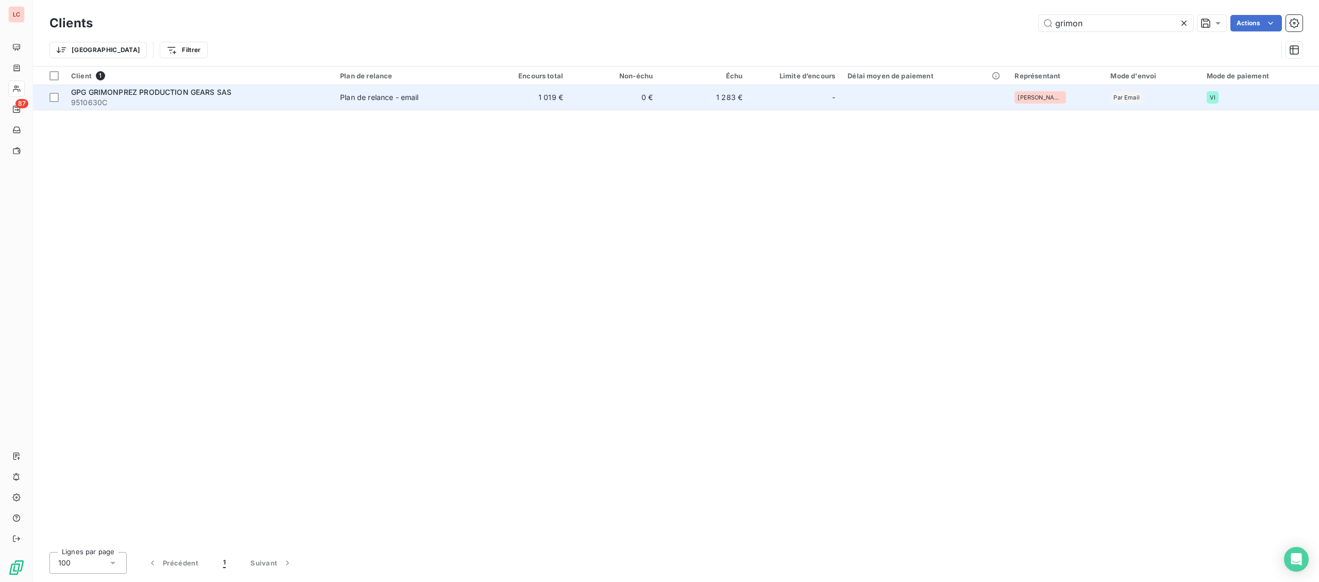
type input "grimon"
click at [425, 92] on td "Plan de relance - email" at bounding box center [407, 97] width 146 height 25
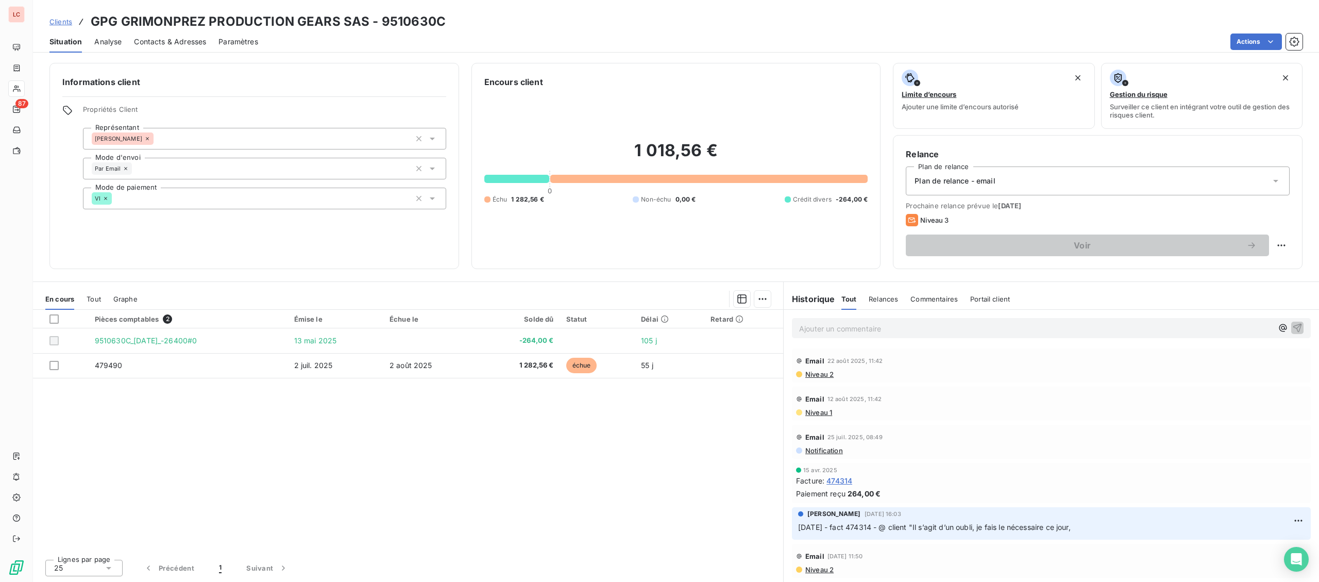
click at [847, 333] on p "Ajouter un commentaire ﻿" at bounding box center [1035, 328] width 473 height 13
click at [1059, 330] on p "[DATE] - fact 479490 - @ [PERSON_NAME]" at bounding box center [1035, 328] width 473 height 12
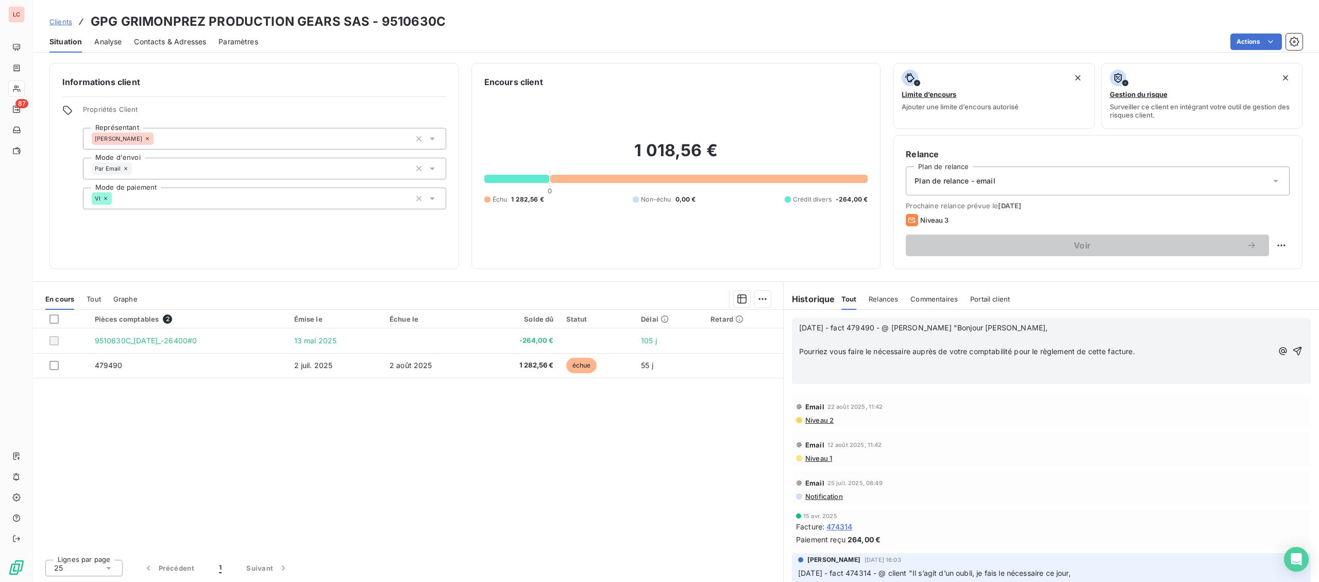
drag, startPoint x: 1011, startPoint y: 321, endPoint x: 1018, endPoint y: 326, distance: 8.6
click at [1012, 321] on div "[DATE] - fact 479490 - @ [PERSON_NAME] "Bonjour [PERSON_NAME], ﻿ Pourriez vous …" at bounding box center [1051, 351] width 519 height 66
drag, startPoint x: 1018, startPoint y: 326, endPoint x: 1018, endPoint y: 335, distance: 9.3
click at [1018, 328] on p "[DATE] - fact 479490 - @ [PERSON_NAME] "Bonjour [PERSON_NAME]," at bounding box center [1035, 328] width 473 height 12
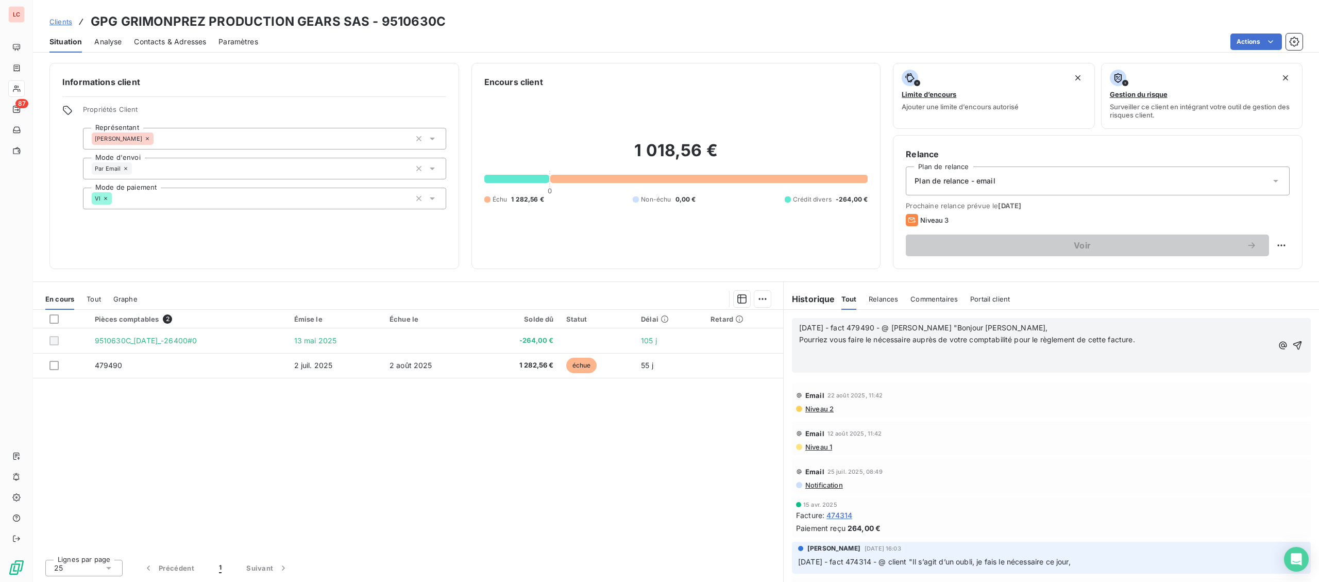
click at [1206, 354] on p "﻿" at bounding box center [1035, 352] width 473 height 12
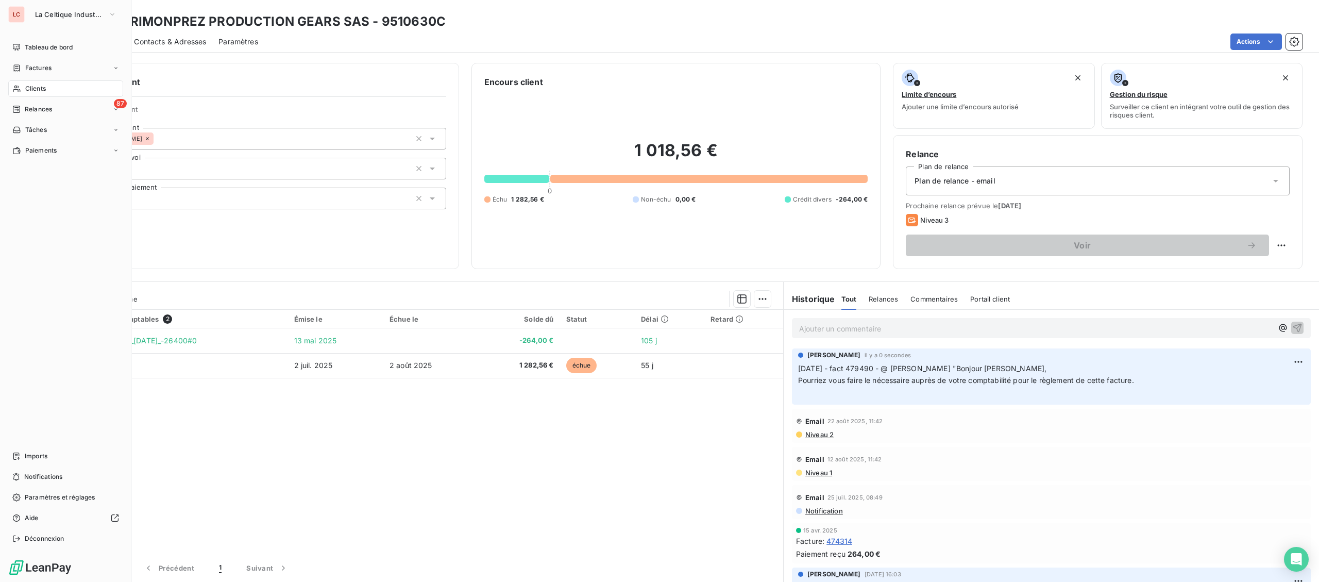
click at [25, 89] on span "Clients" at bounding box center [35, 88] width 21 height 9
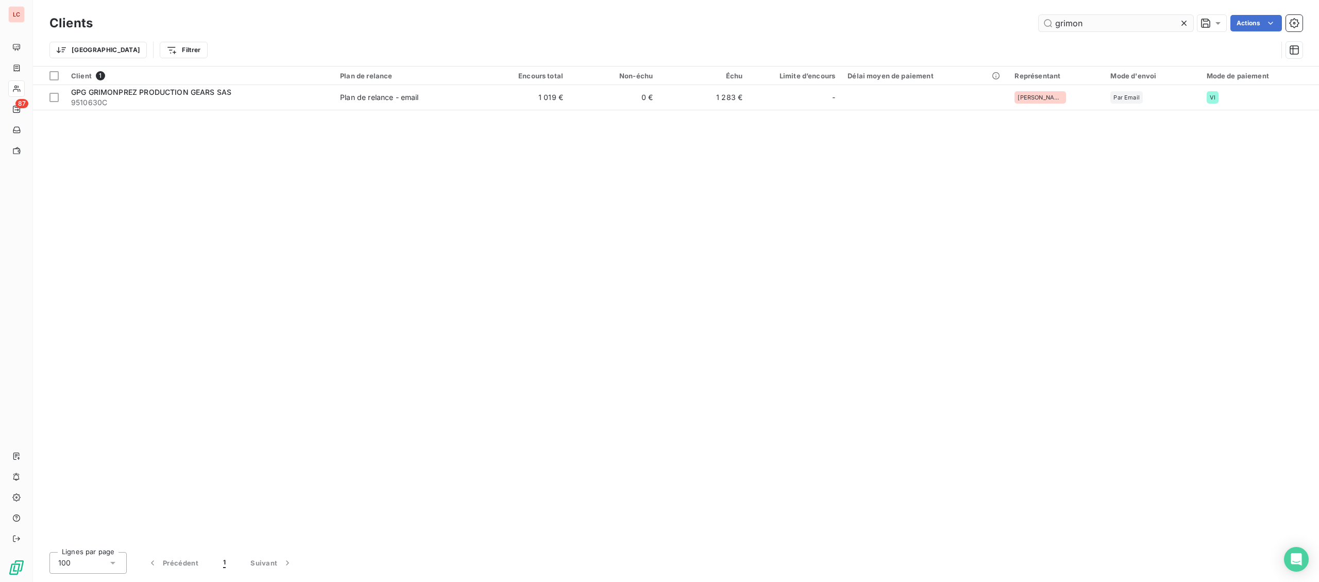
drag, startPoint x: 1092, startPoint y: 33, endPoint x: 1081, endPoint y: 29, distance: 11.3
click at [1079, 29] on div "Clients grimon Actions" at bounding box center [675, 23] width 1253 height 22
drag, startPoint x: 1084, startPoint y: 24, endPoint x: 855, endPoint y: 1, distance: 230.0
click at [1039, 16] on input "grimon" at bounding box center [1116, 23] width 155 height 16
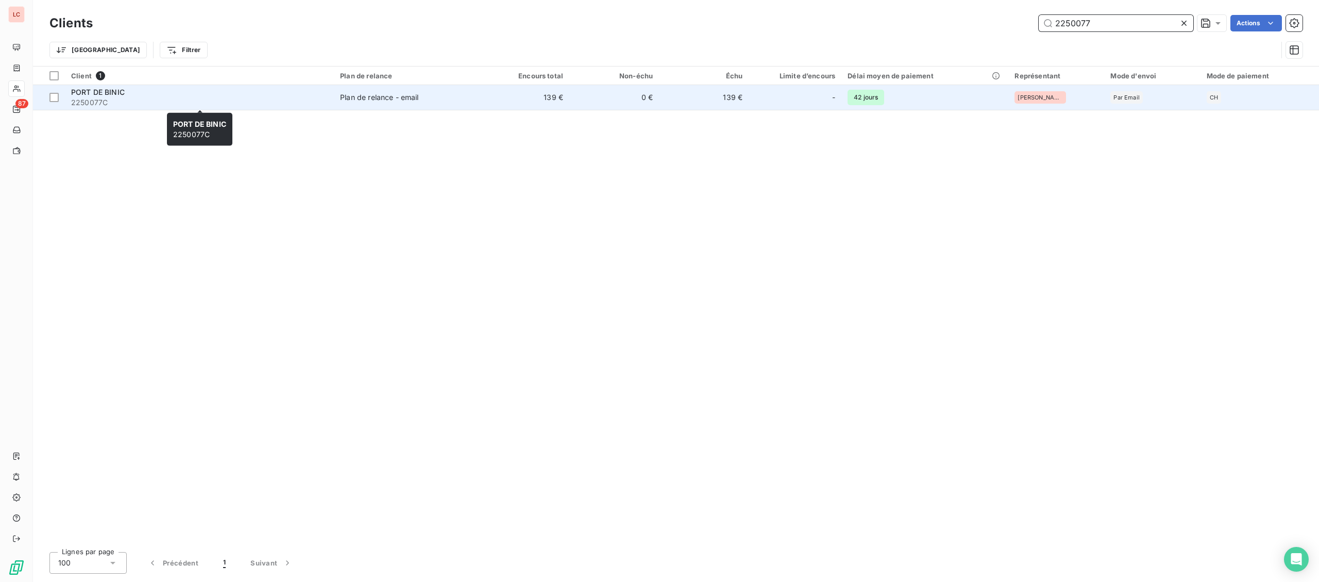
type input "2250077"
click at [319, 100] on span "2250077C" at bounding box center [199, 102] width 257 height 10
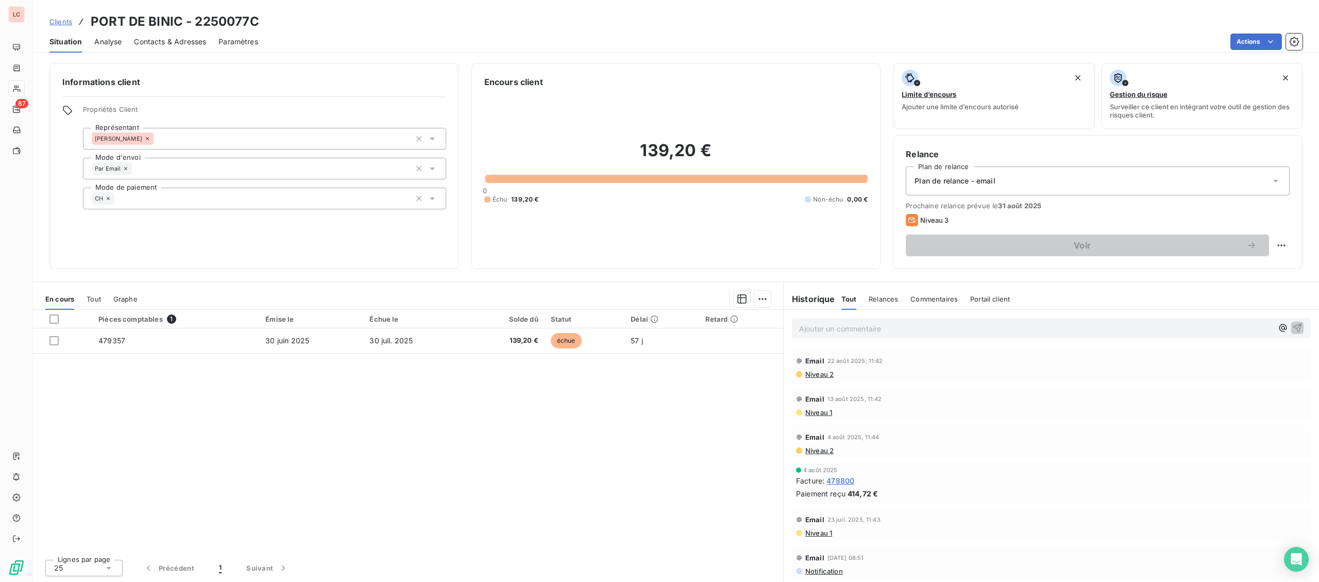
click at [835, 327] on p "Ajouter un commentaire ﻿" at bounding box center [1035, 328] width 473 height 13
click at [885, 322] on div "Ajouter un commentaire ﻿" at bounding box center [1035, 328] width 473 height 14
click at [886, 326] on p "Ajouter un commentaire ﻿" at bounding box center [1035, 328] width 473 height 13
click at [953, 330] on p "[DATE] fact 479357 - @ [PERSON_NAME] "" at bounding box center [1035, 328] width 473 height 12
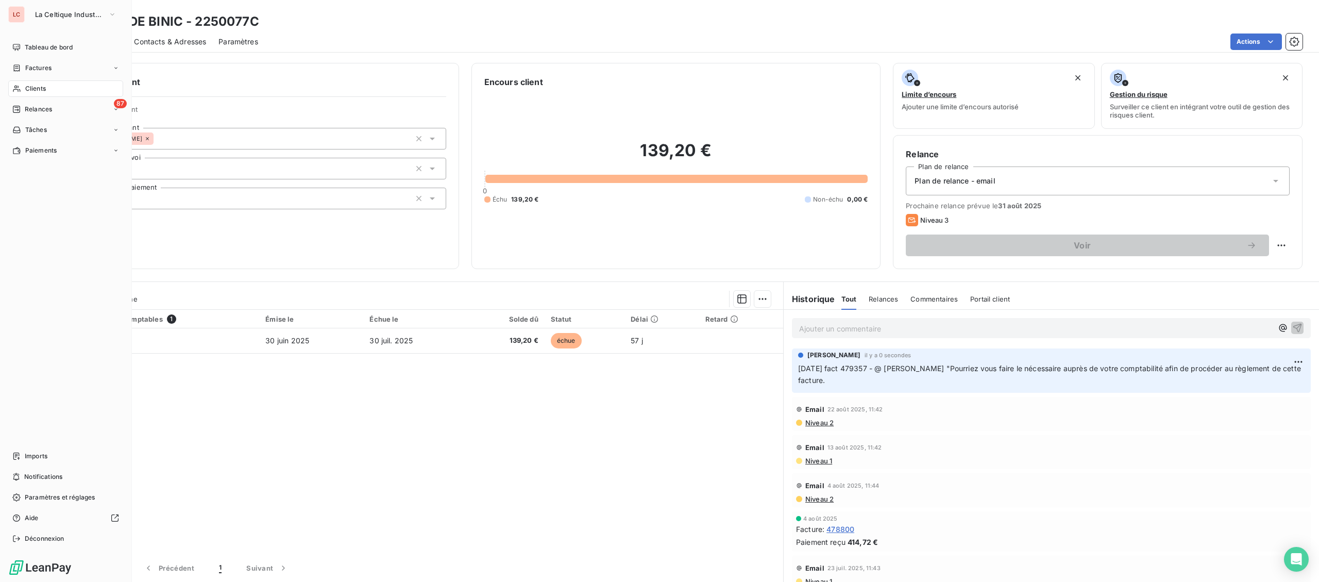
click at [28, 90] on span "Clients" at bounding box center [35, 88] width 21 height 9
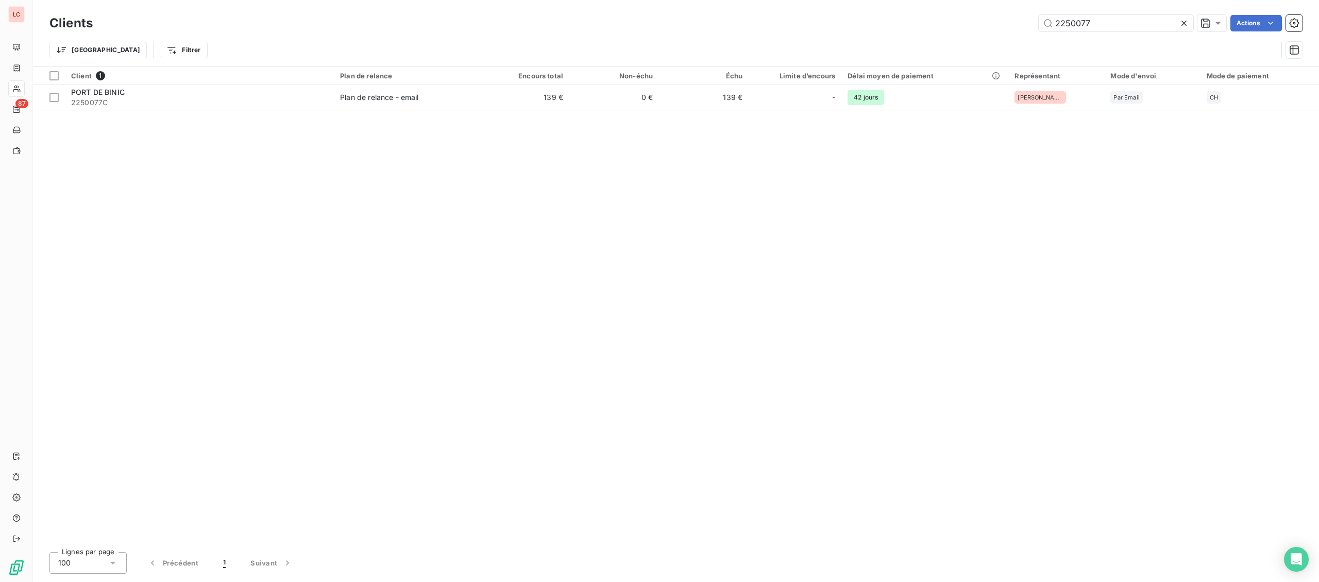
drag, startPoint x: 972, startPoint y: 15, endPoint x: 849, endPoint y: 5, distance: 123.6
click at [1039, 17] on input "2250077" at bounding box center [1116, 23] width 155 height 16
type input "eouz"
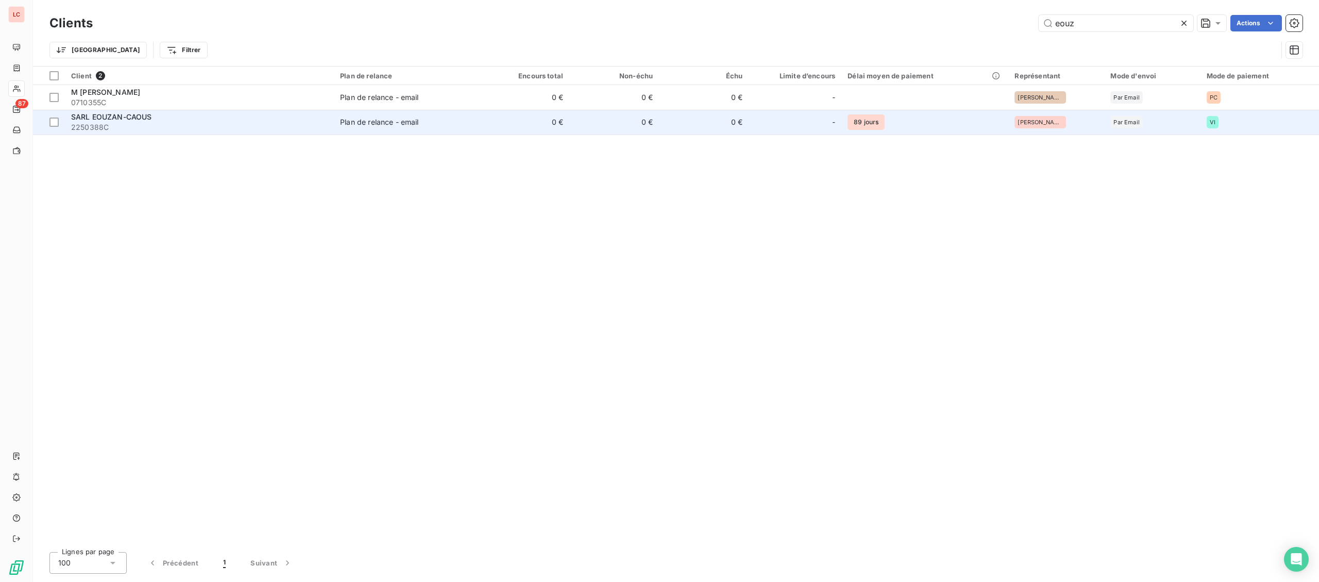
click at [223, 121] on div "SARL EOUZAN-CAOUS" at bounding box center [199, 117] width 257 height 10
